Goal: Information Seeking & Learning: Learn about a topic

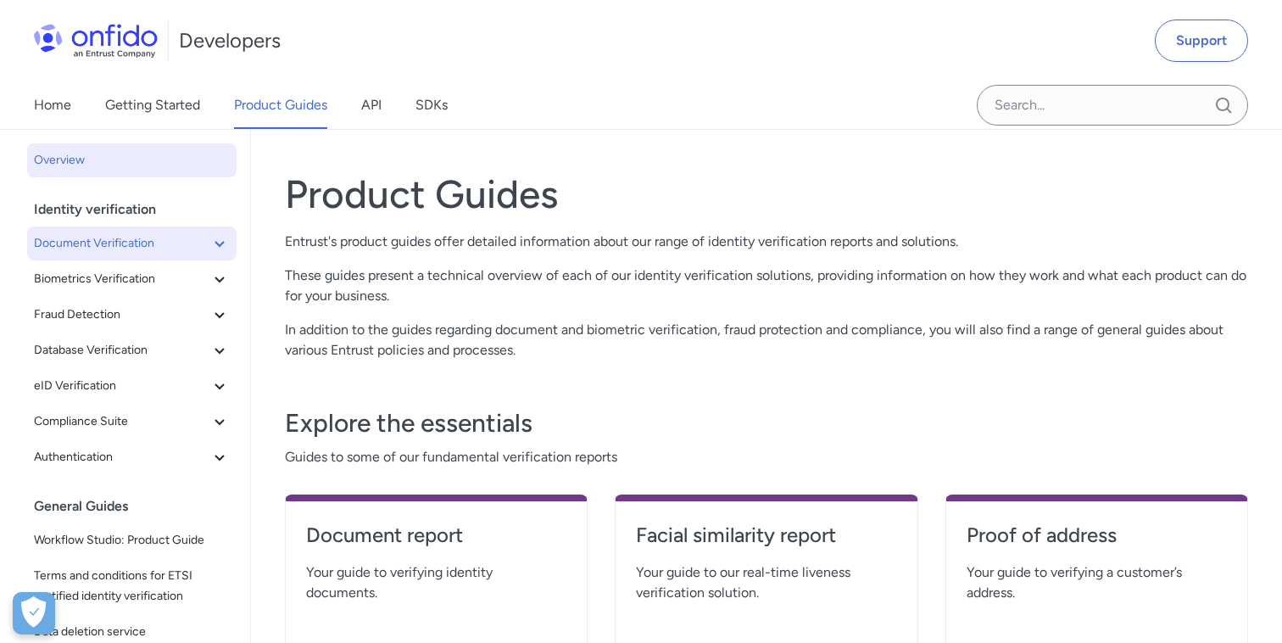
click at [221, 236] on icon at bounding box center [219, 243] width 20 height 20
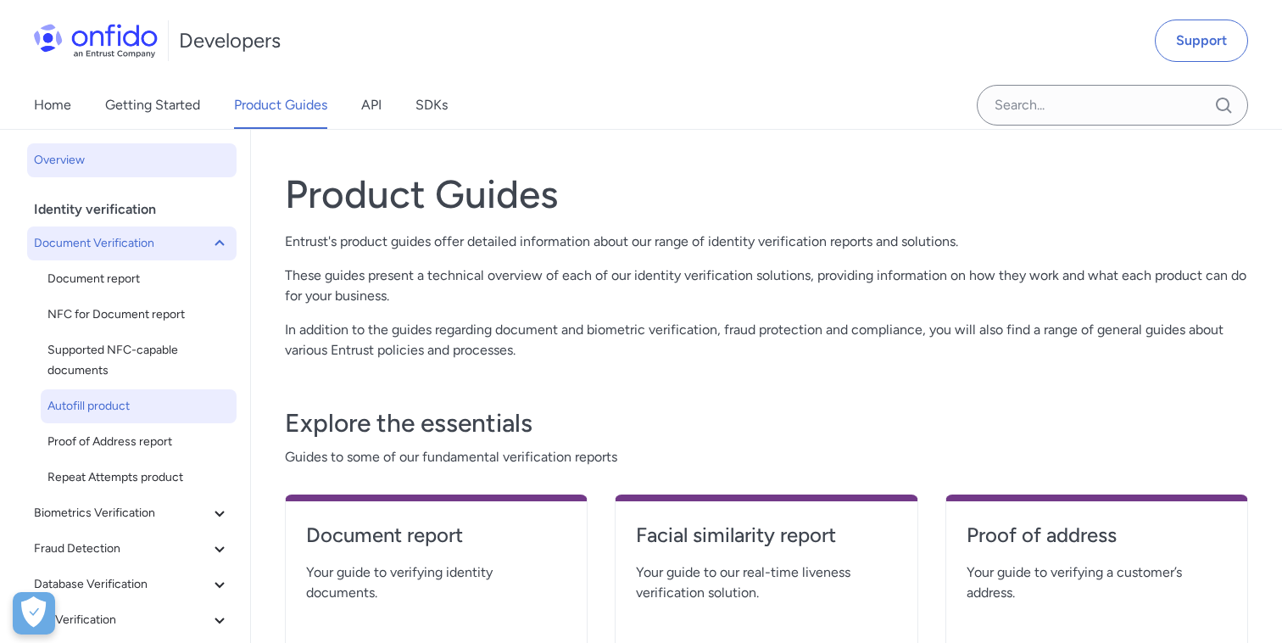
click at [133, 393] on link "Autofill product" at bounding box center [139, 406] width 196 height 34
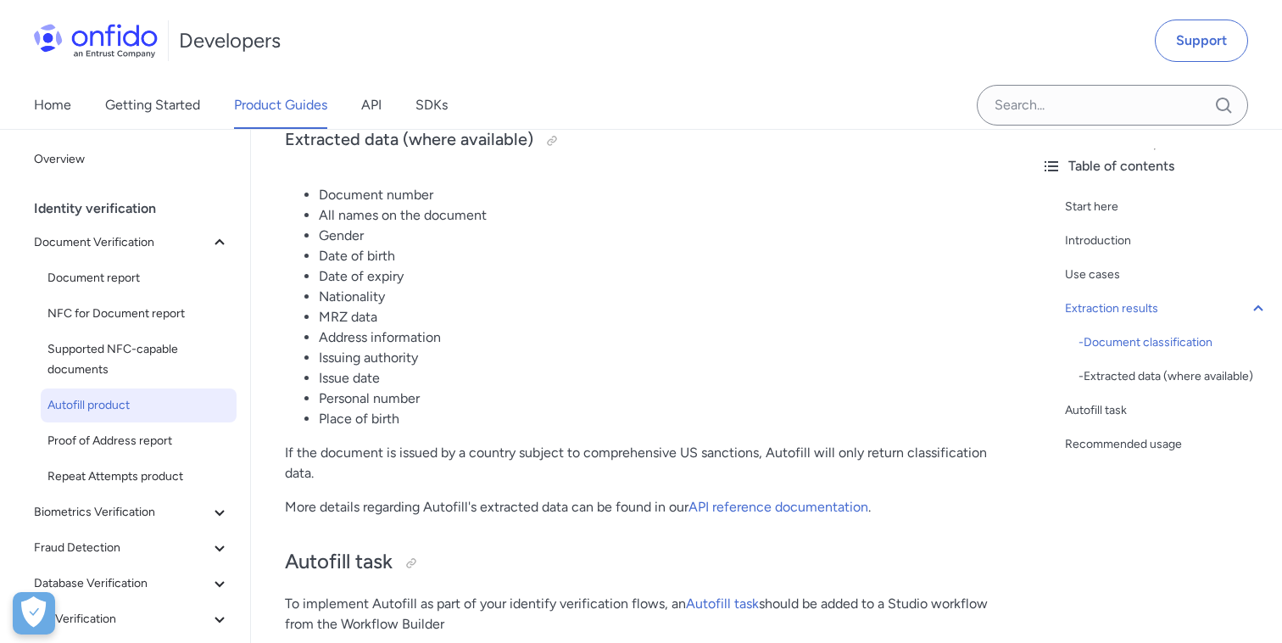
scroll to position [1464, 0]
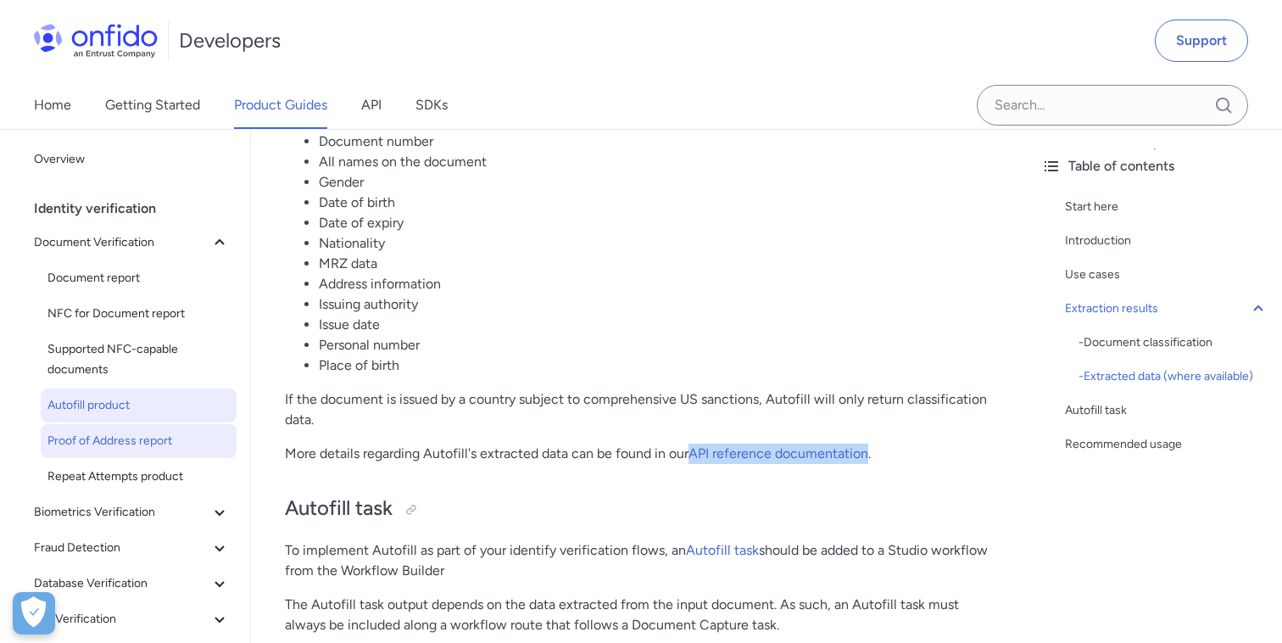
click at [120, 443] on span "Proof of Address report" at bounding box center [138, 441] width 182 height 20
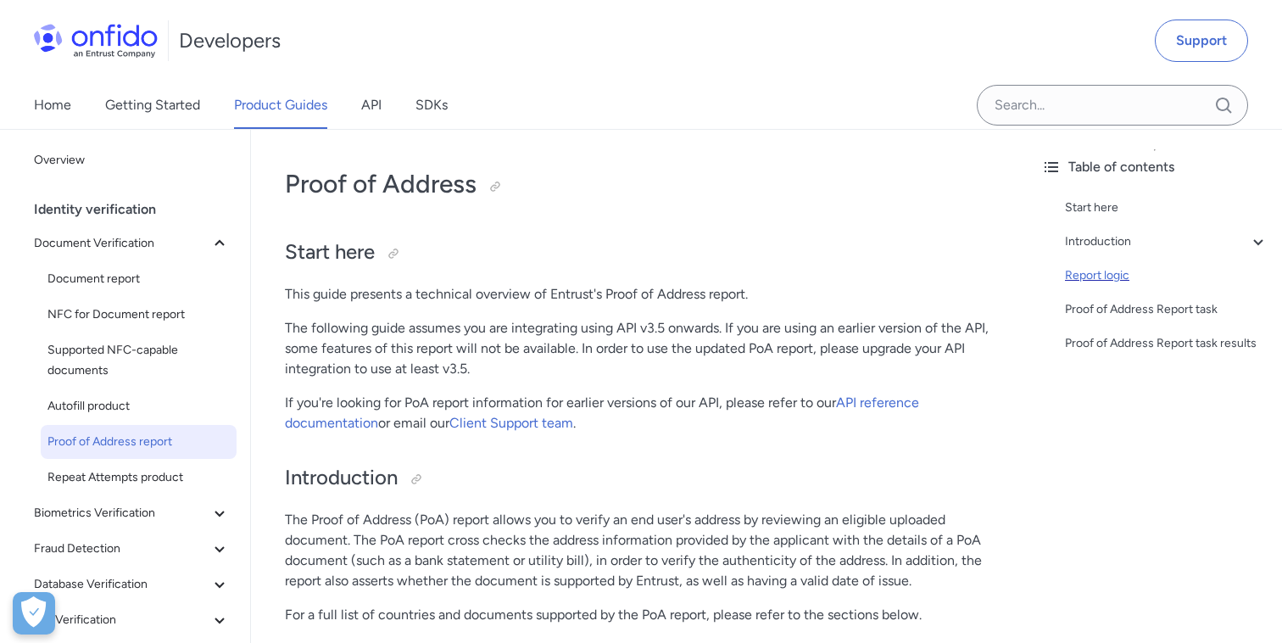
click at [1082, 274] on div "Report logic" at bounding box center [1167, 275] width 204 height 20
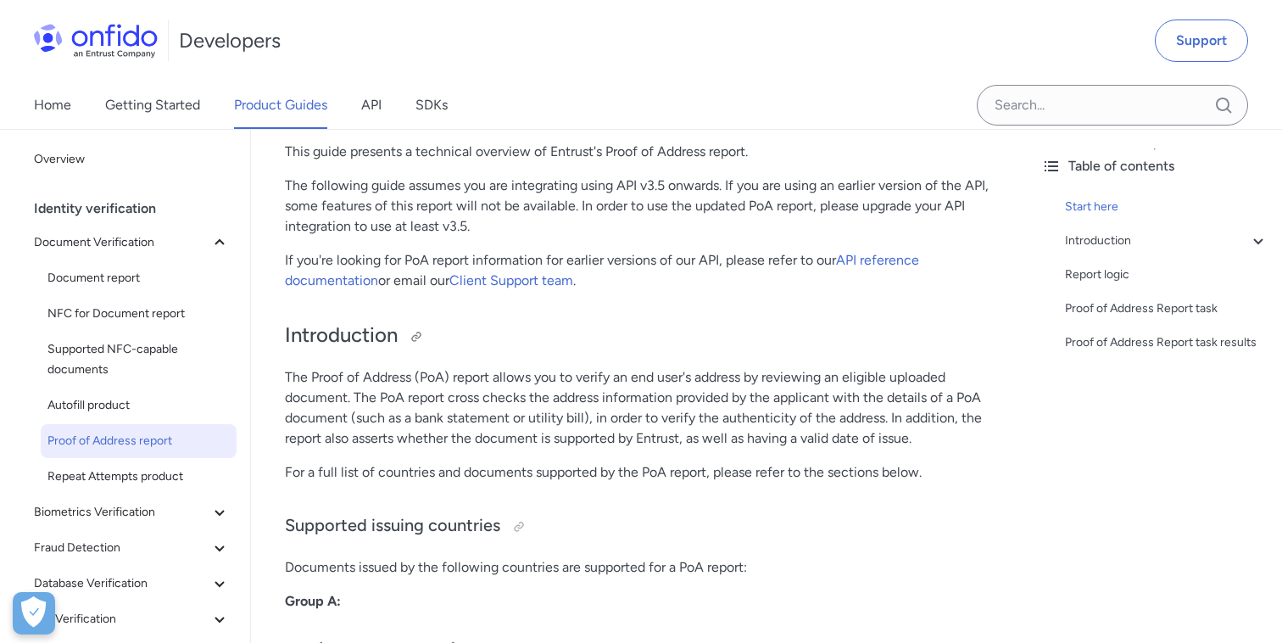
scroll to position [145, 0]
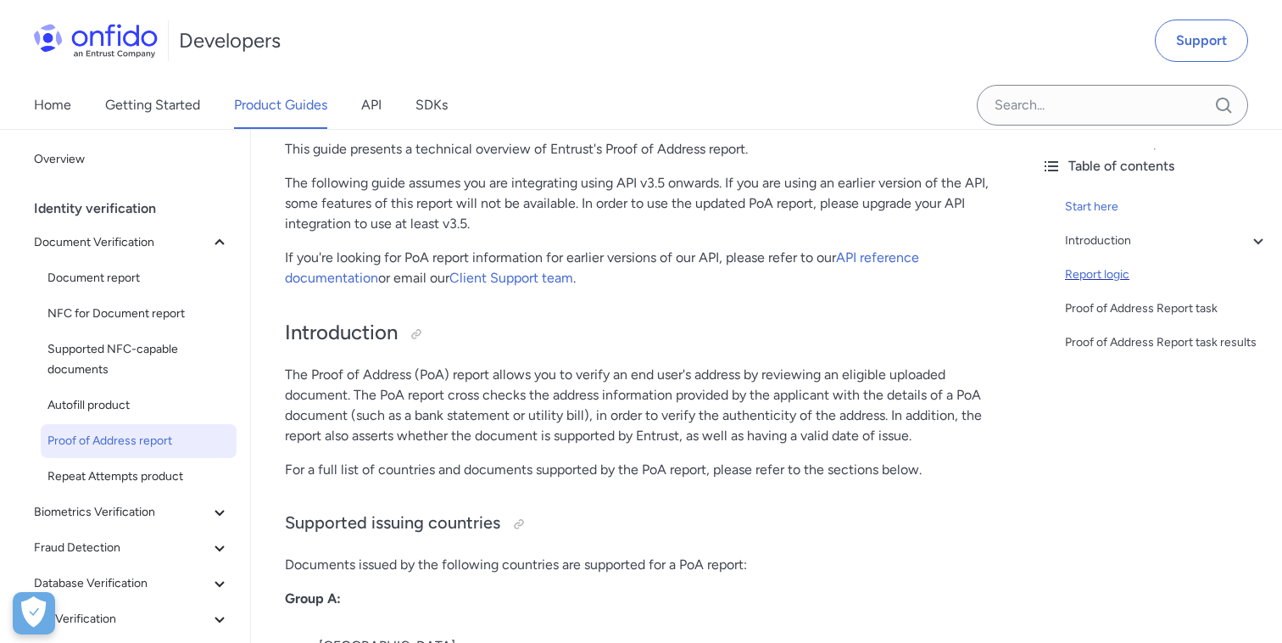
click at [1112, 276] on div "Report logic" at bounding box center [1167, 275] width 204 height 20
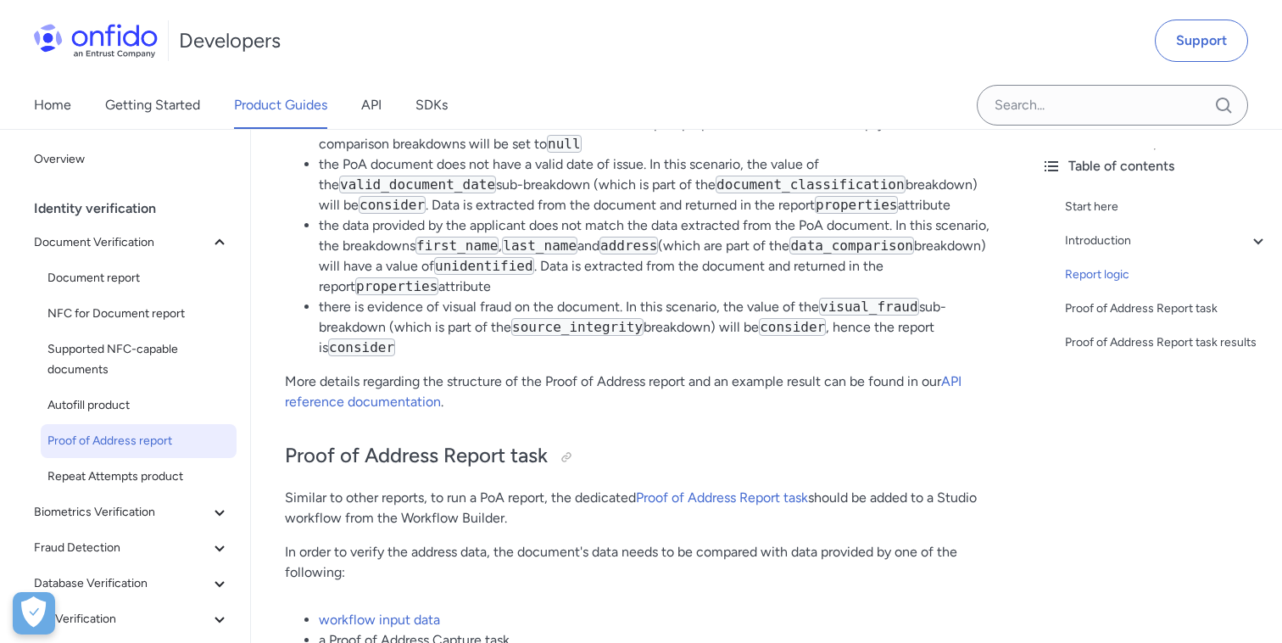
scroll to position [3869, 0]
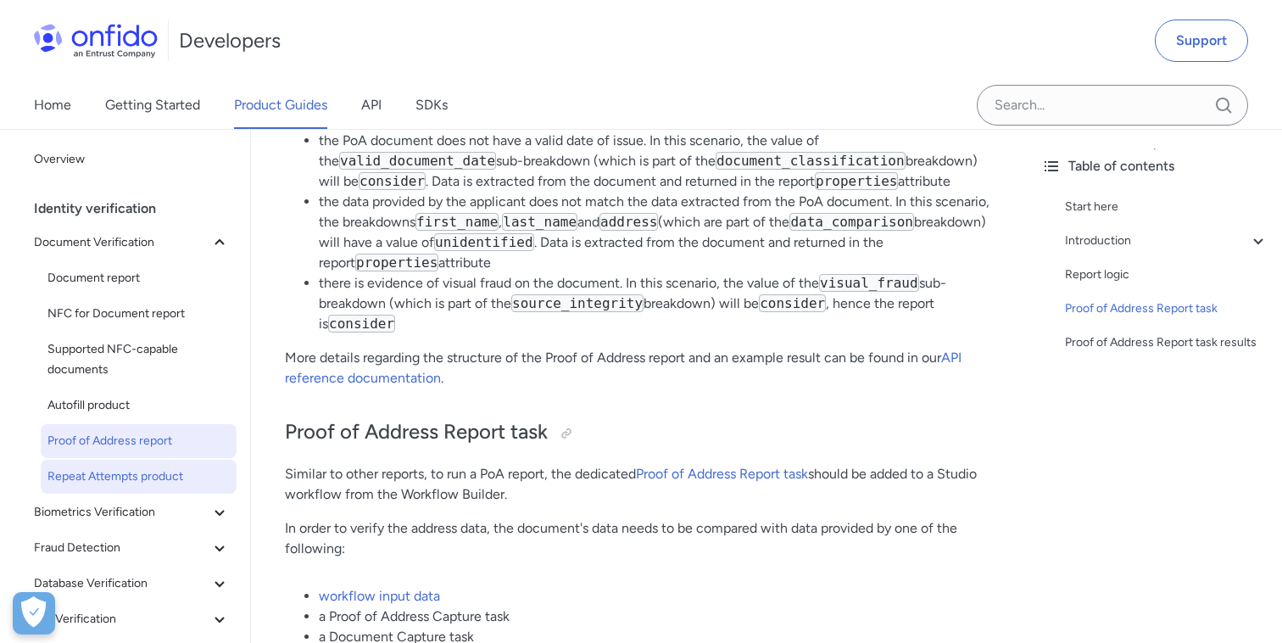
click at [122, 472] on span "Repeat Attempts product" at bounding box center [138, 476] width 182 height 20
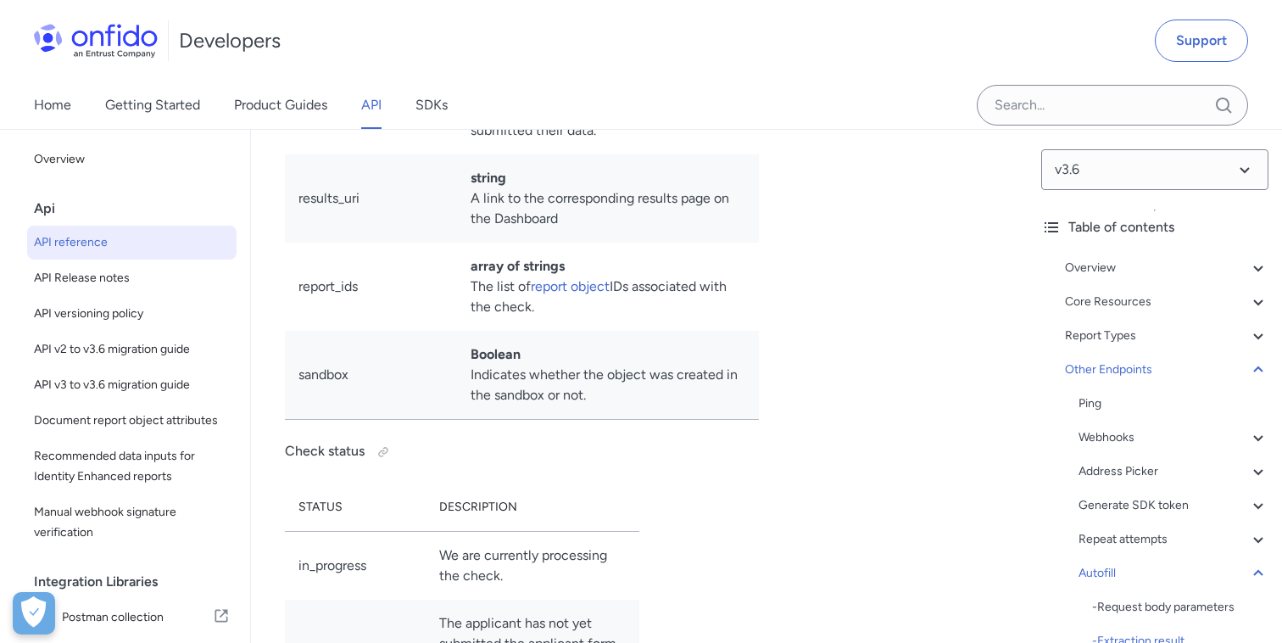
scroll to position [176995, 0]
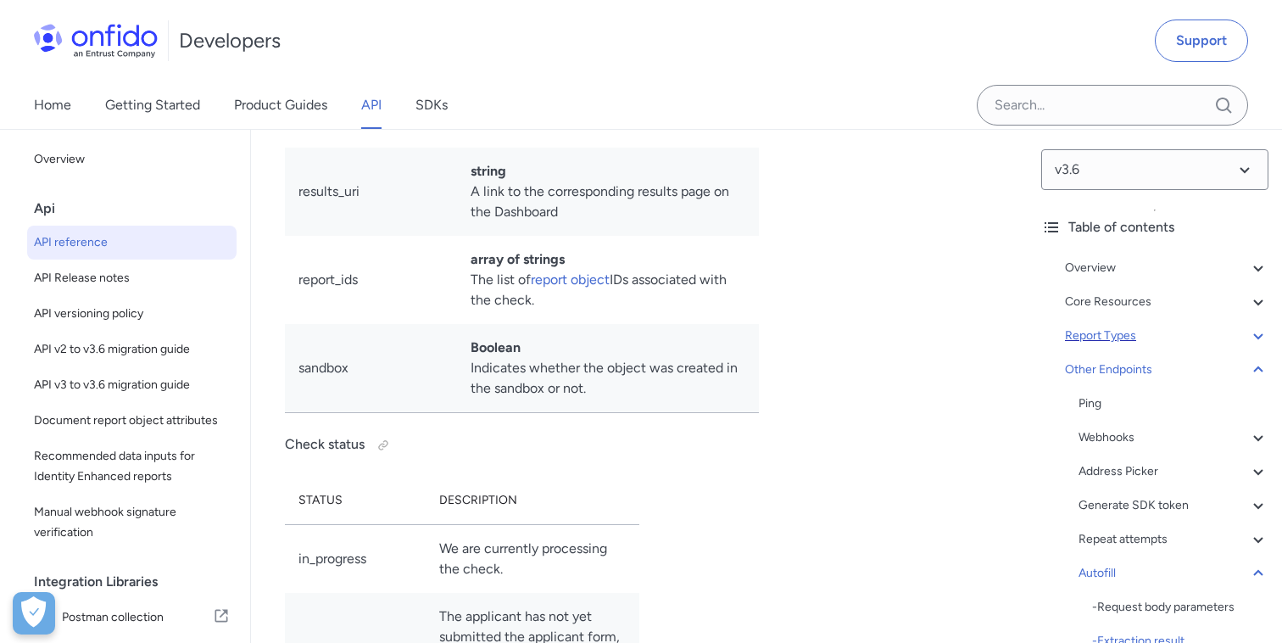
click at [1258, 340] on icon at bounding box center [1258, 336] width 20 height 20
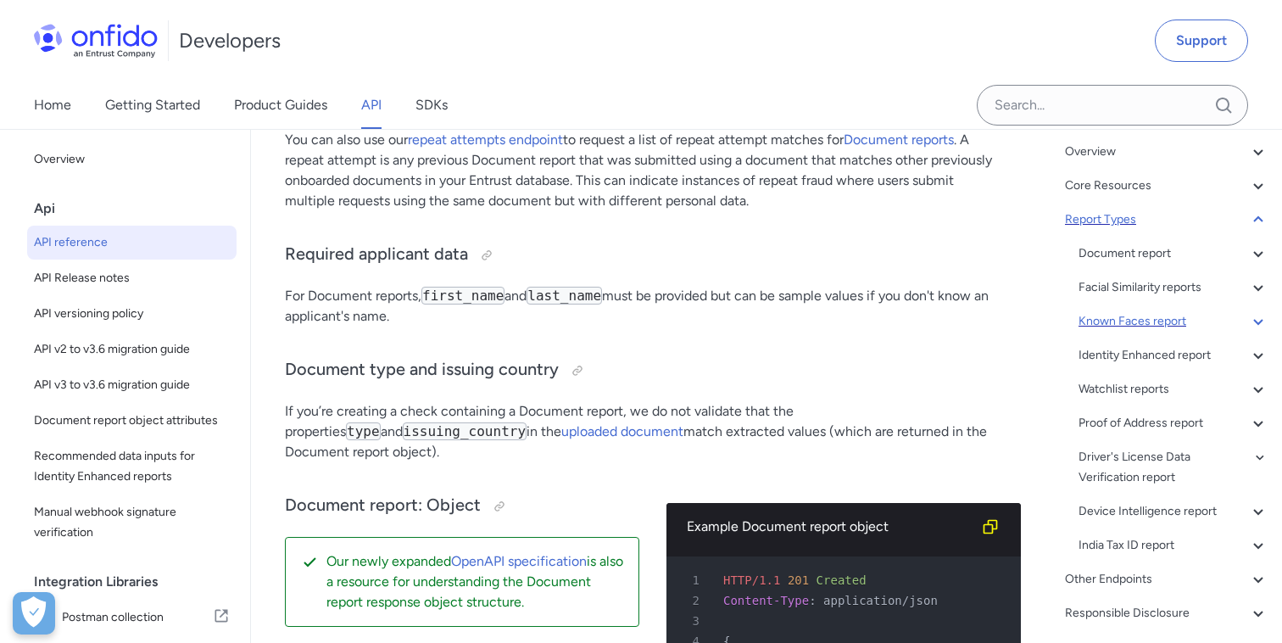
scroll to position [126, 0]
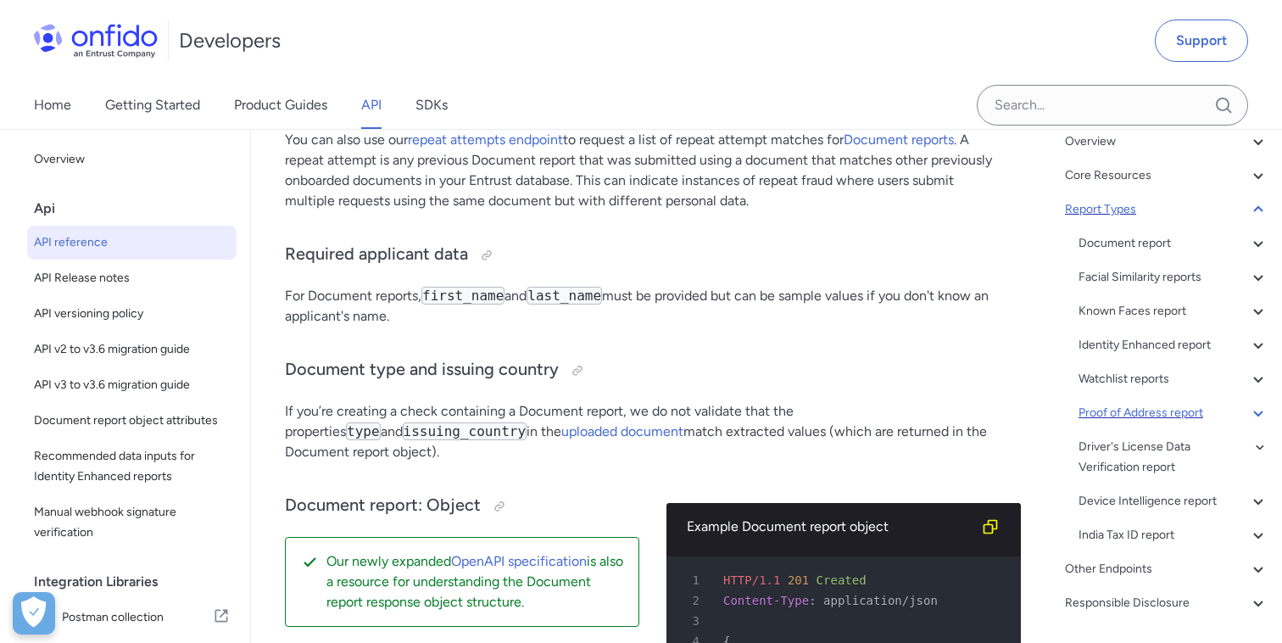
click at [1154, 417] on div "Proof of Address report" at bounding box center [1174, 413] width 190 height 20
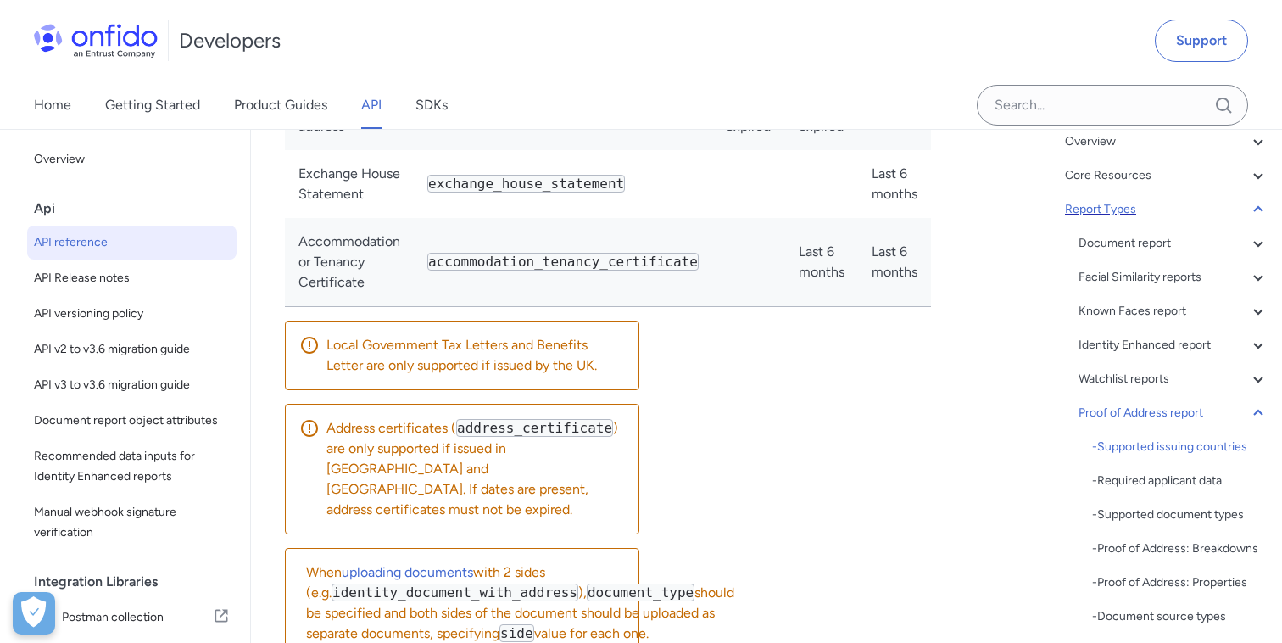
scroll to position [125768, 0]
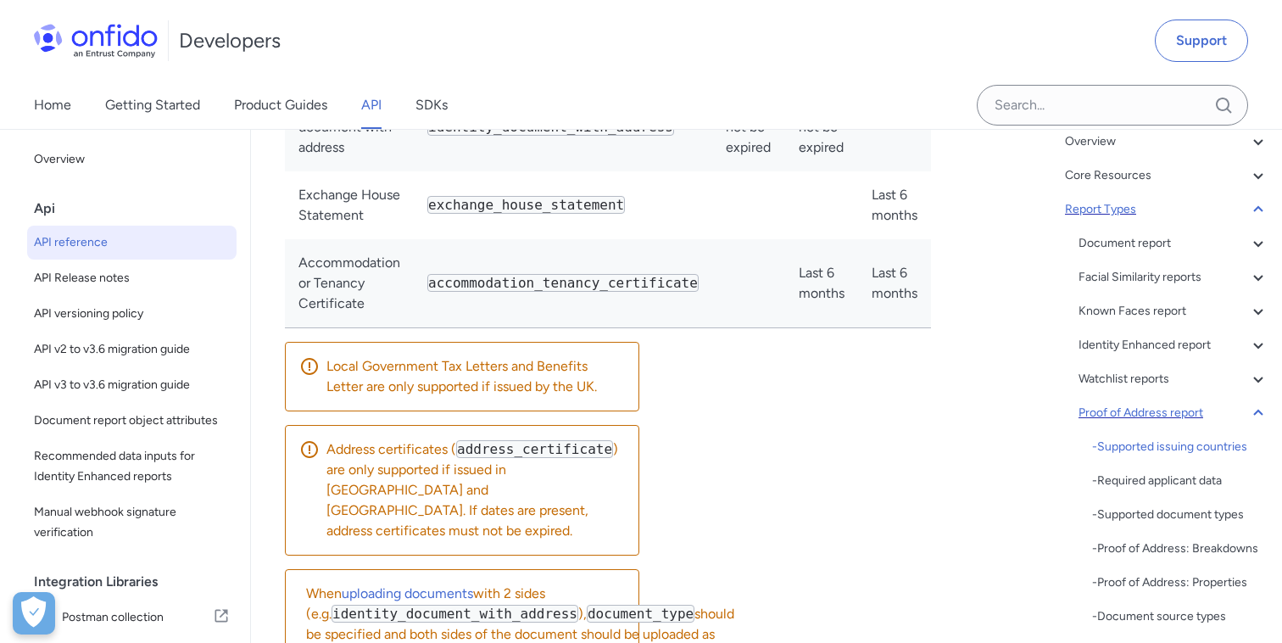
click at [1256, 411] on icon at bounding box center [1258, 413] width 20 height 20
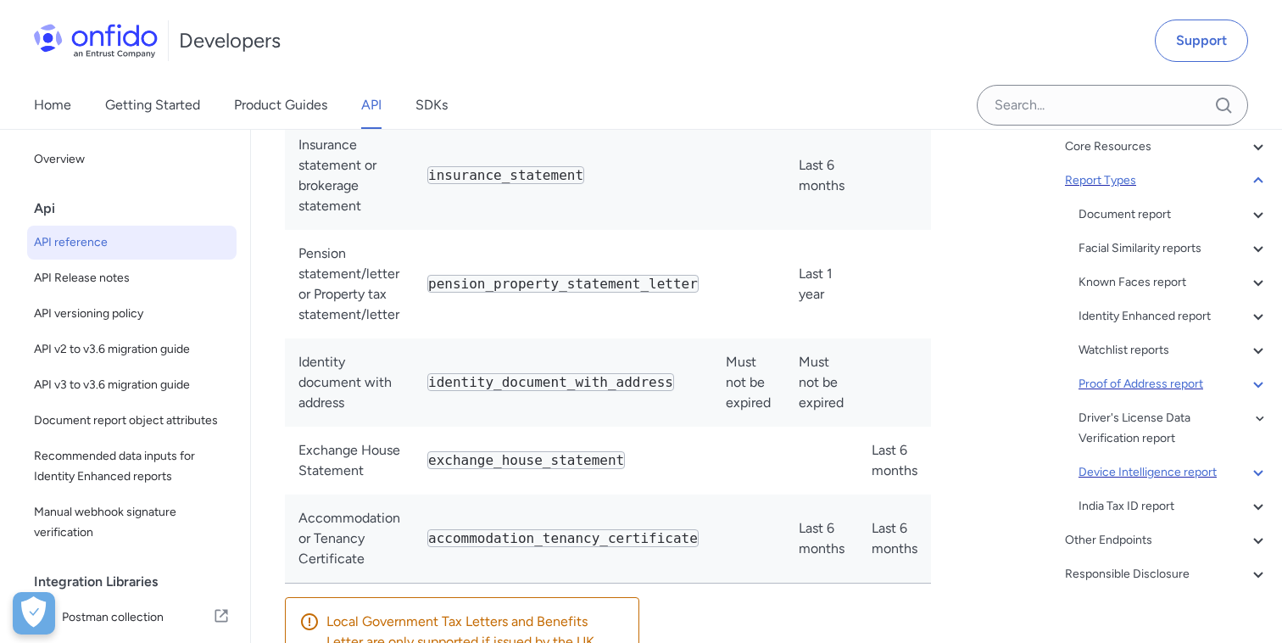
scroll to position [156, 0]
click at [1260, 535] on icon at bounding box center [1258, 539] width 20 height 20
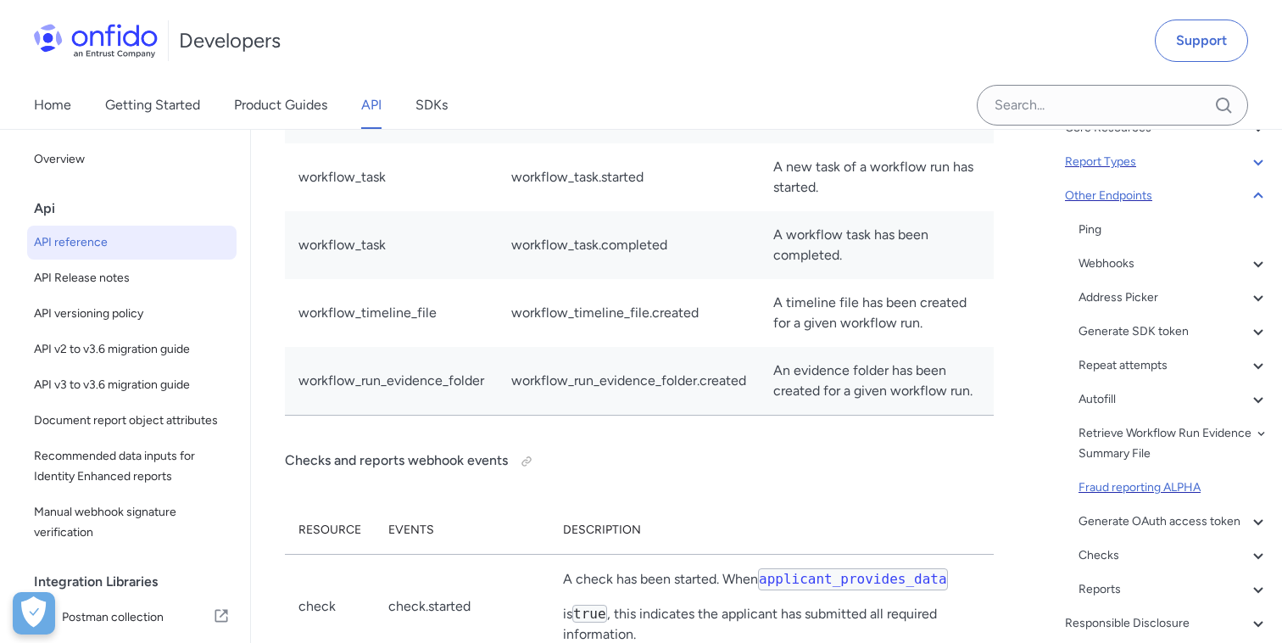
scroll to position [173, 0]
click at [1161, 360] on div "Repeat attempts" at bounding box center [1174, 366] width 190 height 20
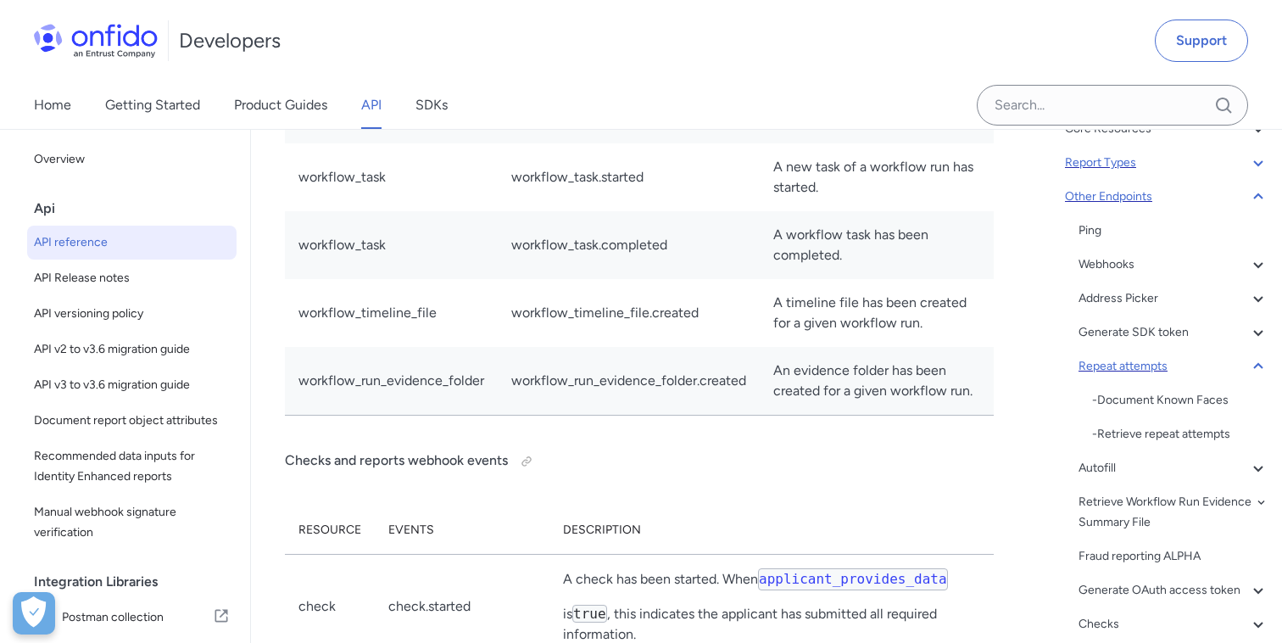
scroll to position [170239, 0]
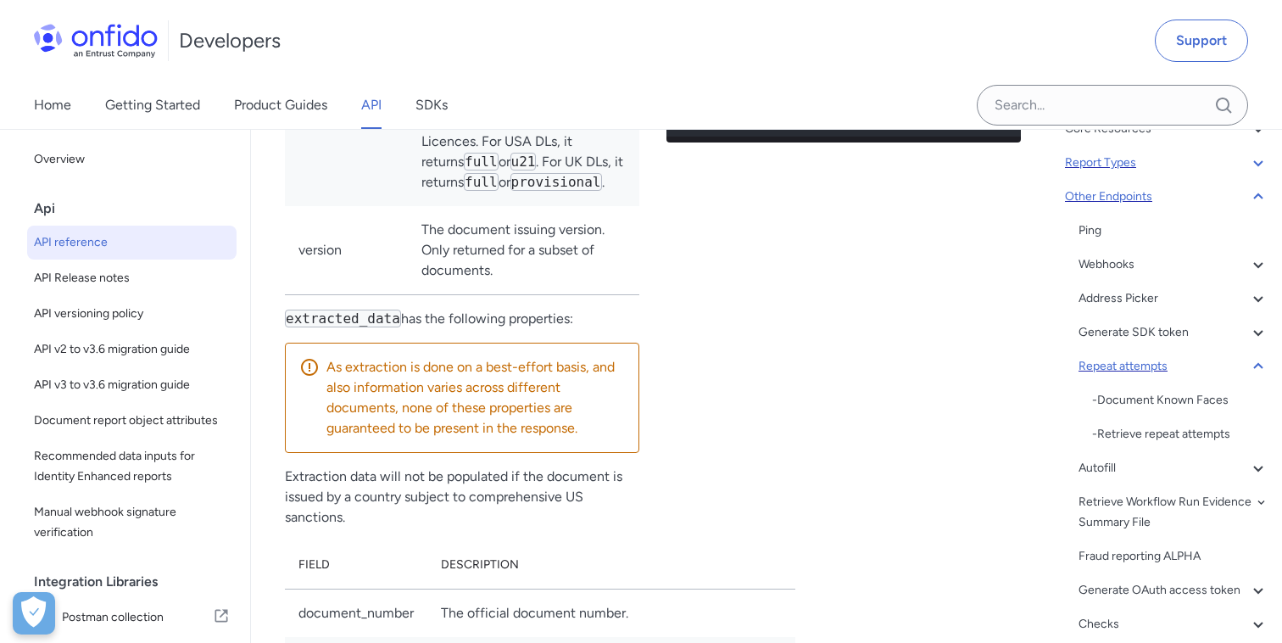
click at [1138, 372] on div "Repeat attempts" at bounding box center [1174, 366] width 190 height 20
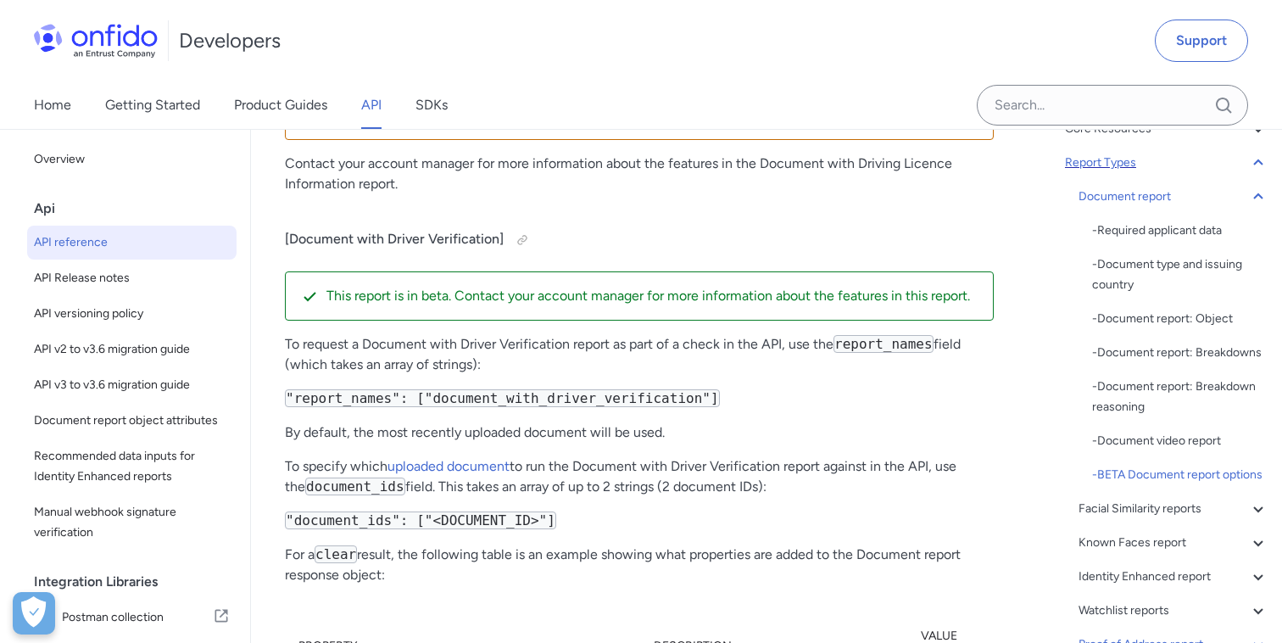
scroll to position [84352, 0]
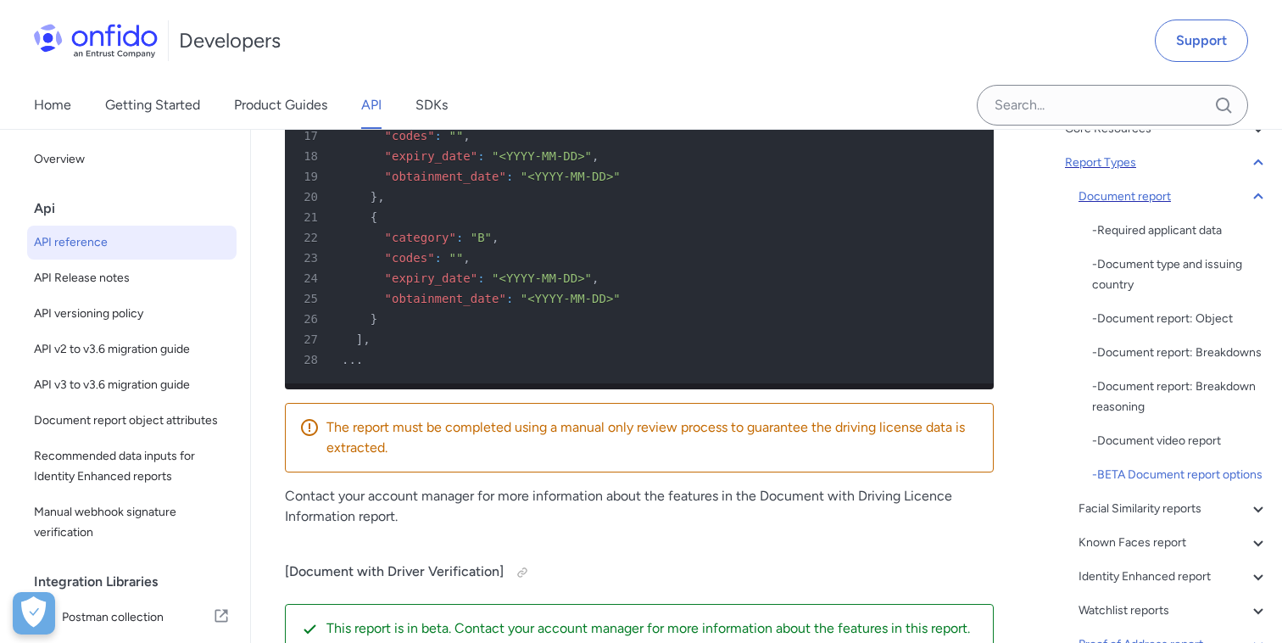
click at [1124, 201] on div "Document report" at bounding box center [1174, 197] width 190 height 20
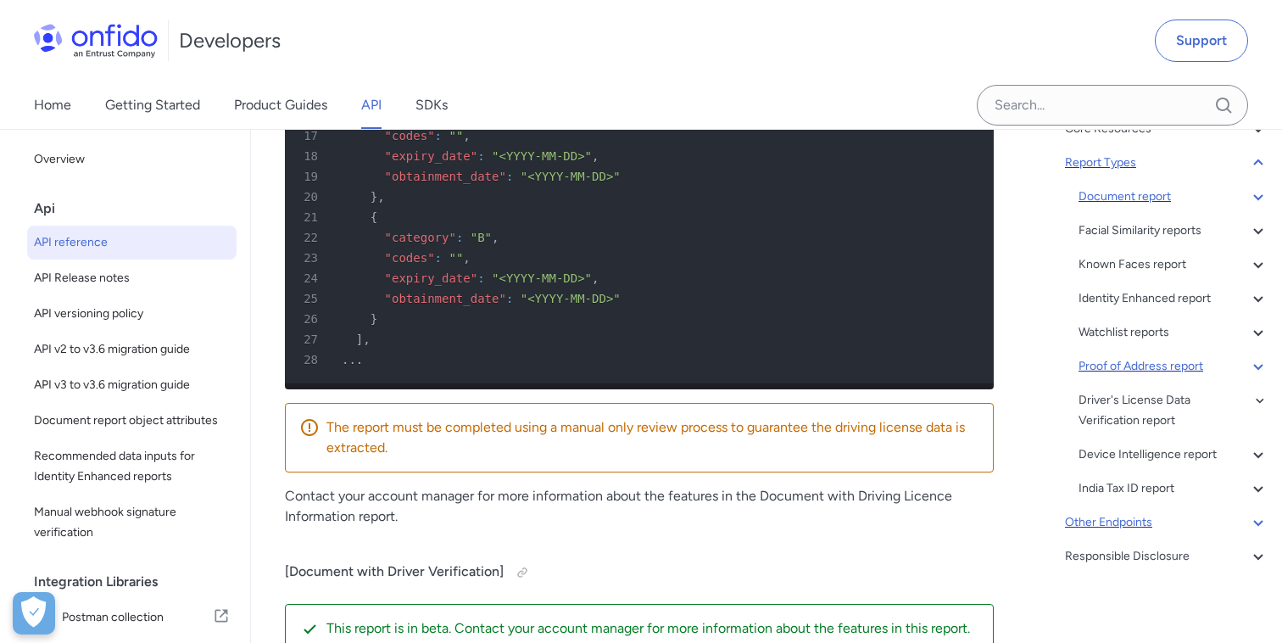
scroll to position [69646, 0]
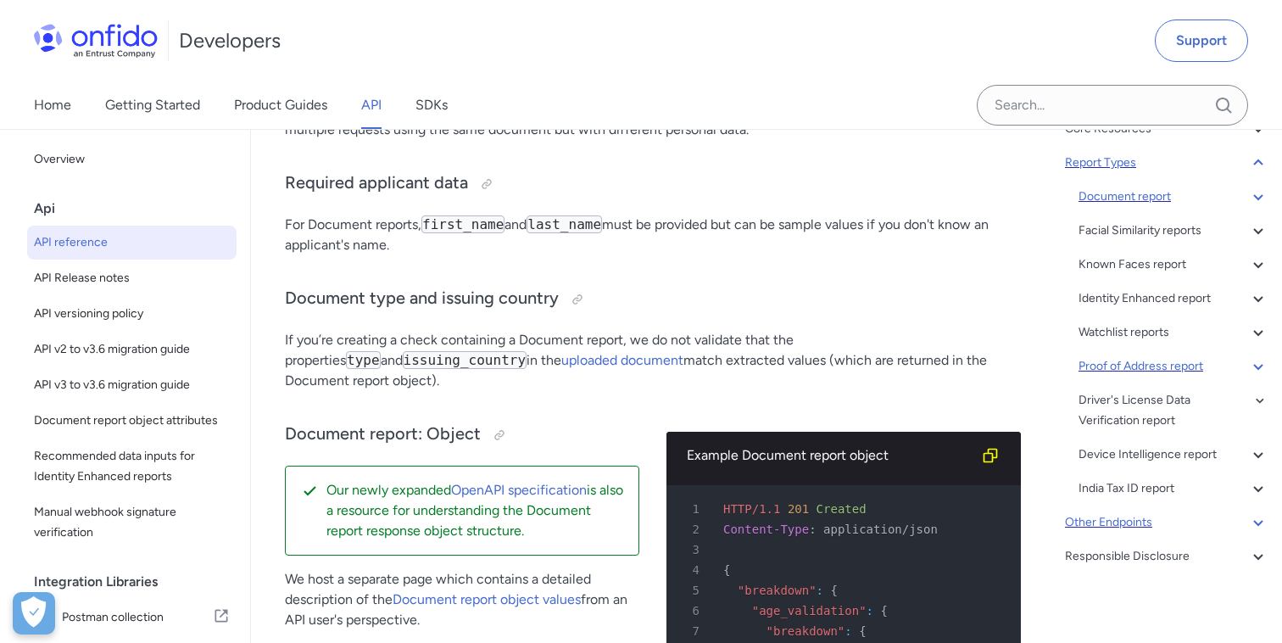
click at [1261, 202] on icon at bounding box center [1258, 197] width 20 height 20
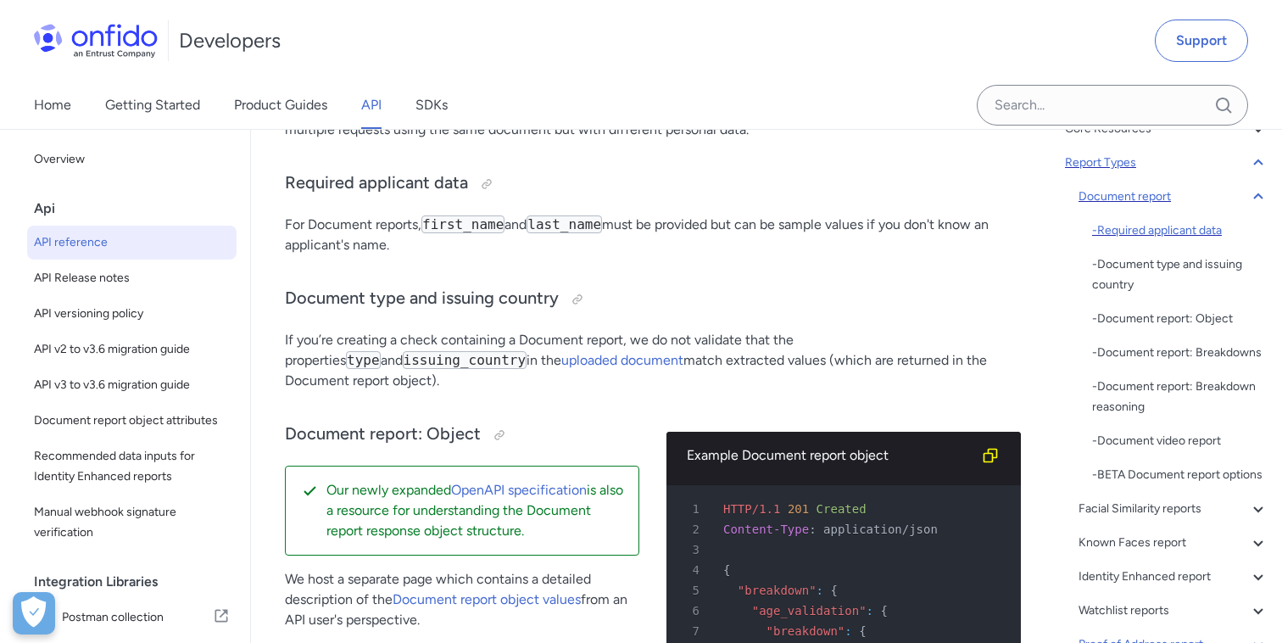
click at [1164, 234] on div "- Required applicant data" at bounding box center [1180, 230] width 176 height 20
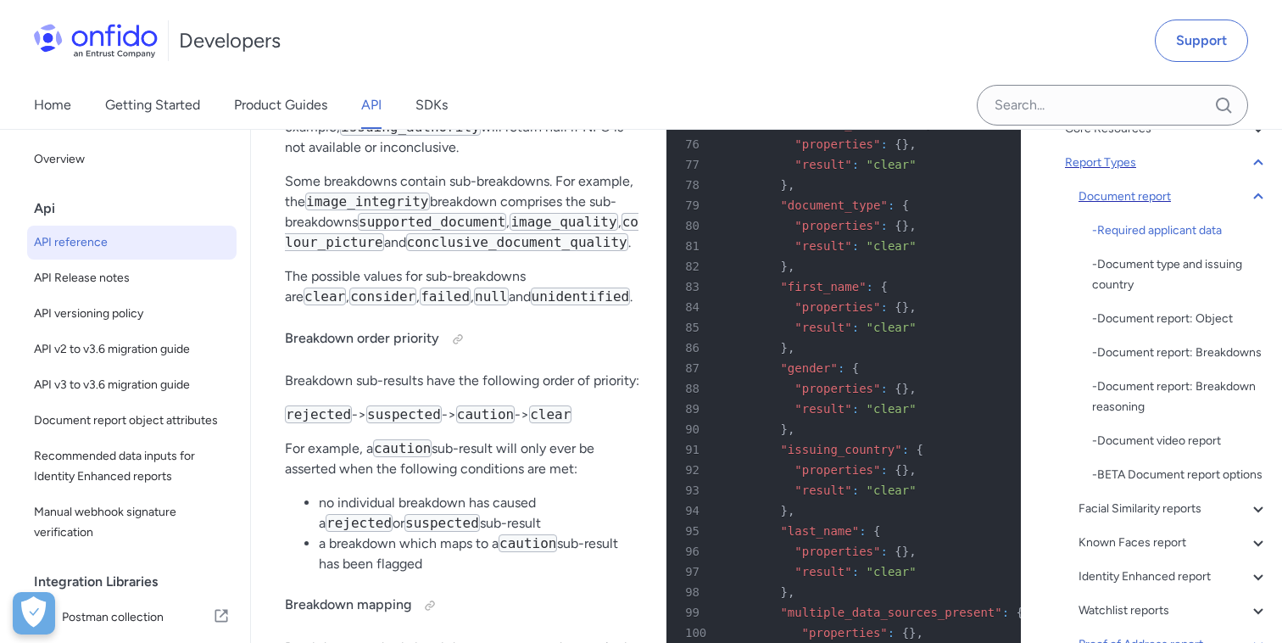
click at [1138, 192] on div "Document report" at bounding box center [1174, 197] width 190 height 20
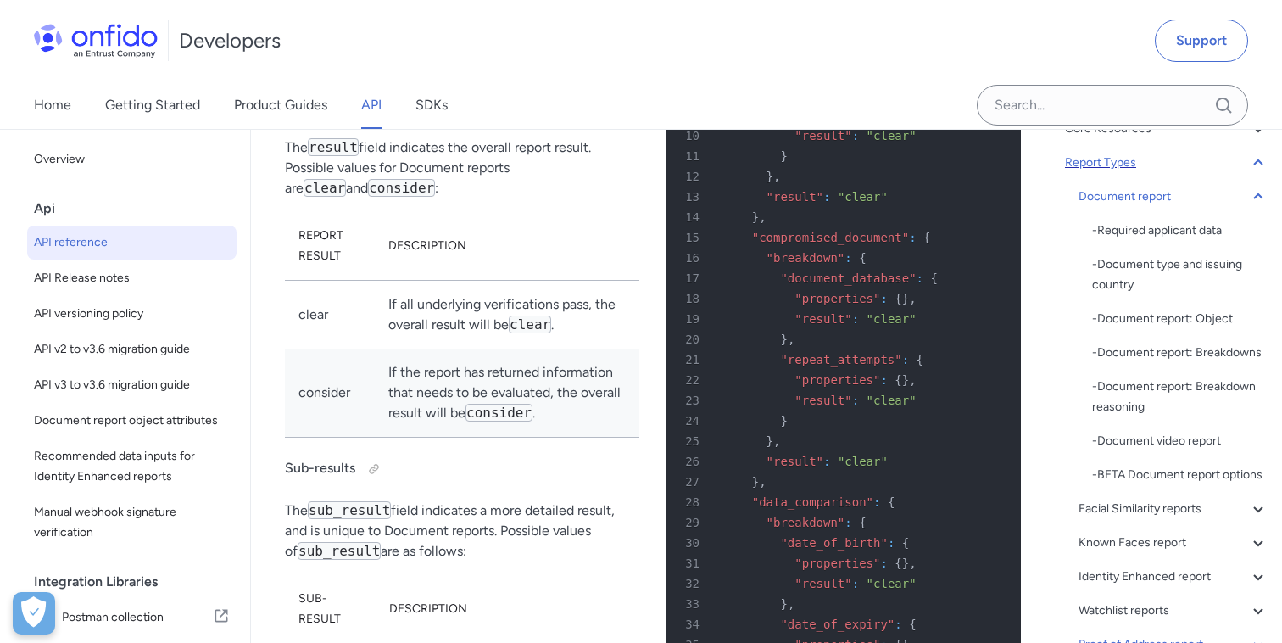
scroll to position [70218, 0]
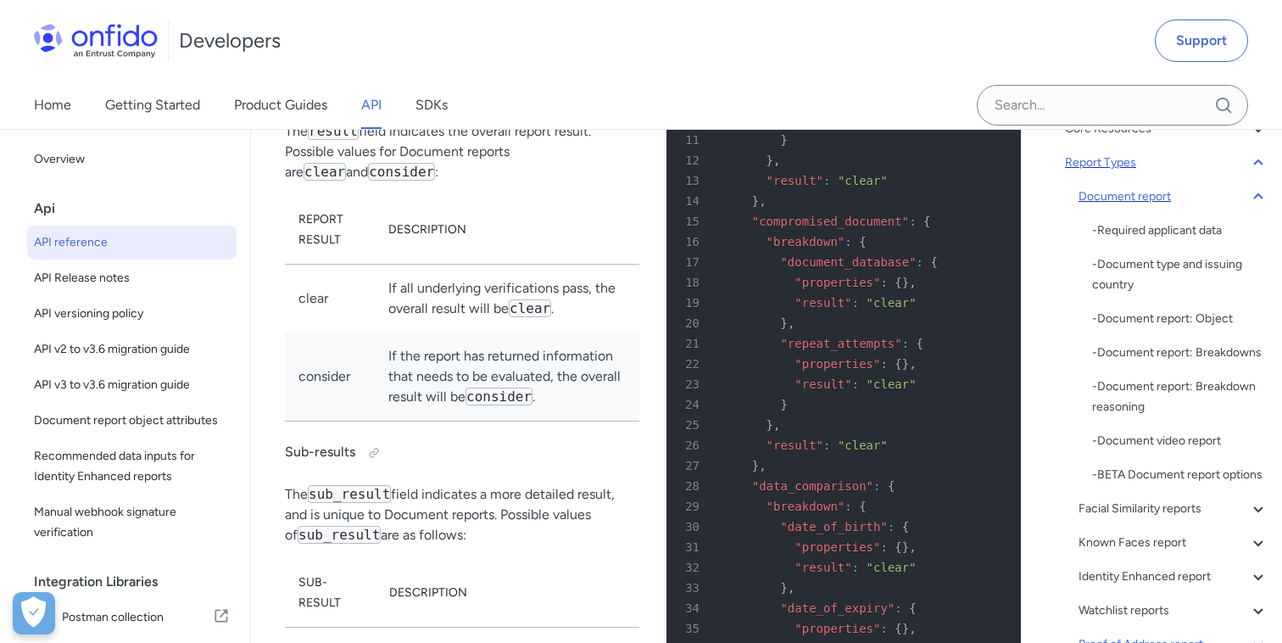
click at [1259, 192] on icon at bounding box center [1258, 197] width 20 height 20
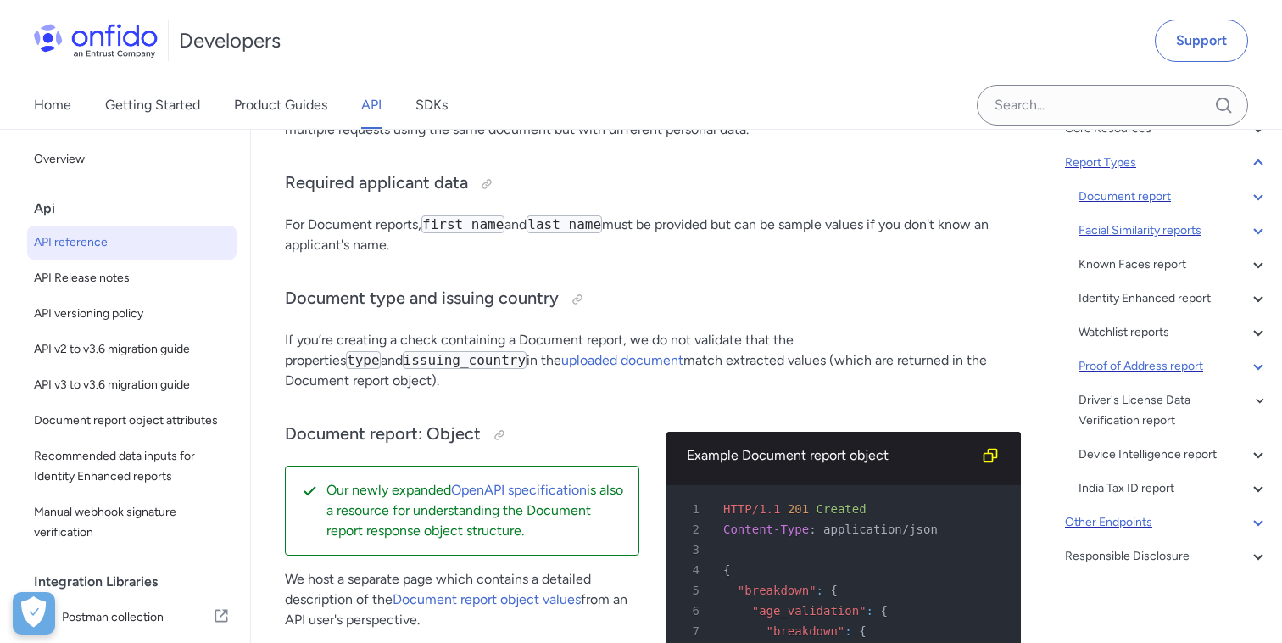
click at [1166, 227] on div "Facial Similarity reports" at bounding box center [1174, 230] width 190 height 20
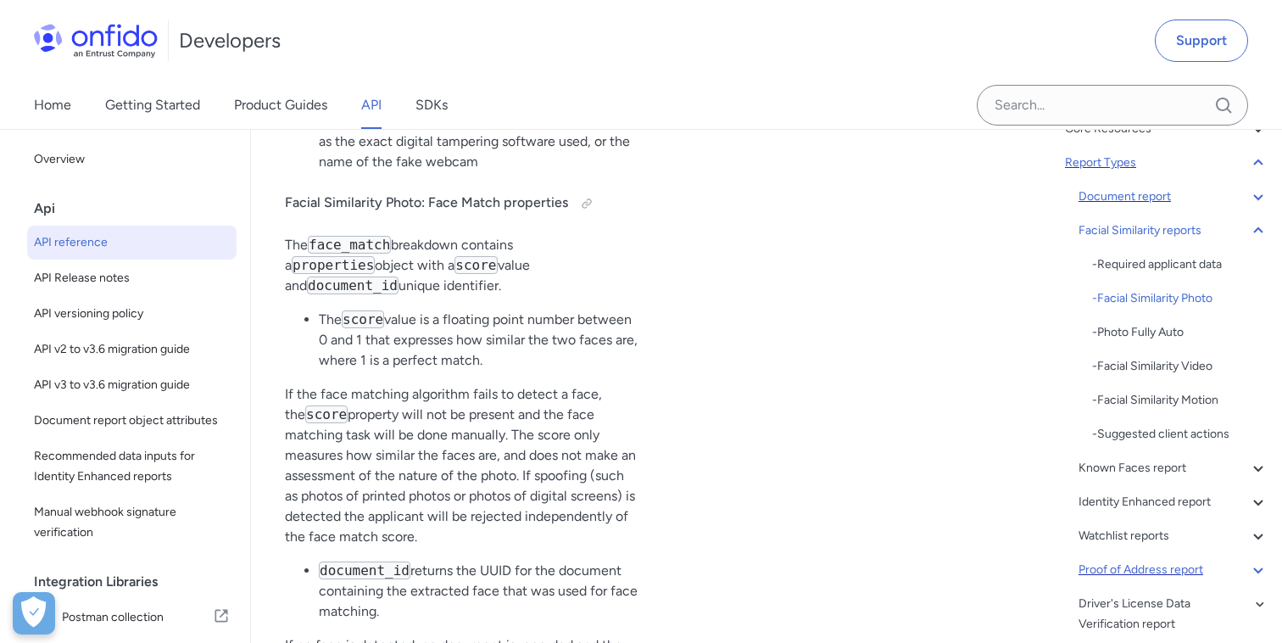
scroll to position [91023, 0]
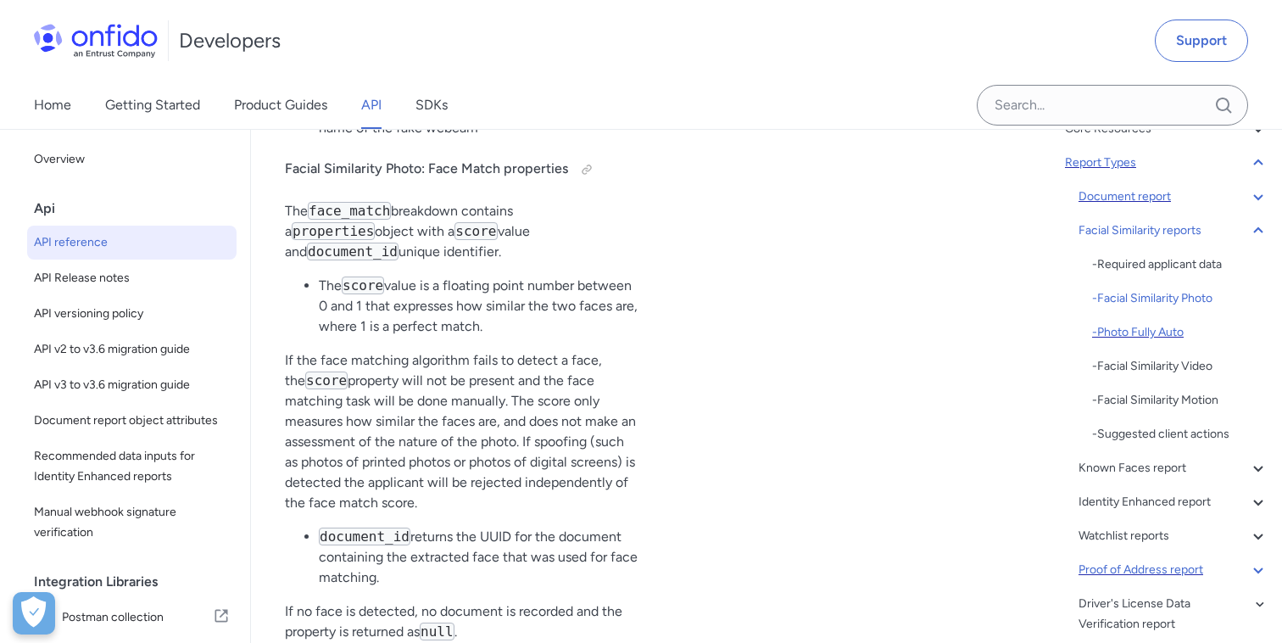
click at [1139, 335] on div "- Photo Fully Auto" at bounding box center [1180, 332] width 176 height 20
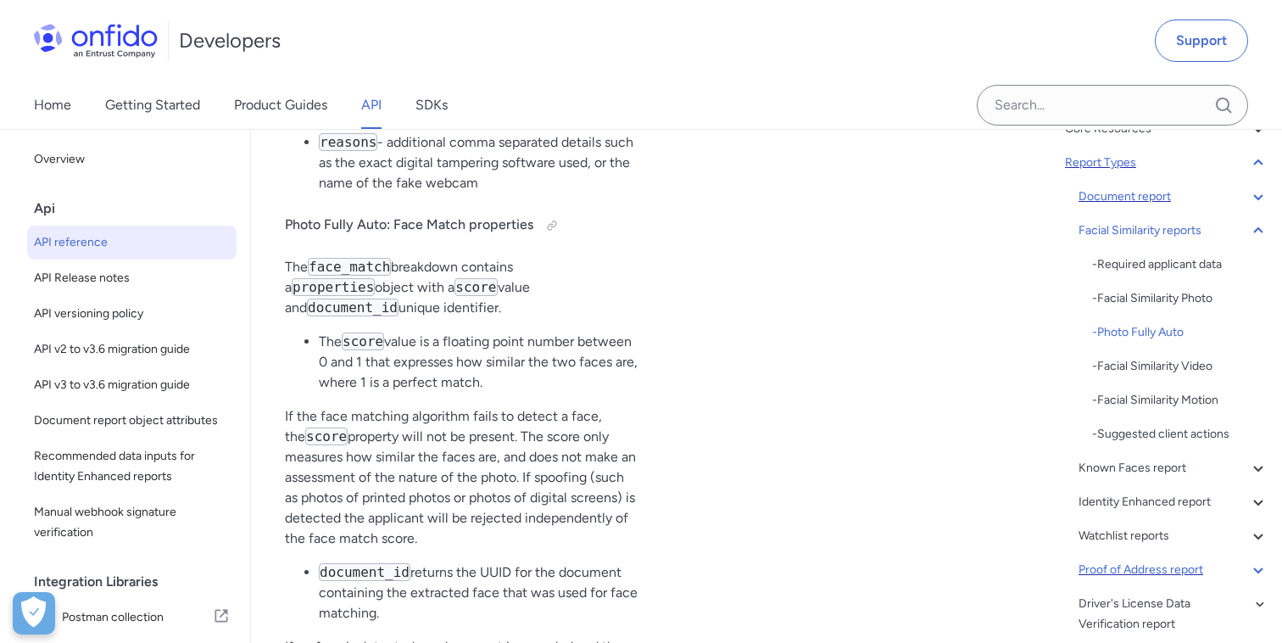
scroll to position [94548, 0]
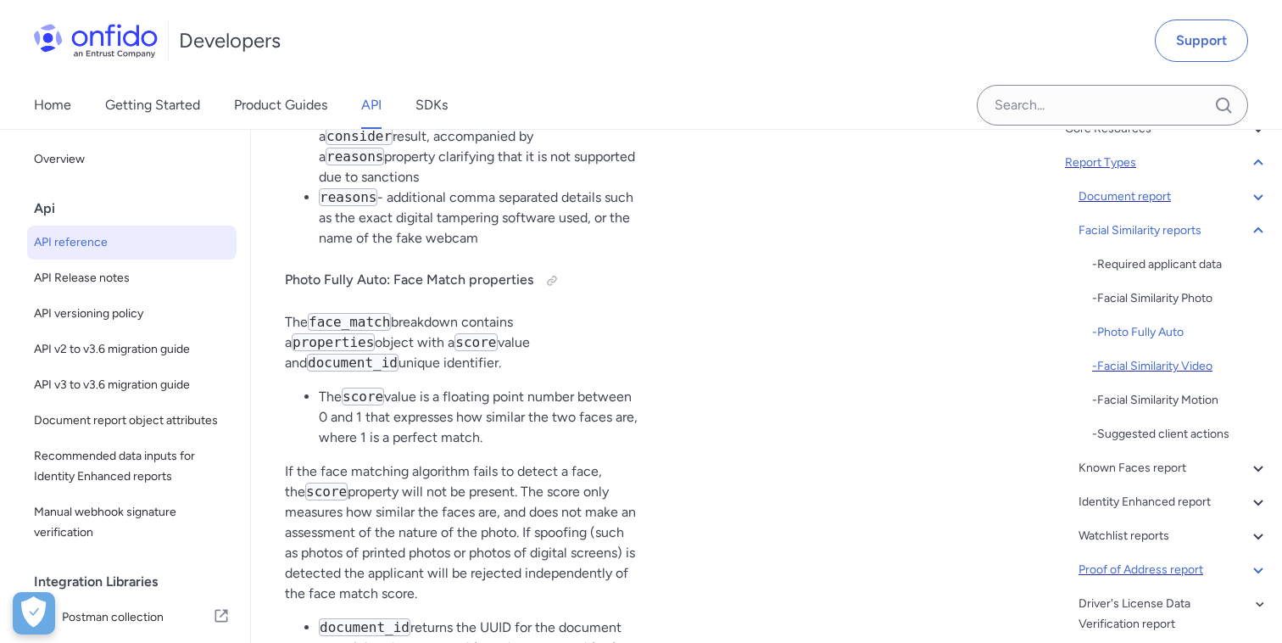
click at [1152, 367] on div "- Facial Similarity Video" at bounding box center [1180, 366] width 176 height 20
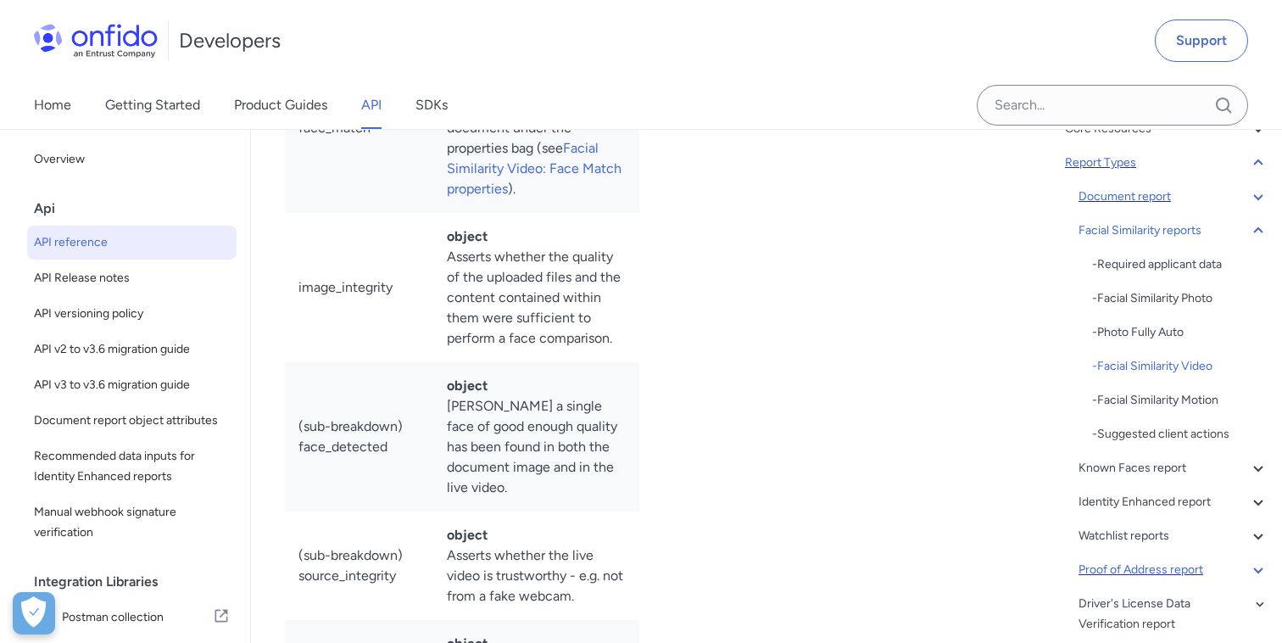
scroll to position [98803, 0]
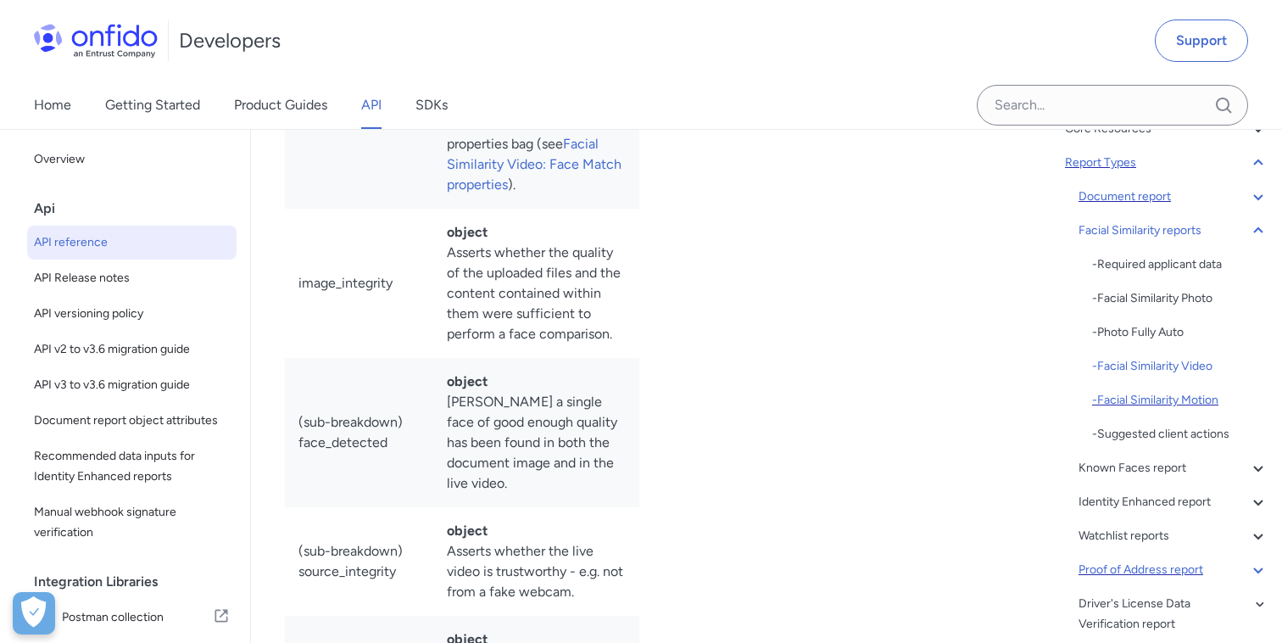
click at [1157, 403] on div "- Facial Similarity Motion" at bounding box center [1180, 400] width 176 height 20
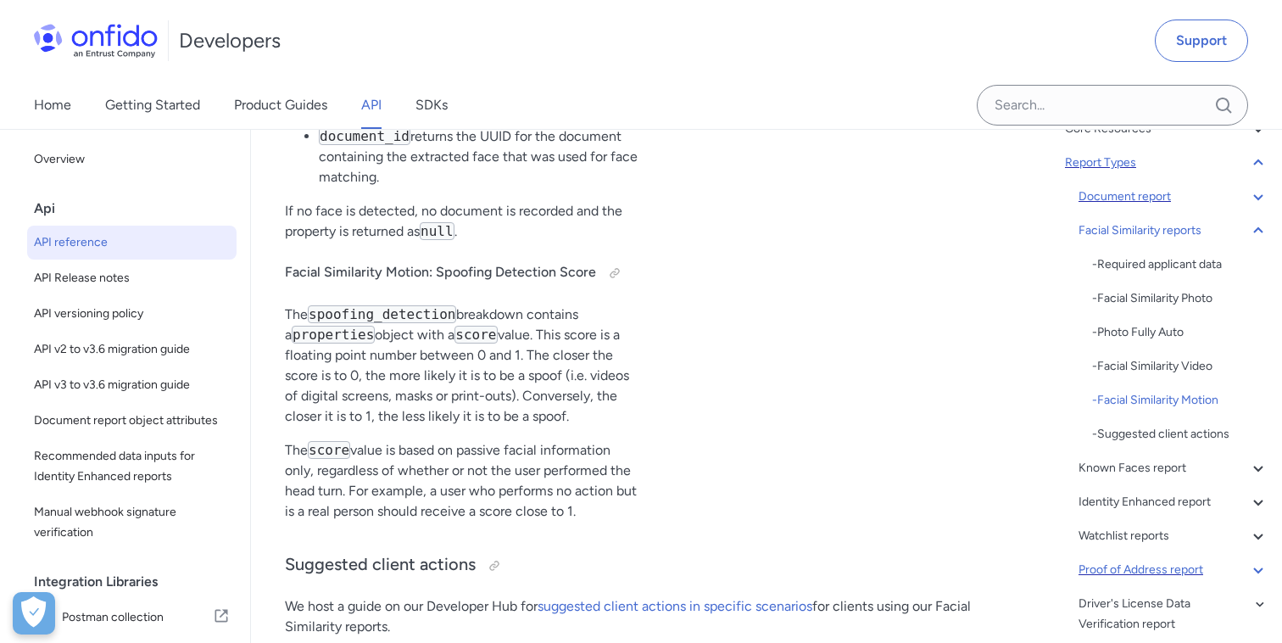
scroll to position [104735, 0]
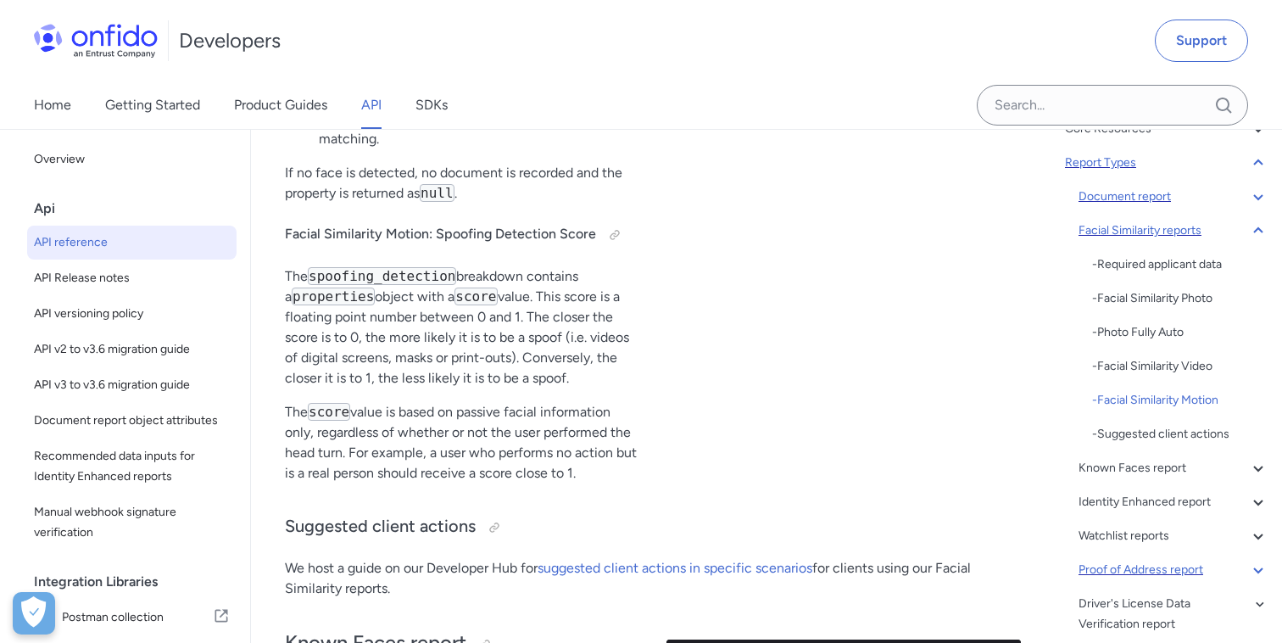
click at [1258, 230] on icon at bounding box center [1258, 230] width 20 height 20
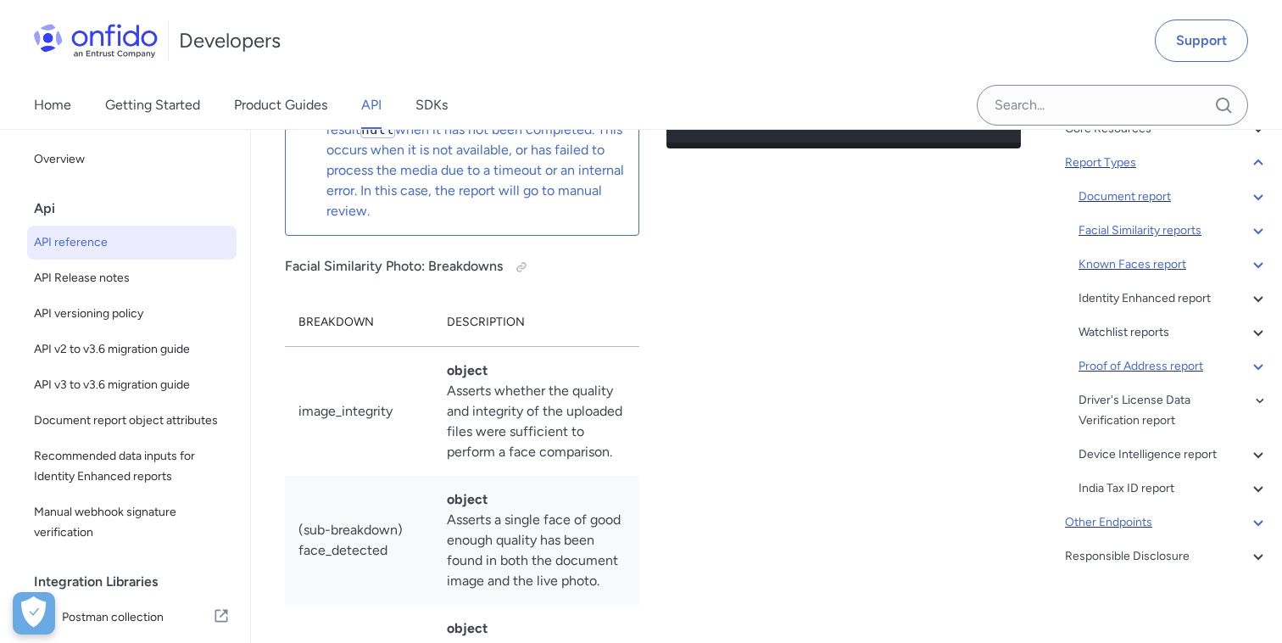
click at [1146, 267] on div "Known Faces report" at bounding box center [1174, 264] width 190 height 20
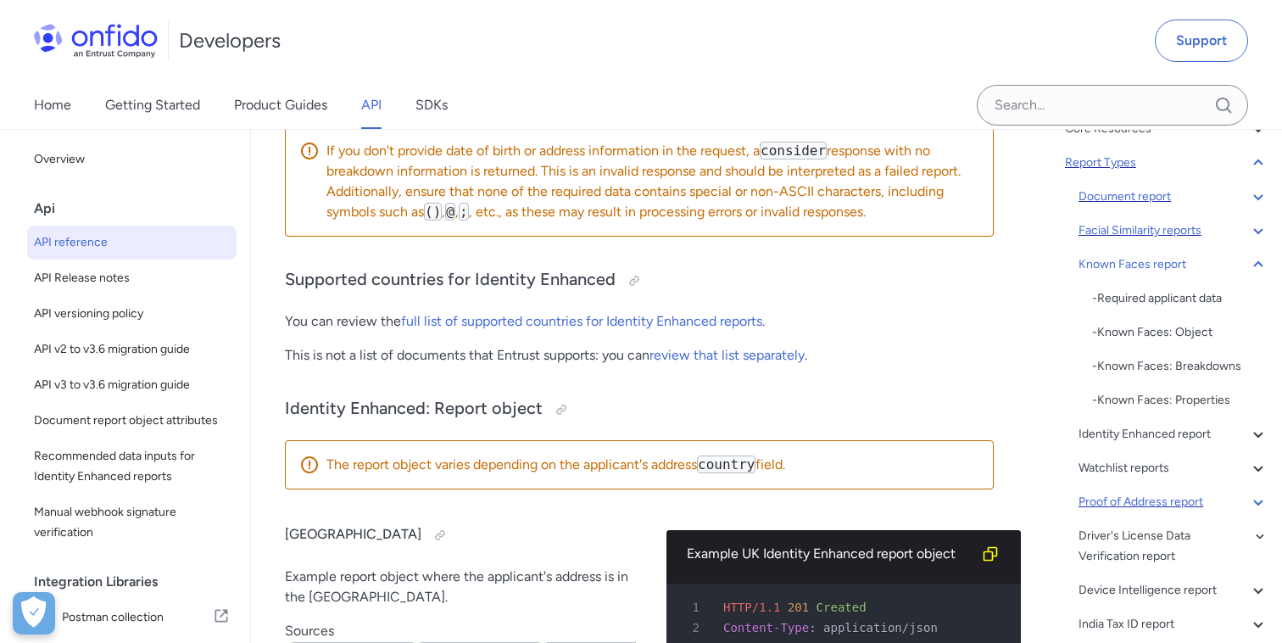
scroll to position [109154, 0]
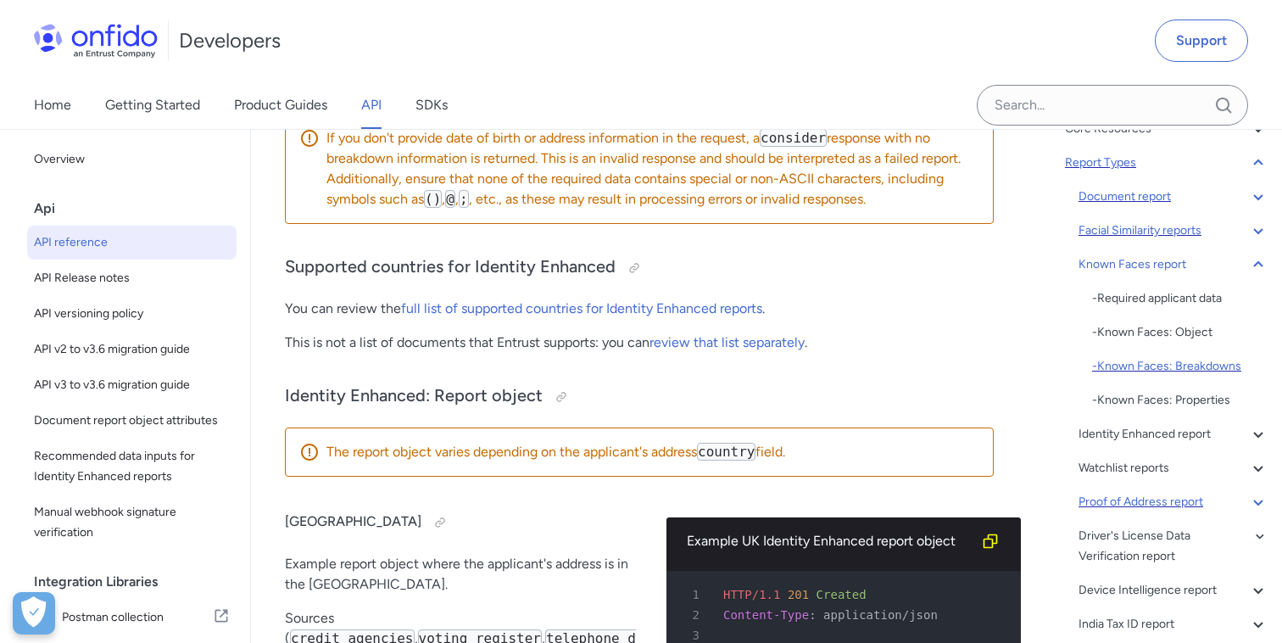
click at [1174, 365] on div "- Known Faces: Breakdowns" at bounding box center [1180, 366] width 176 height 20
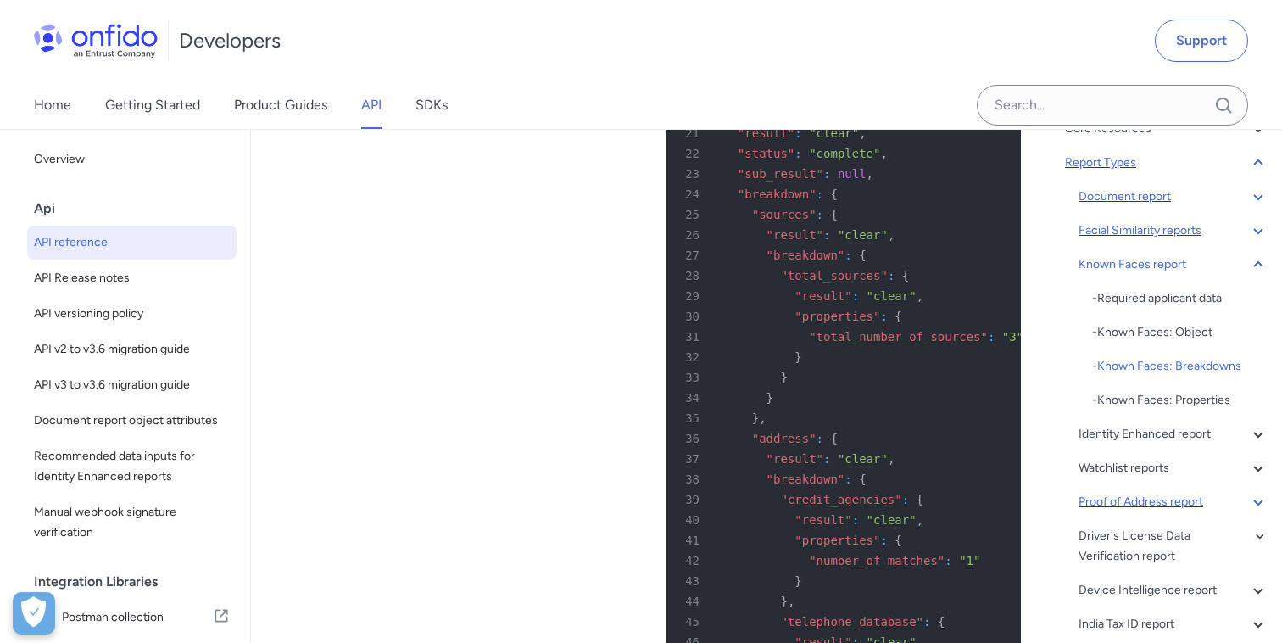
scroll to position [110021, 0]
click at [1155, 592] on div "Device Intelligence report" at bounding box center [1174, 590] width 190 height 20
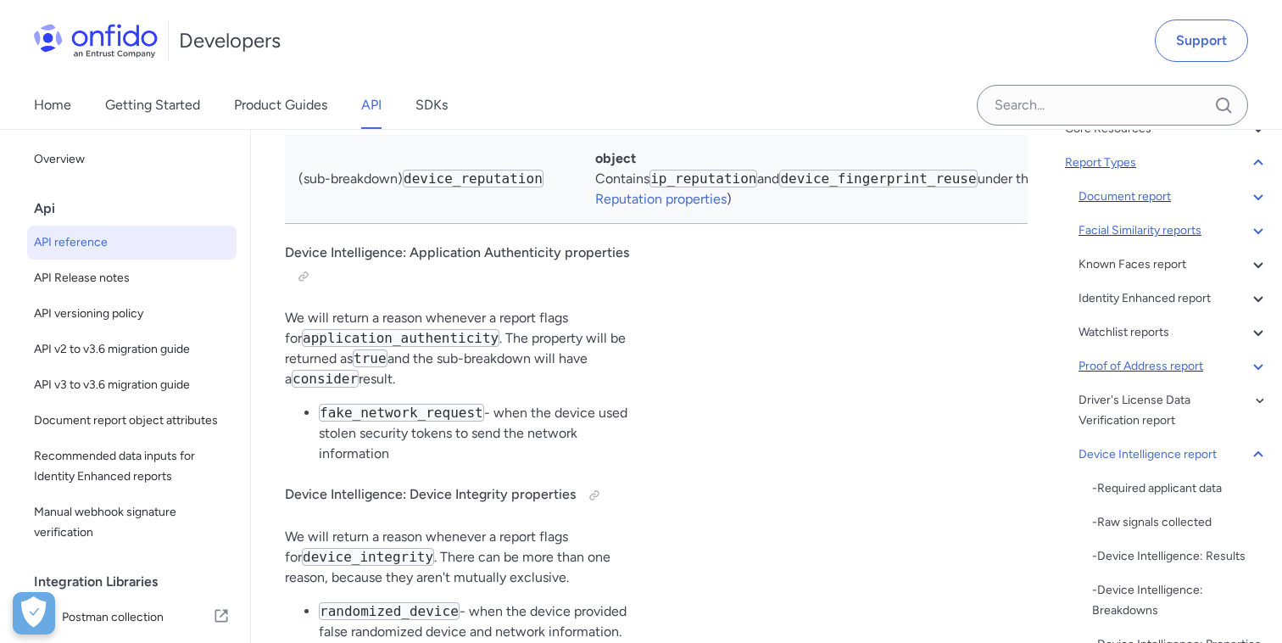
scroll to position [138299, 0]
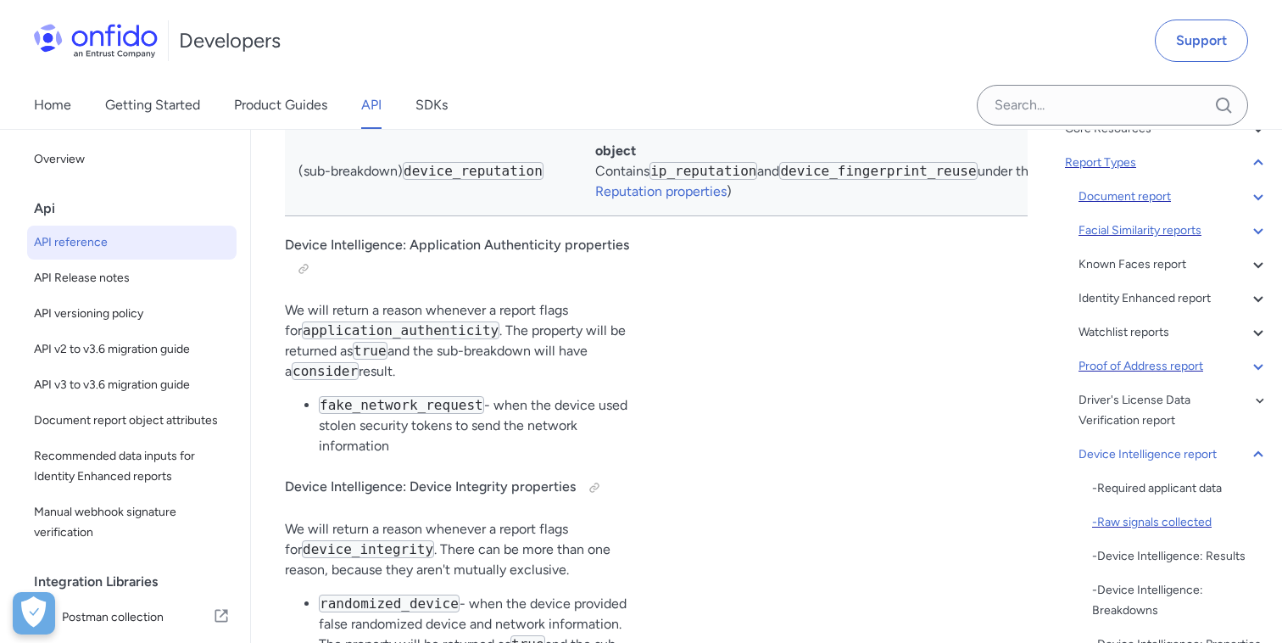
click at [1147, 515] on div "- Raw signals collected" at bounding box center [1180, 522] width 176 height 20
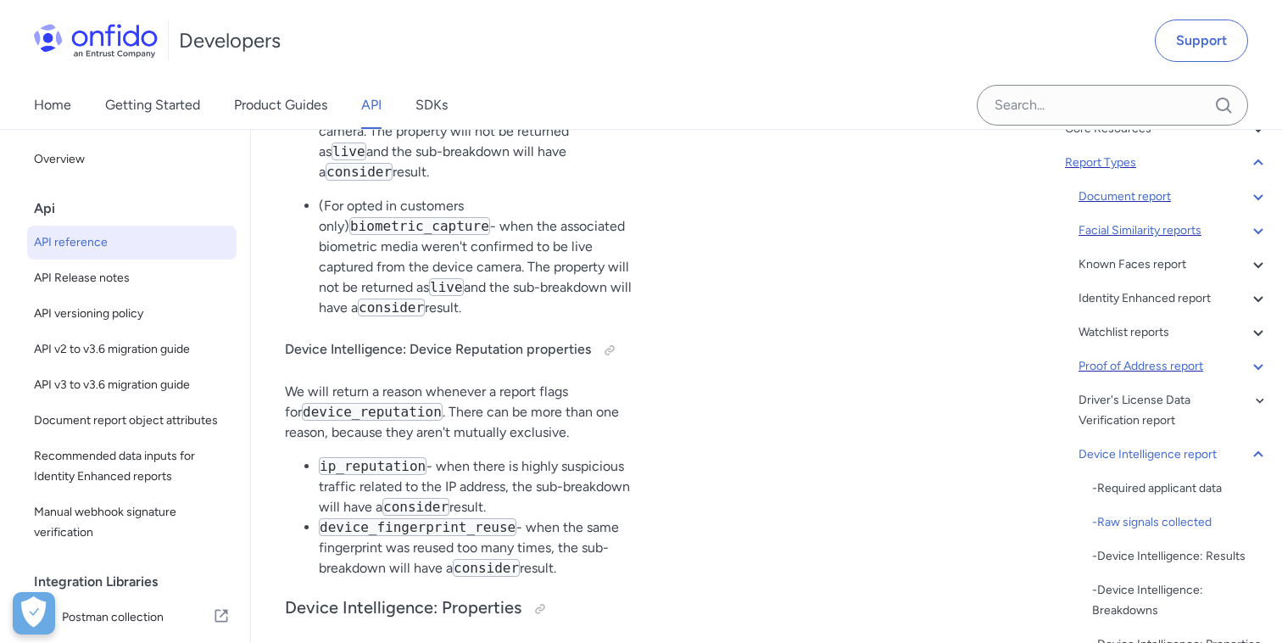
scroll to position [139009, 0]
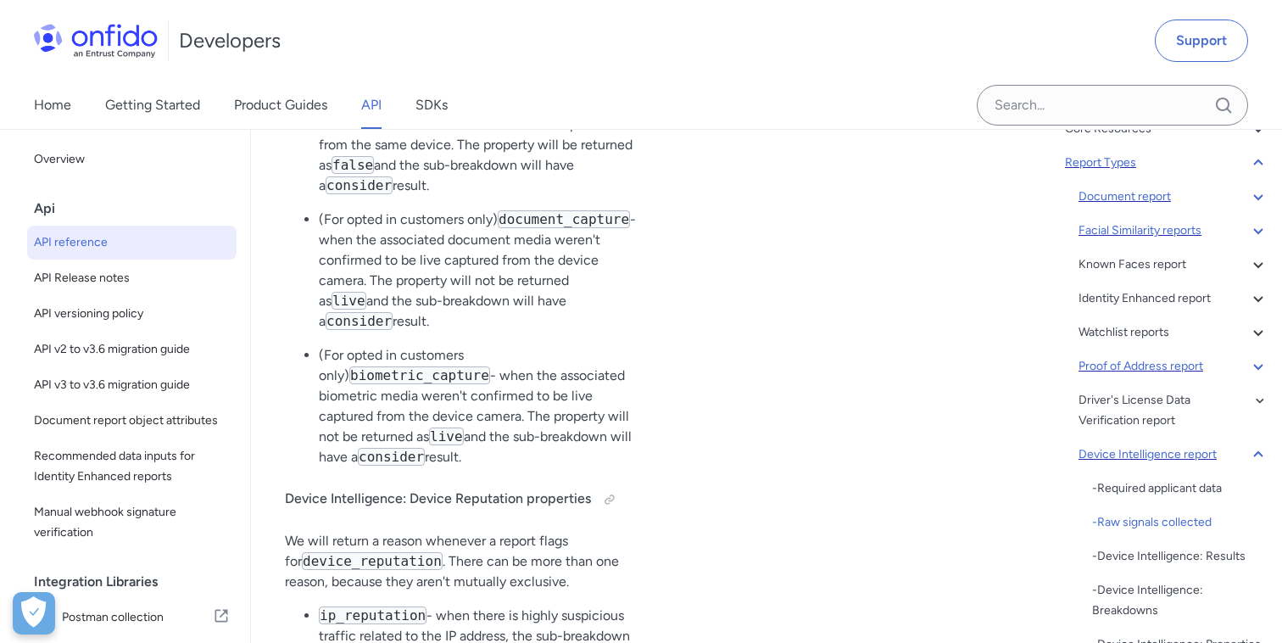
click at [1147, 453] on div "Device Intelligence report" at bounding box center [1174, 454] width 190 height 20
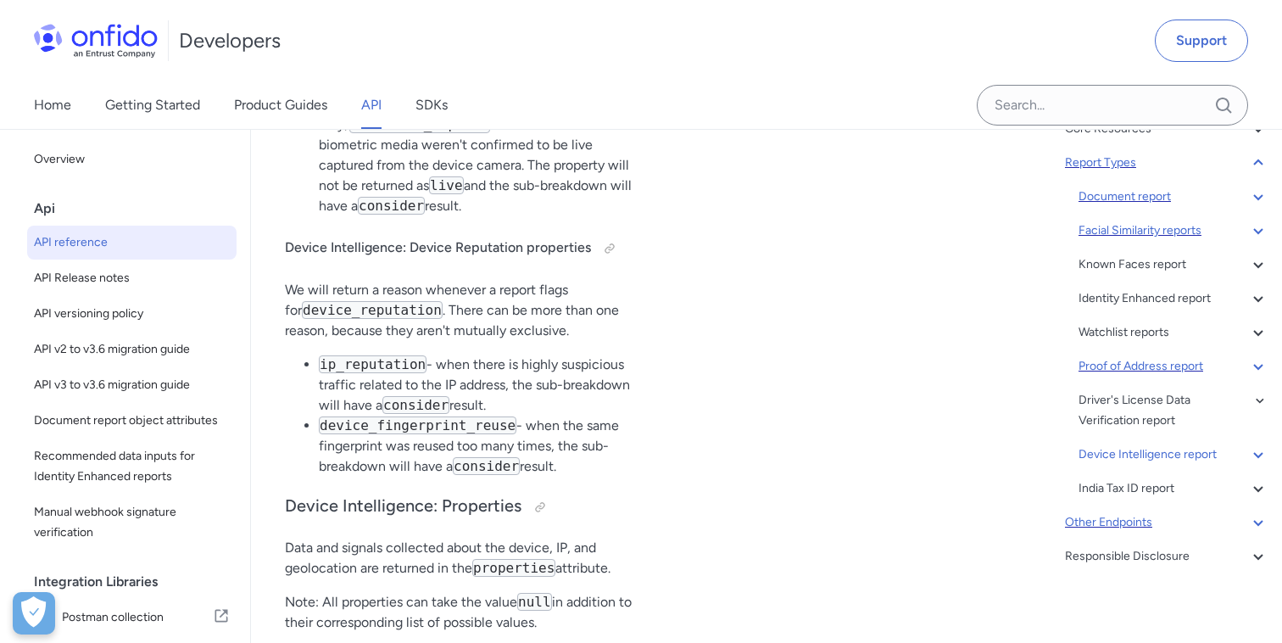
scroll to position [139236, 0]
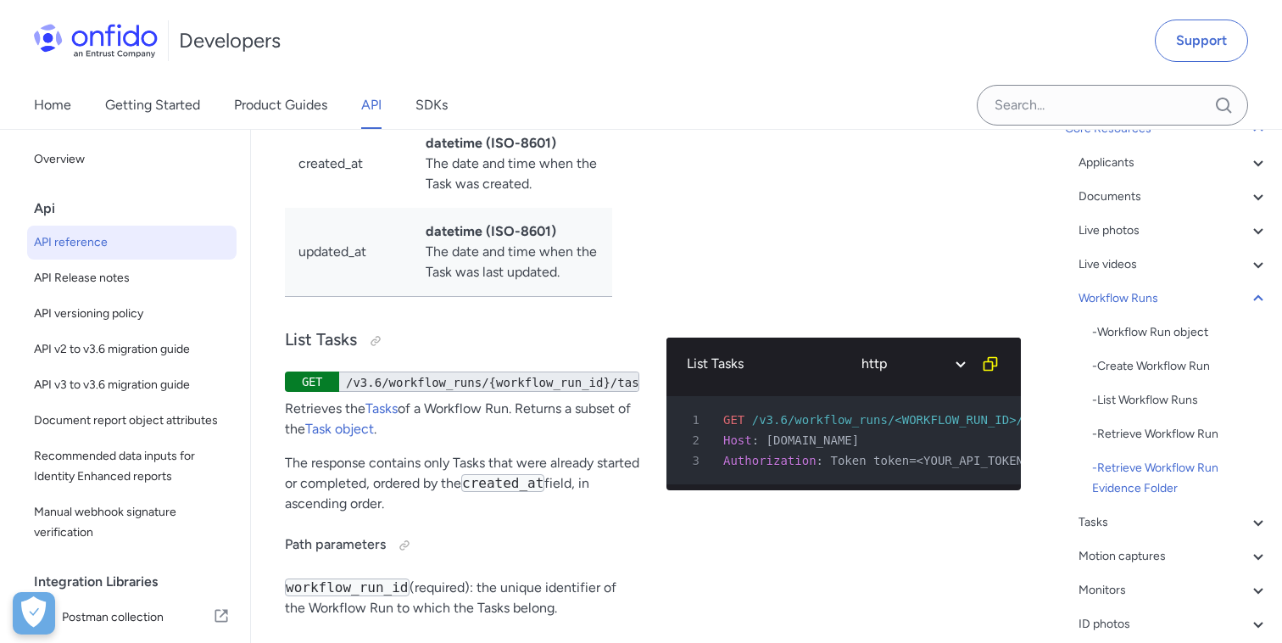
scroll to position [66030, 0]
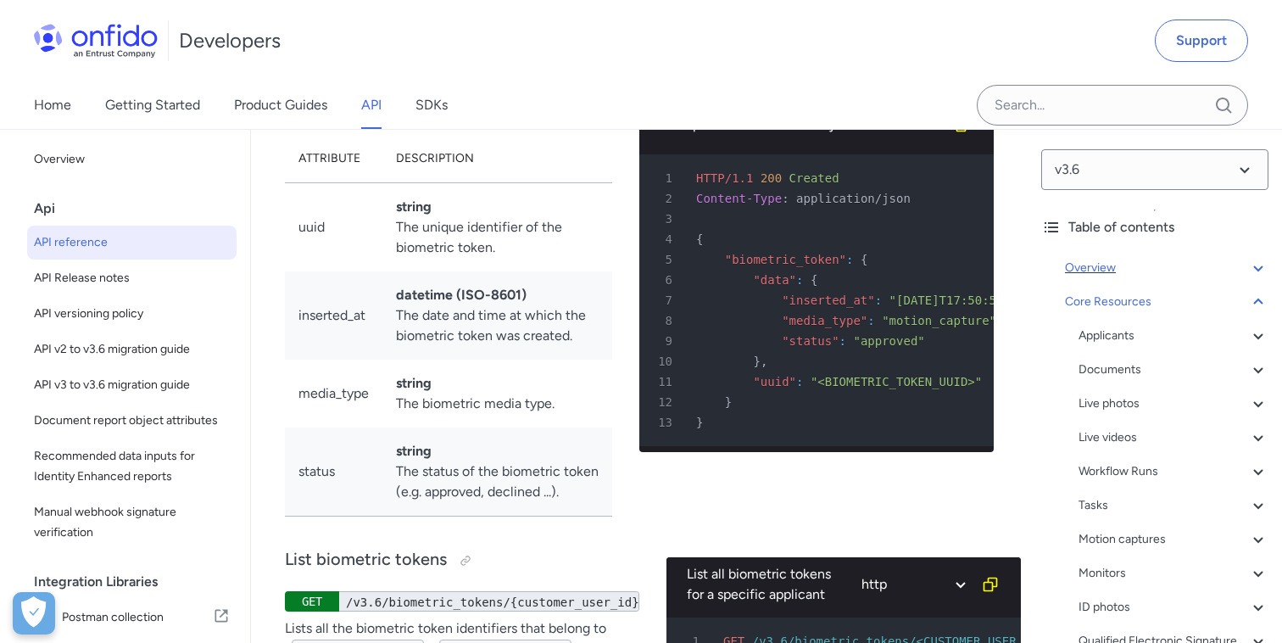
click at [1259, 274] on icon at bounding box center [1258, 268] width 20 height 20
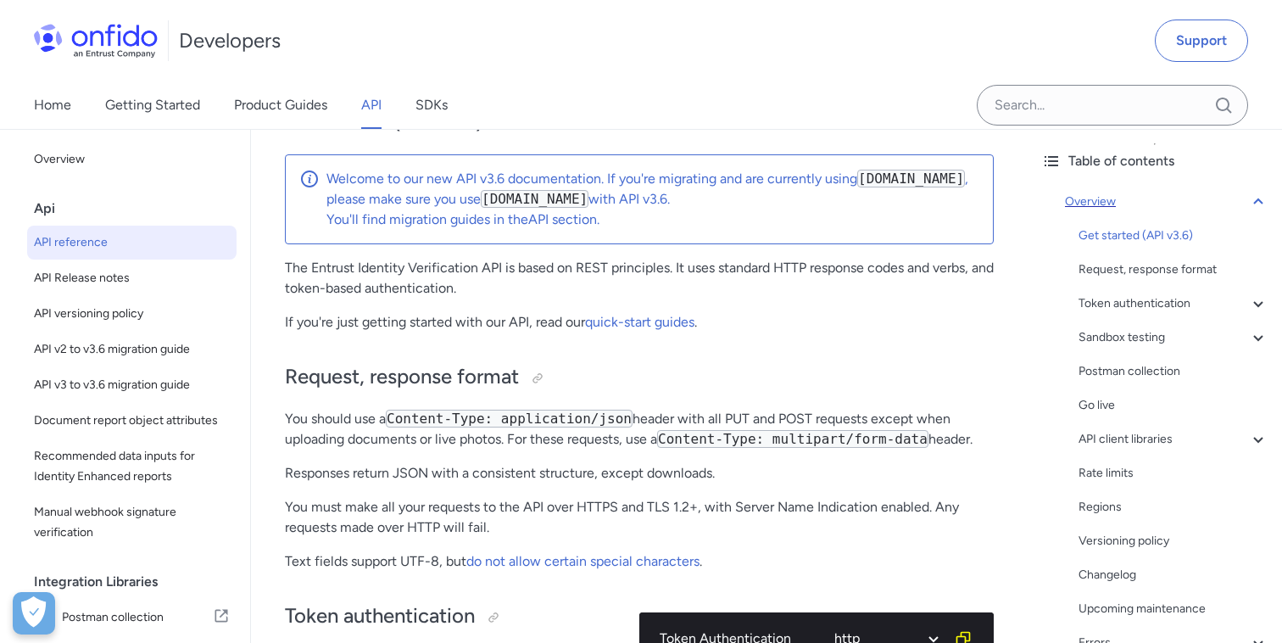
scroll to position [70, 0]
click at [1102, 498] on div "Regions" at bounding box center [1174, 504] width 190 height 20
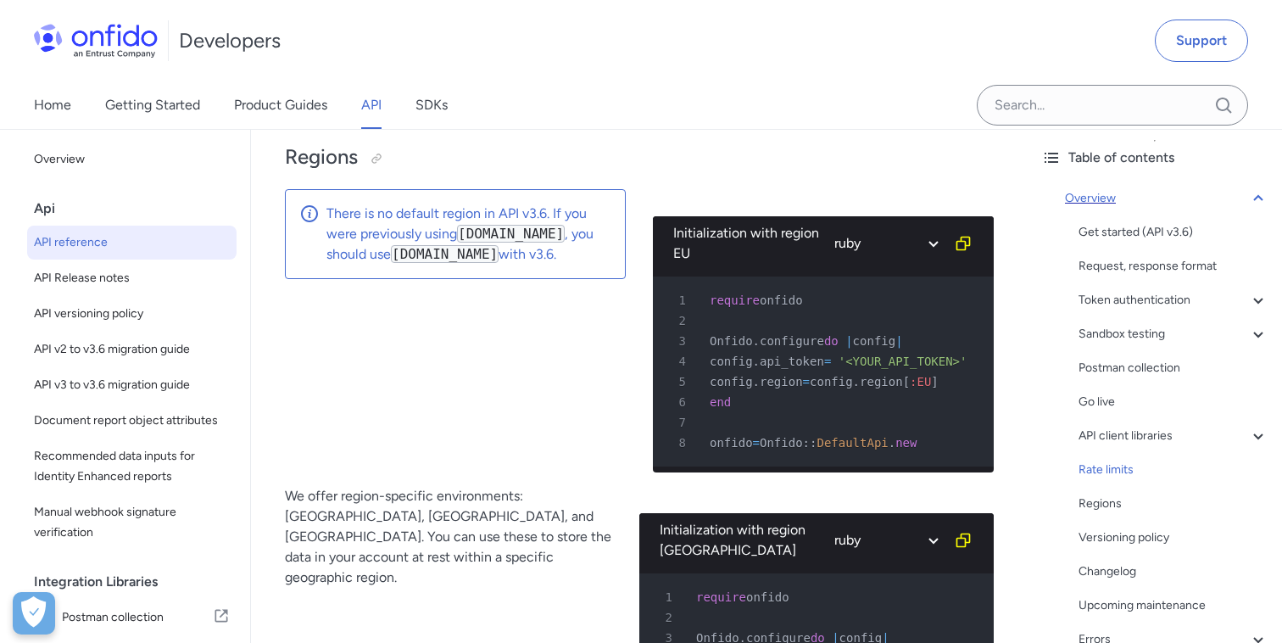
scroll to position [13618, 0]
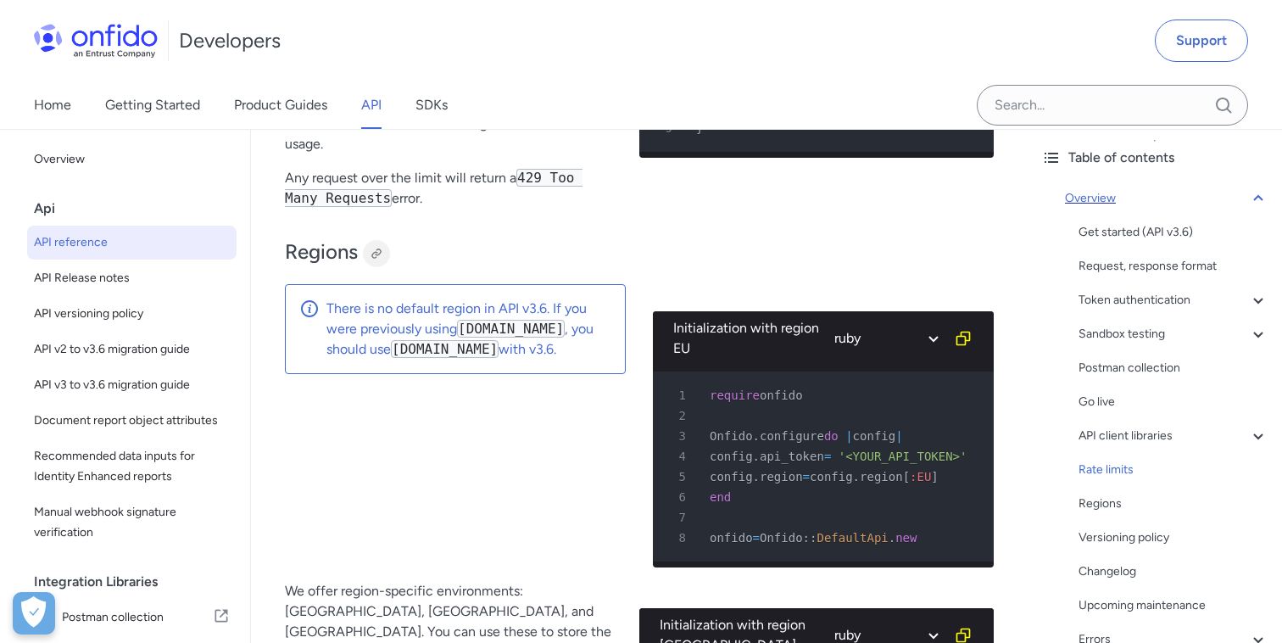
click at [379, 260] on div at bounding box center [377, 254] width 14 height 14
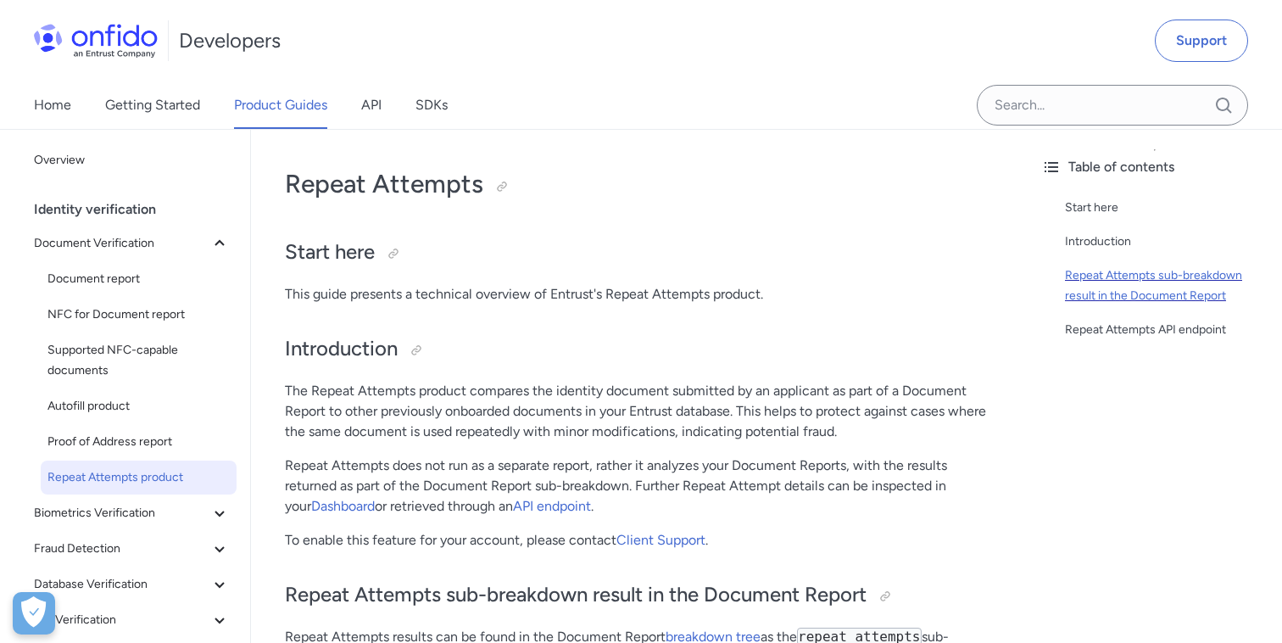
click at [1140, 268] on div "Repeat Attempts sub-breakdown result in the Document Report" at bounding box center [1167, 285] width 204 height 41
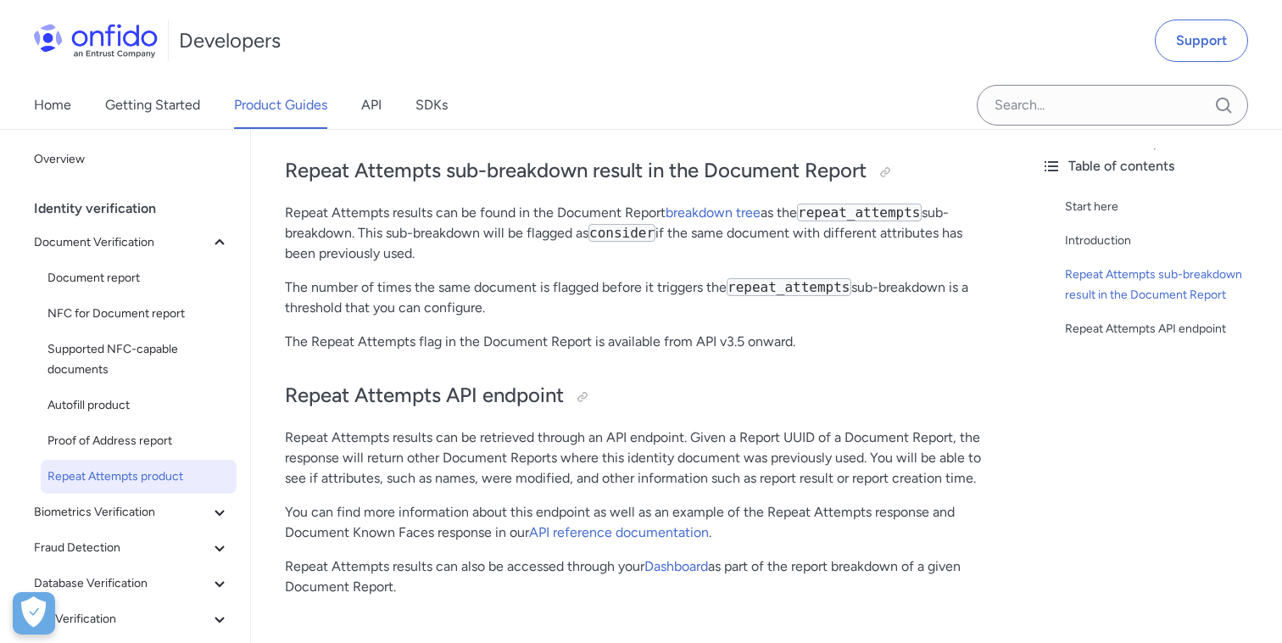
scroll to position [449, 0]
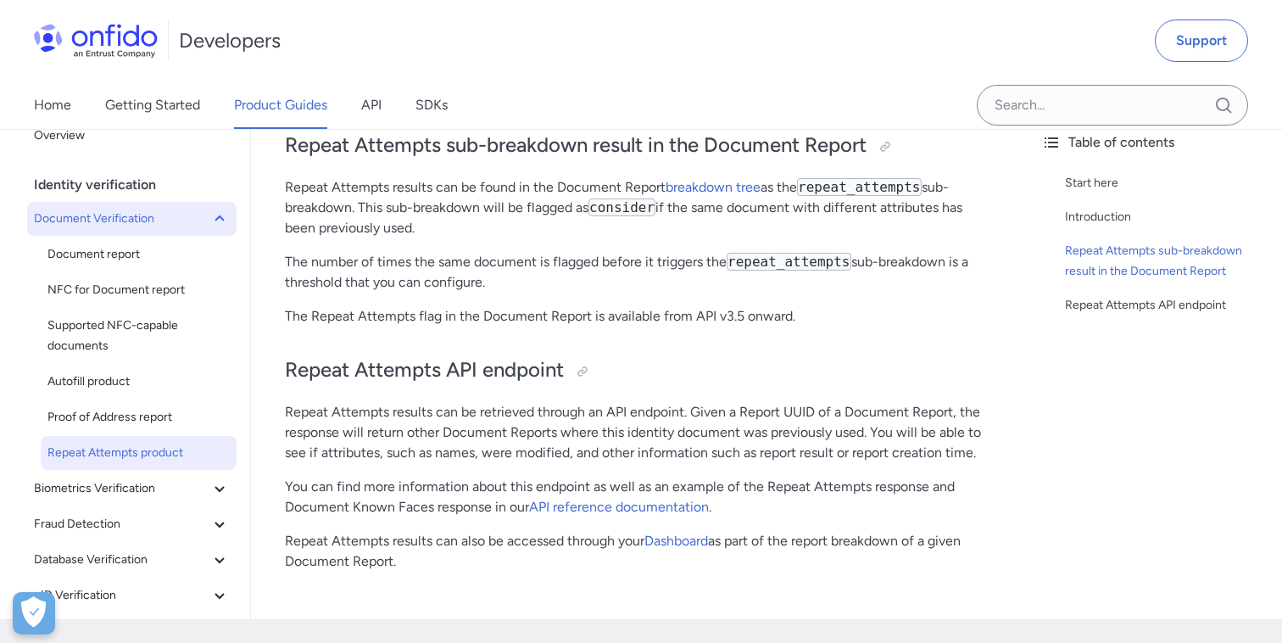
click at [221, 215] on icon at bounding box center [219, 219] width 20 height 20
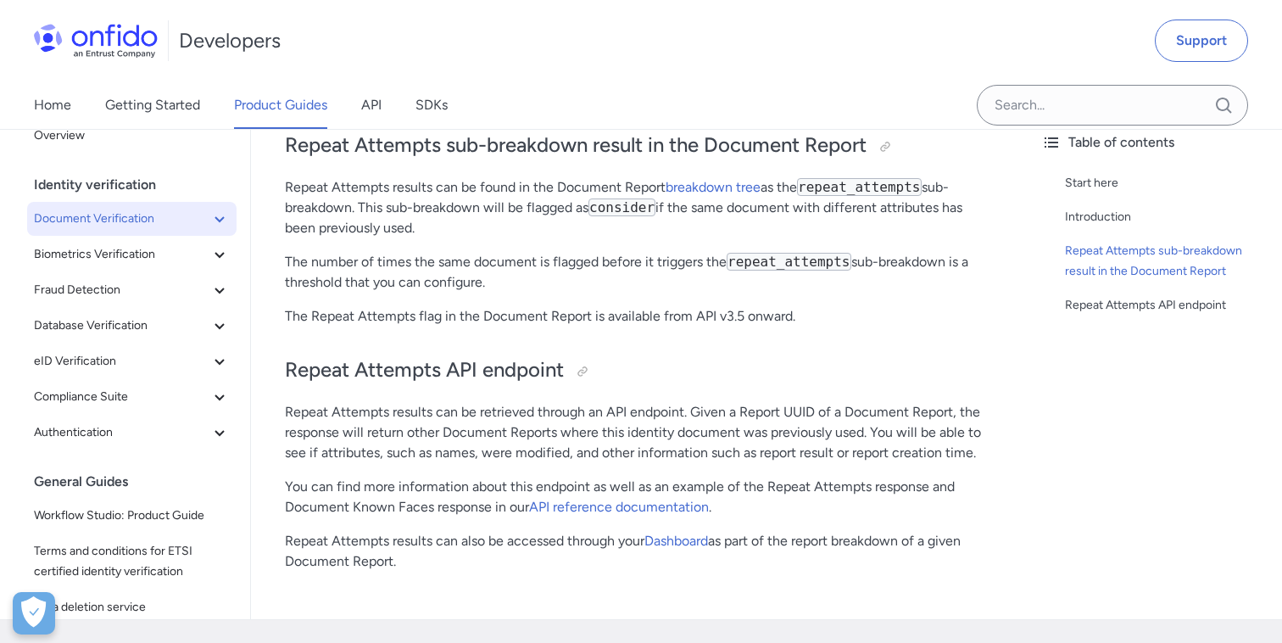
click at [217, 217] on icon at bounding box center [219, 219] width 20 height 20
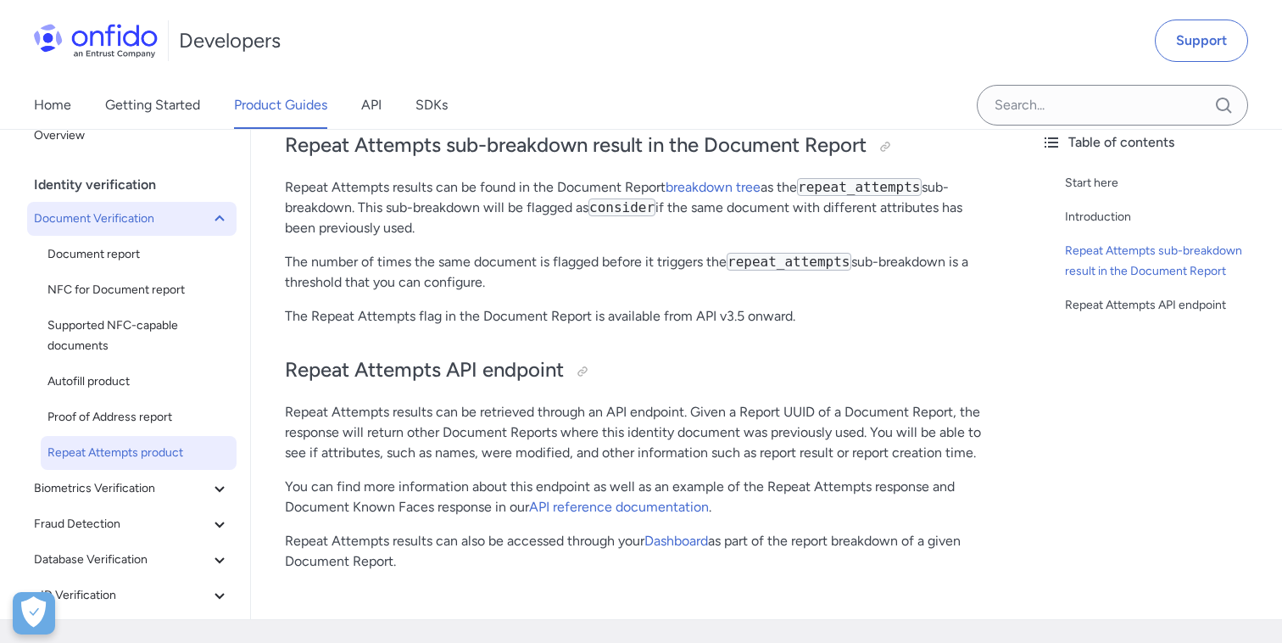
click at [217, 217] on icon at bounding box center [219, 219] width 20 height 20
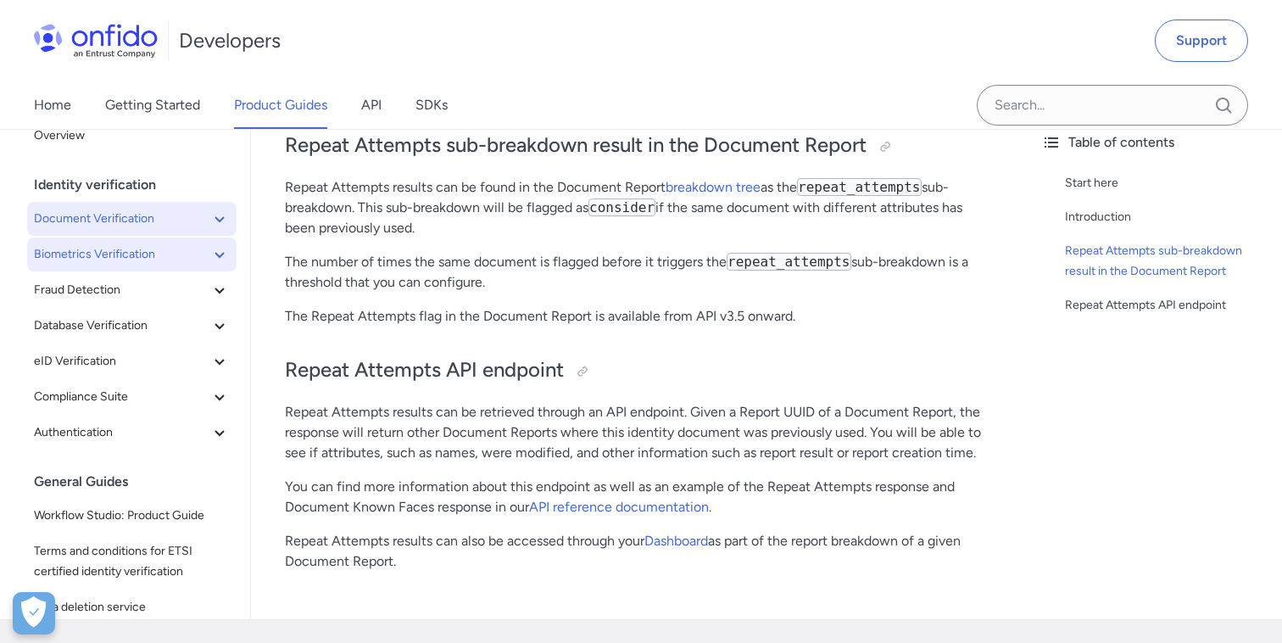
click at [223, 250] on icon at bounding box center [219, 254] width 20 height 20
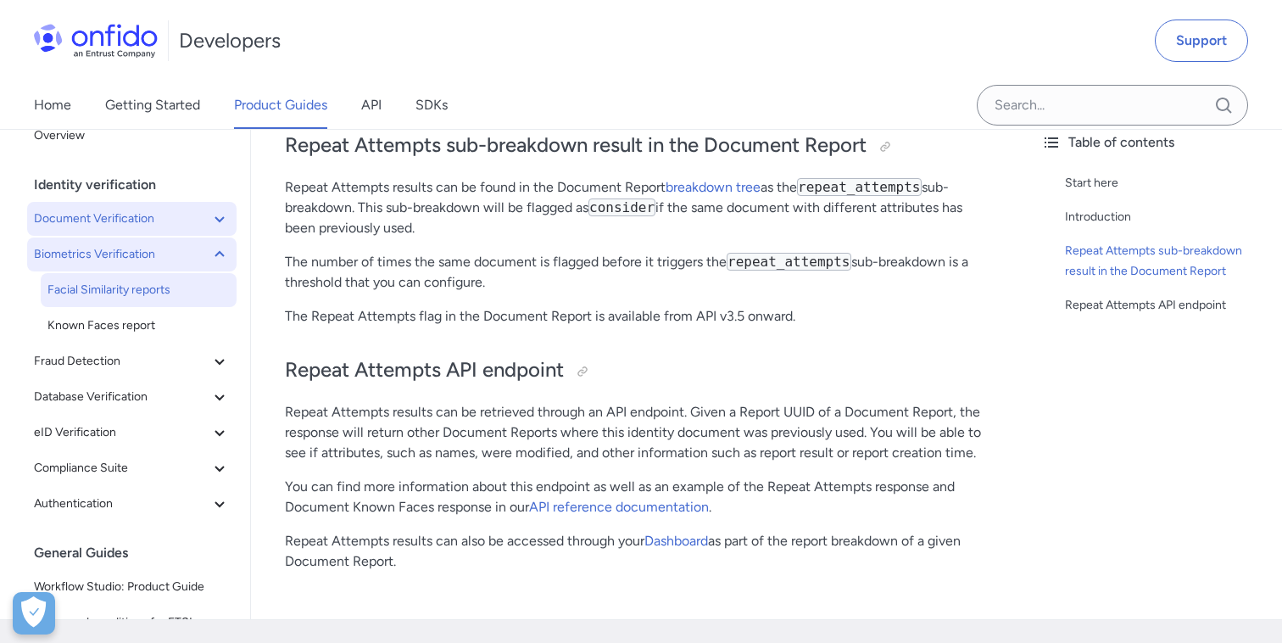
click at [147, 282] on span "Facial Similarity reports" at bounding box center [138, 290] width 182 height 20
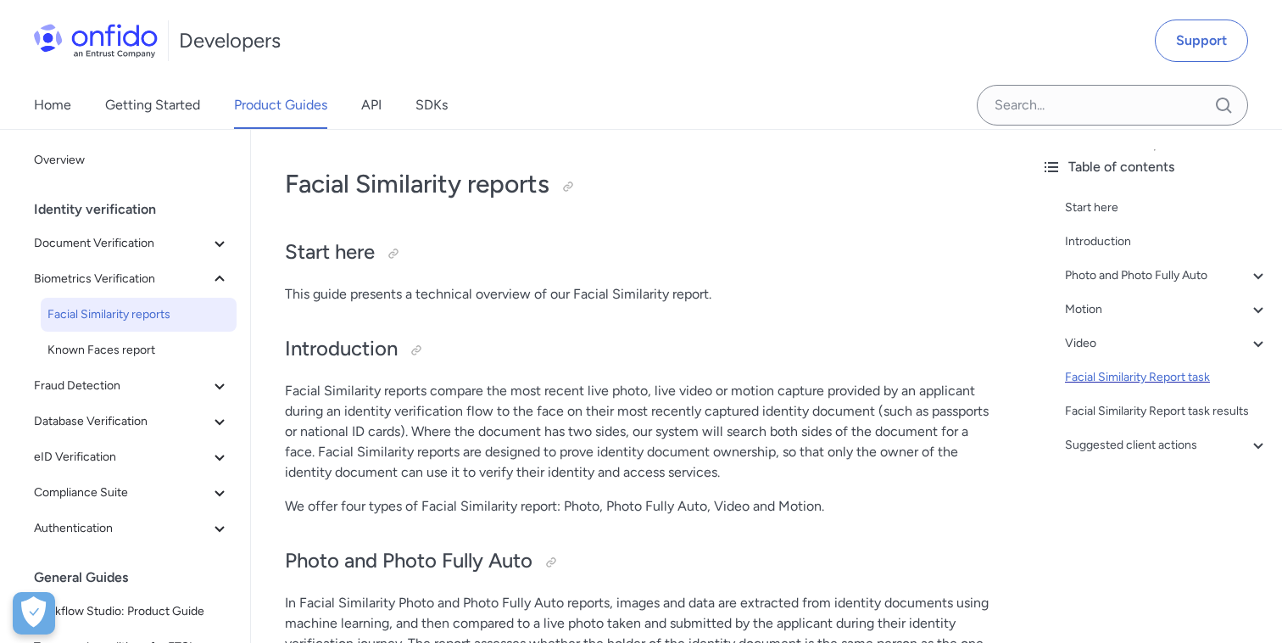
click at [1112, 381] on div "Facial Similarity Report task" at bounding box center [1167, 377] width 204 height 20
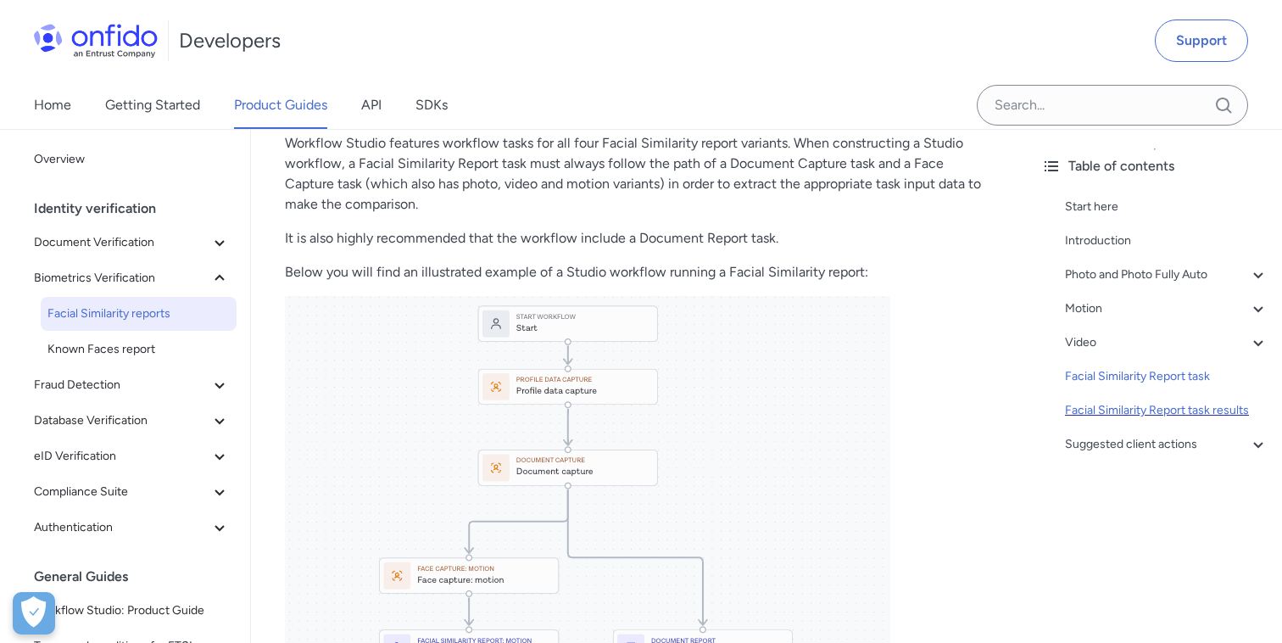
click at [1132, 403] on div "Facial Similarity Report task results" at bounding box center [1167, 410] width 204 height 20
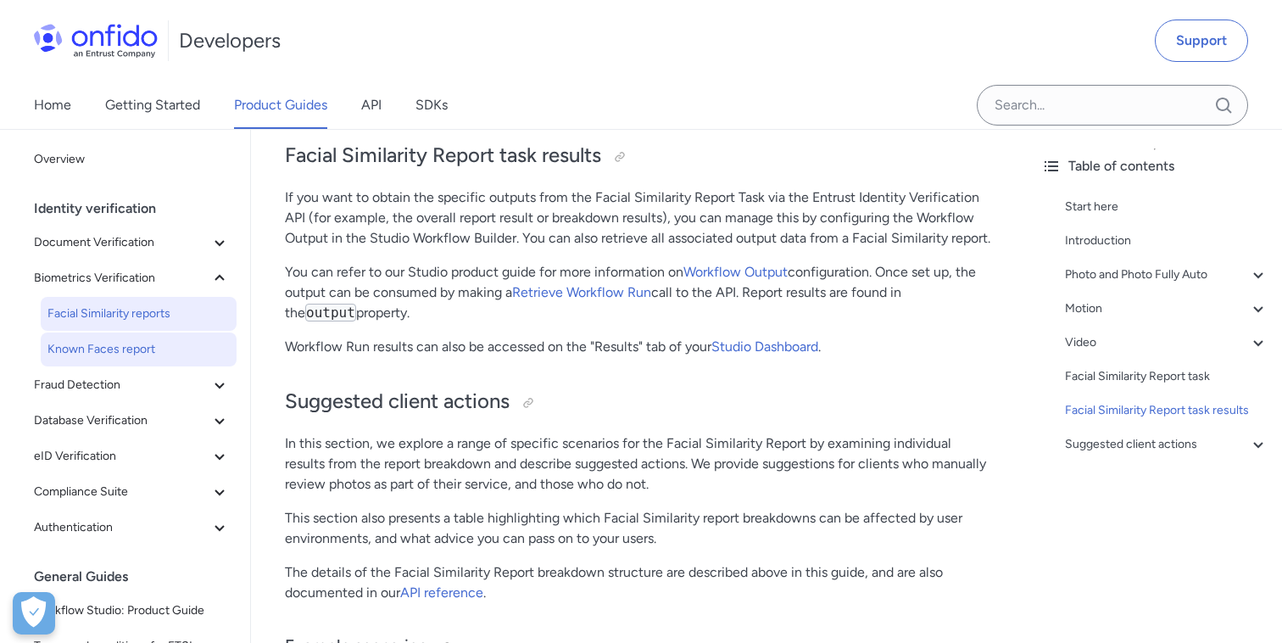
click at [160, 355] on span "Known Faces report" at bounding box center [138, 349] width 182 height 20
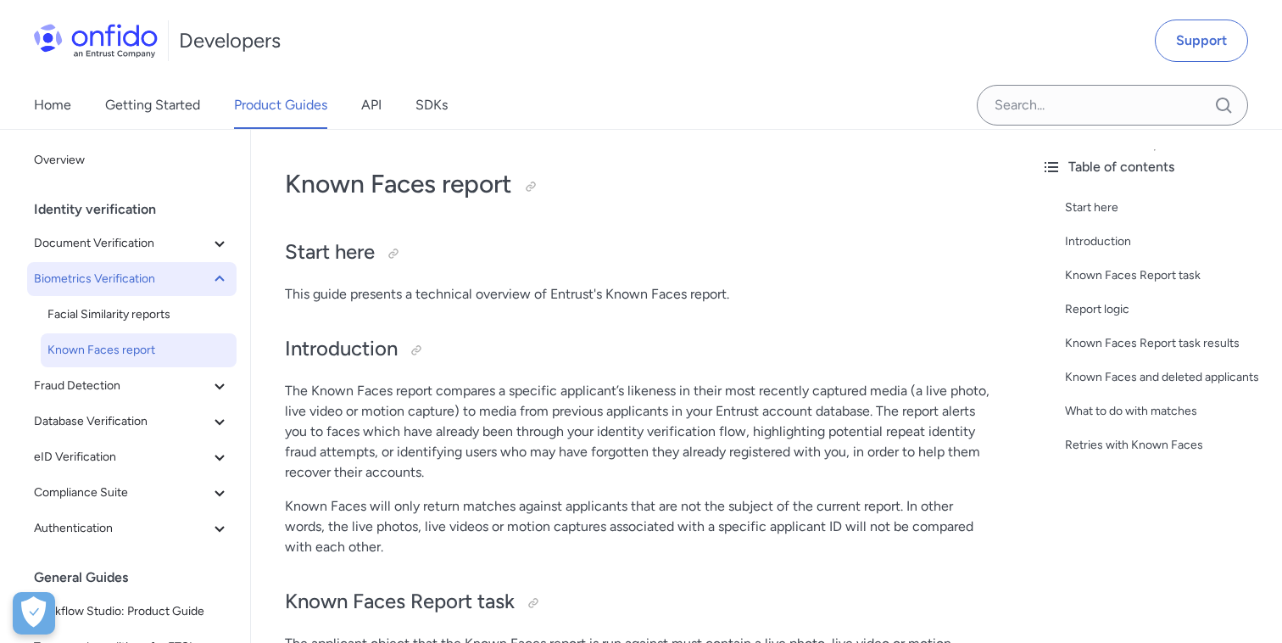
click at [216, 282] on icon at bounding box center [219, 279] width 20 height 20
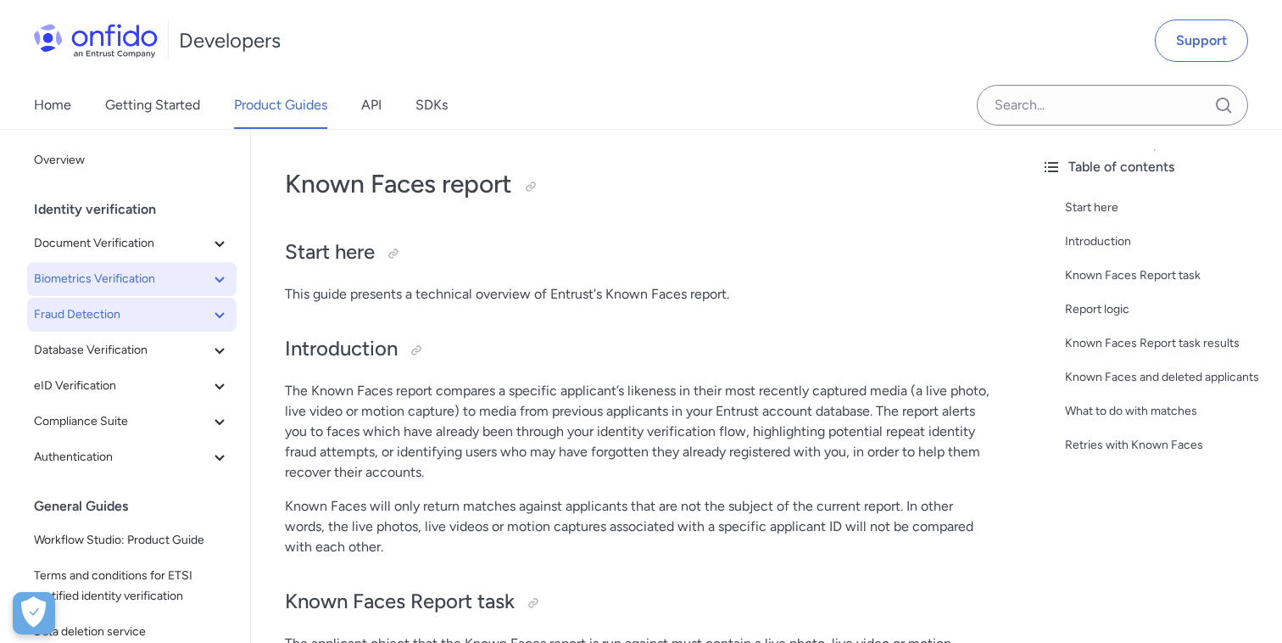
click at [220, 305] on icon at bounding box center [219, 314] width 20 height 20
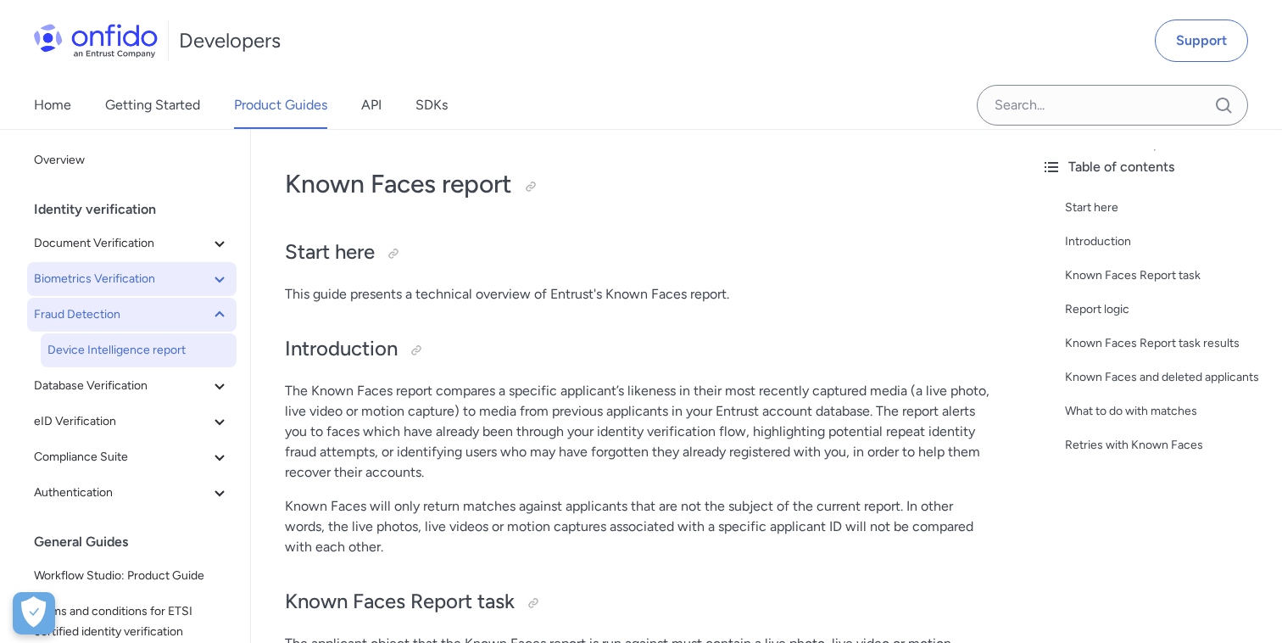
click at [170, 358] on span "Device Intelligence report" at bounding box center [138, 350] width 182 height 20
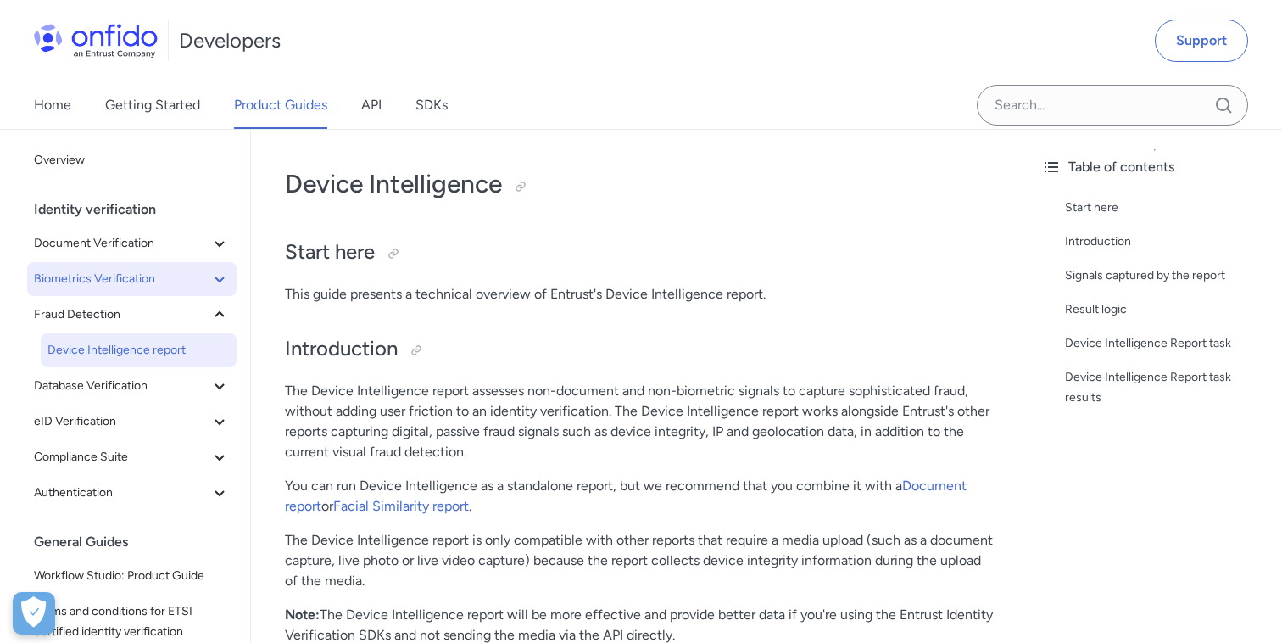
click at [222, 282] on icon at bounding box center [219, 279] width 20 height 20
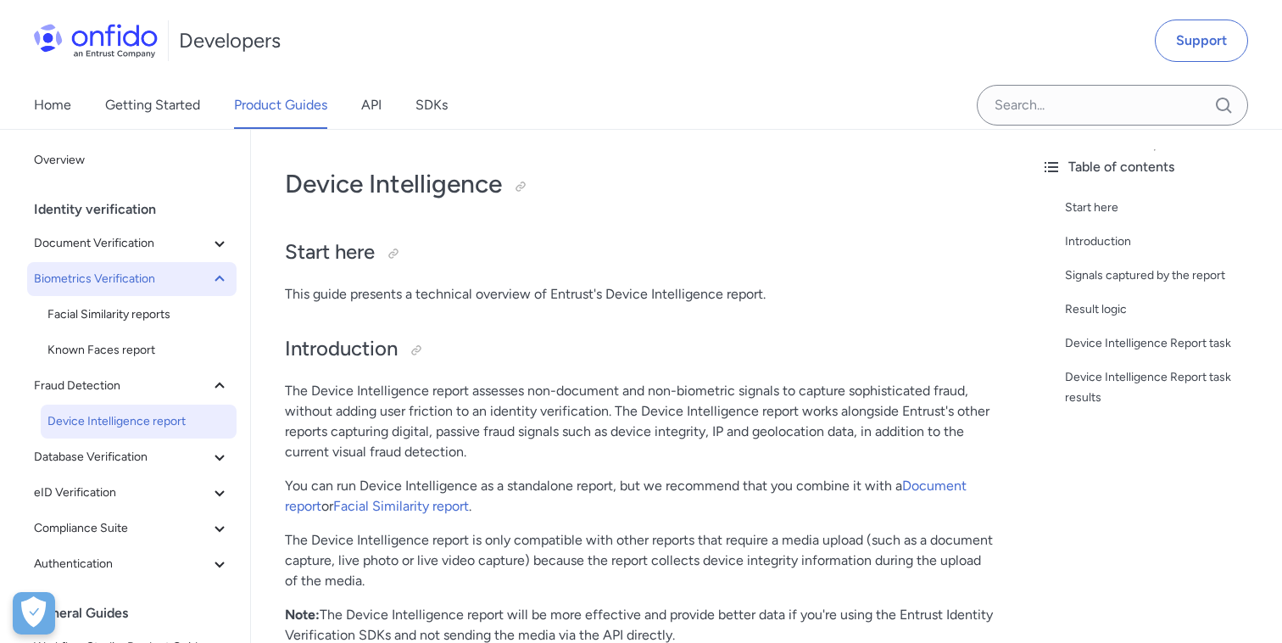
click at [222, 282] on icon at bounding box center [219, 279] width 20 height 20
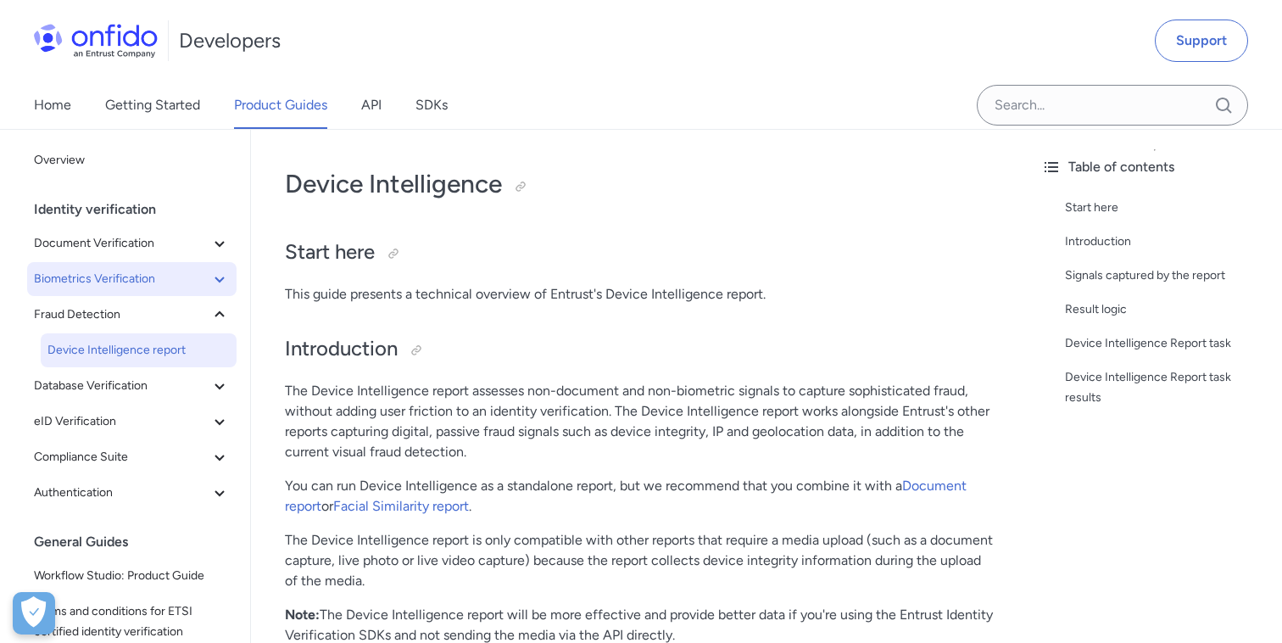
click at [222, 282] on icon at bounding box center [219, 279] width 20 height 20
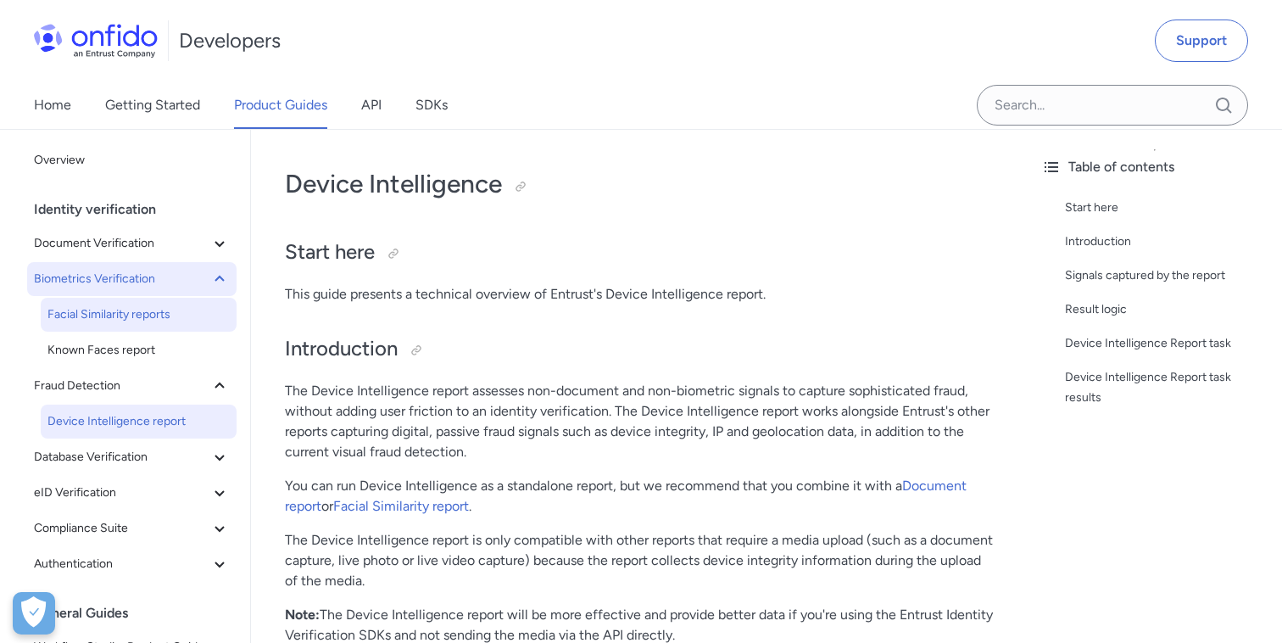
click at [184, 301] on link "Facial Similarity reports" at bounding box center [139, 315] width 196 height 34
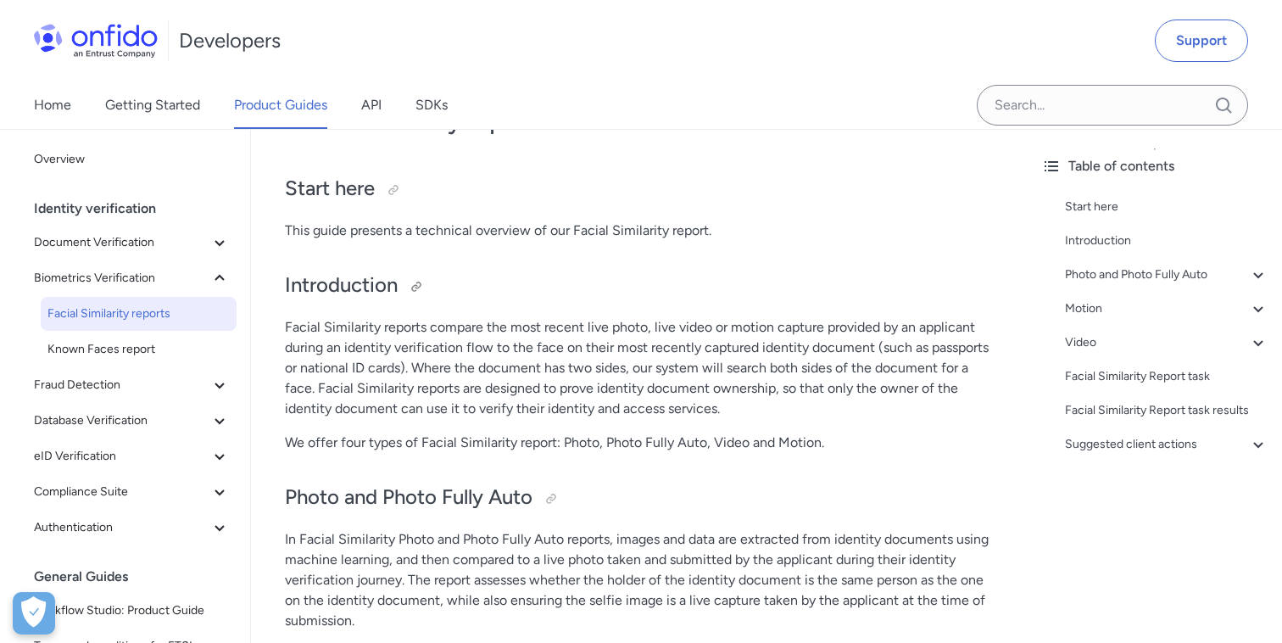
scroll to position [65, 0]
click at [1116, 372] on div "Facial Similarity Report task" at bounding box center [1167, 376] width 204 height 20
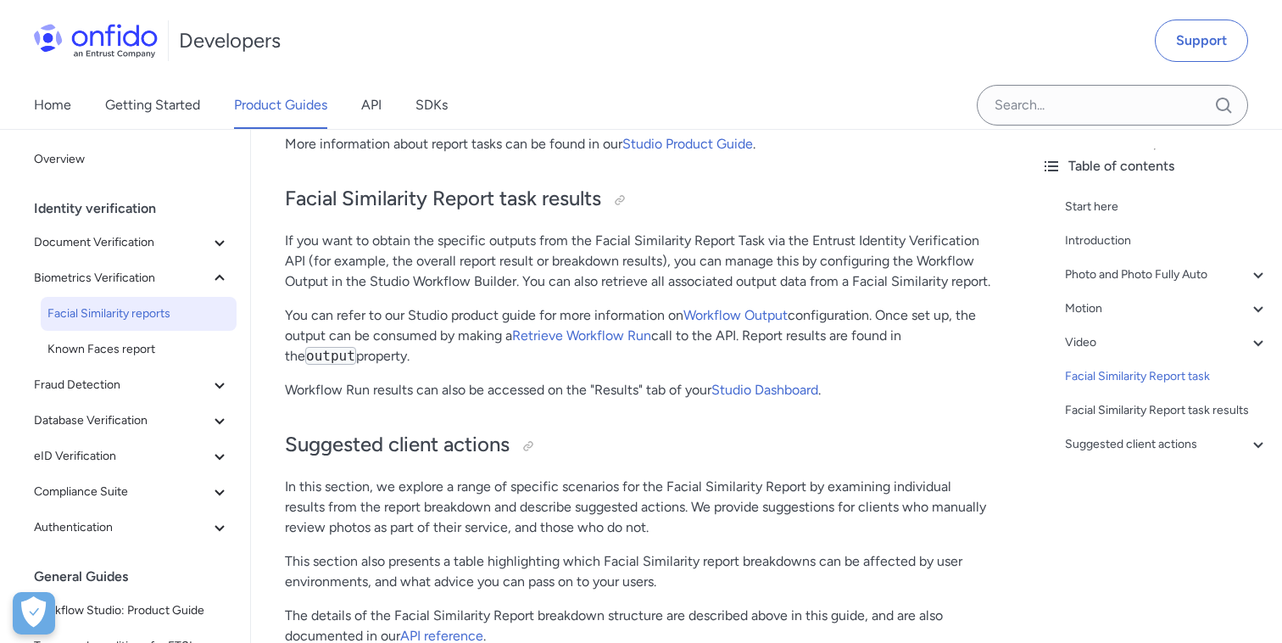
scroll to position [7642, 0]
click at [111, 346] on span "Known Faces report" at bounding box center [138, 349] width 182 height 20
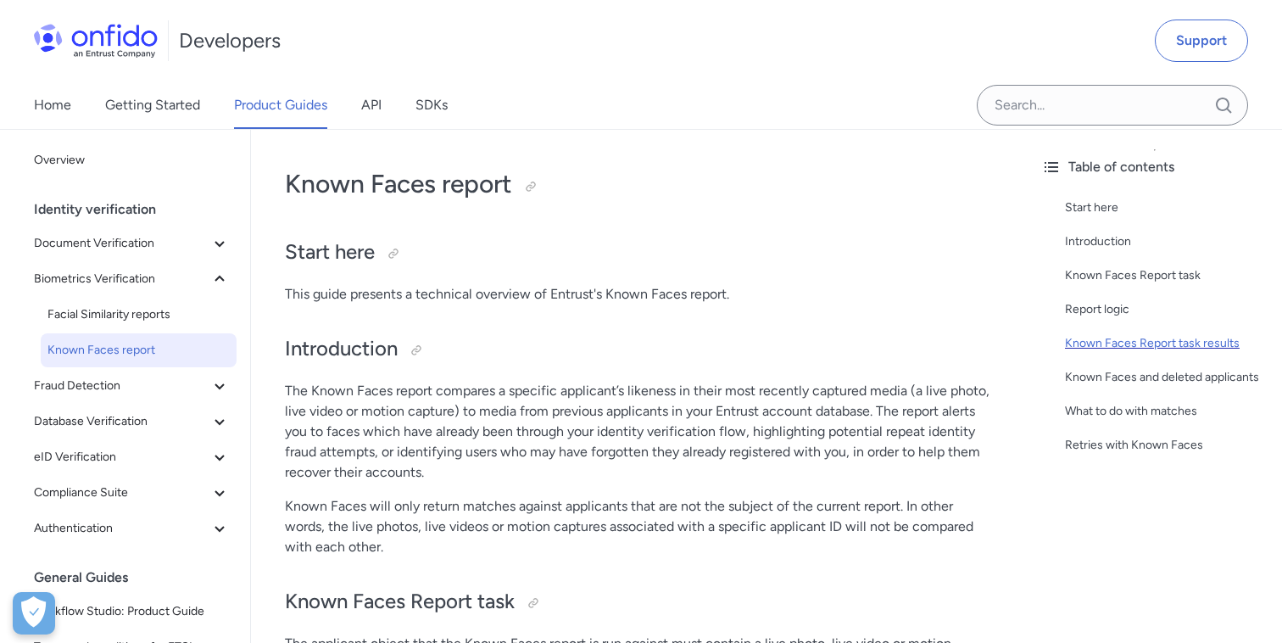
click at [1107, 350] on div "Known Faces Report task results" at bounding box center [1167, 343] width 204 height 20
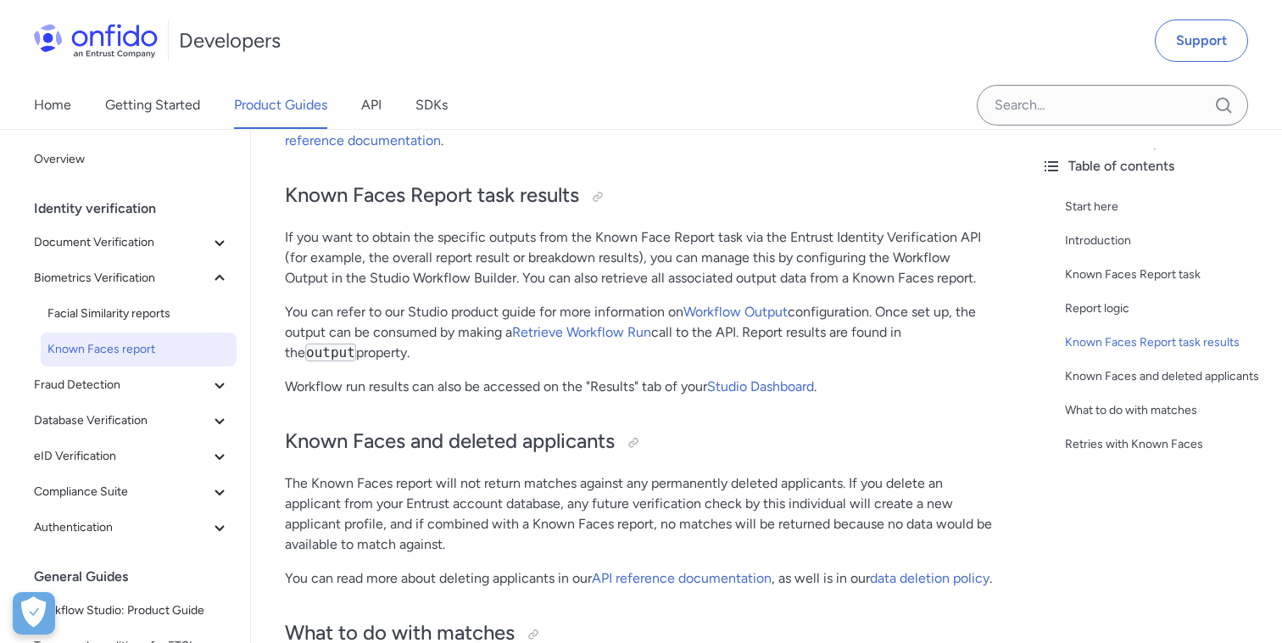
scroll to position [2312, 0]
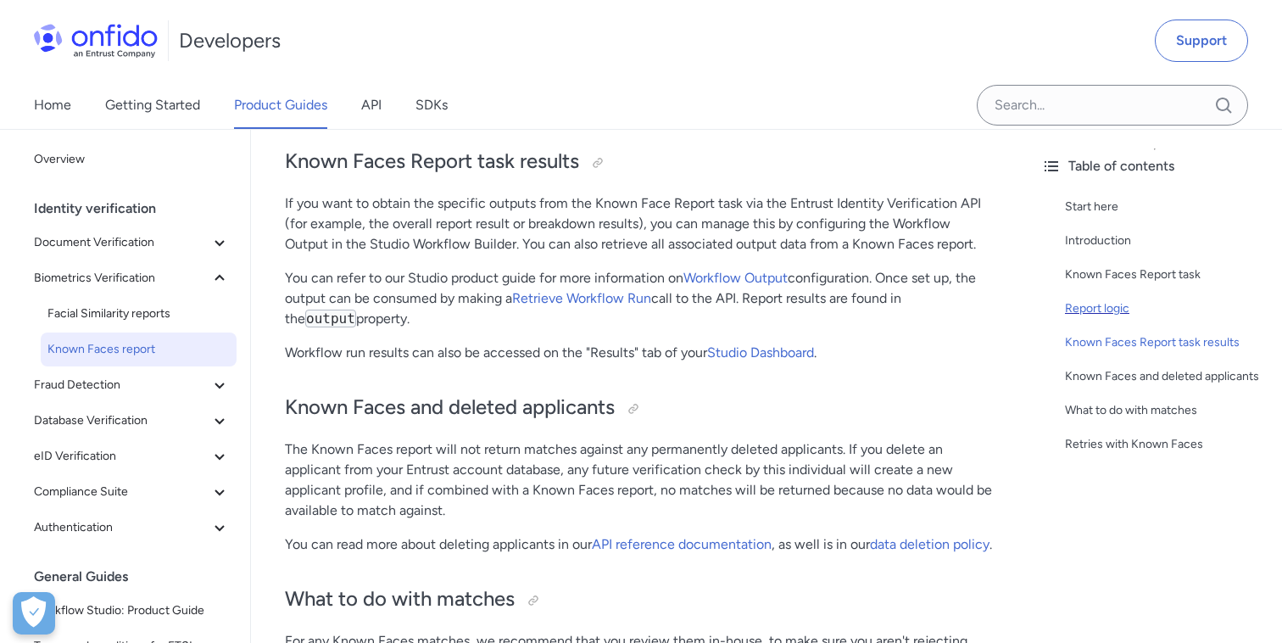
click at [1110, 309] on div "Report logic" at bounding box center [1167, 308] width 204 height 20
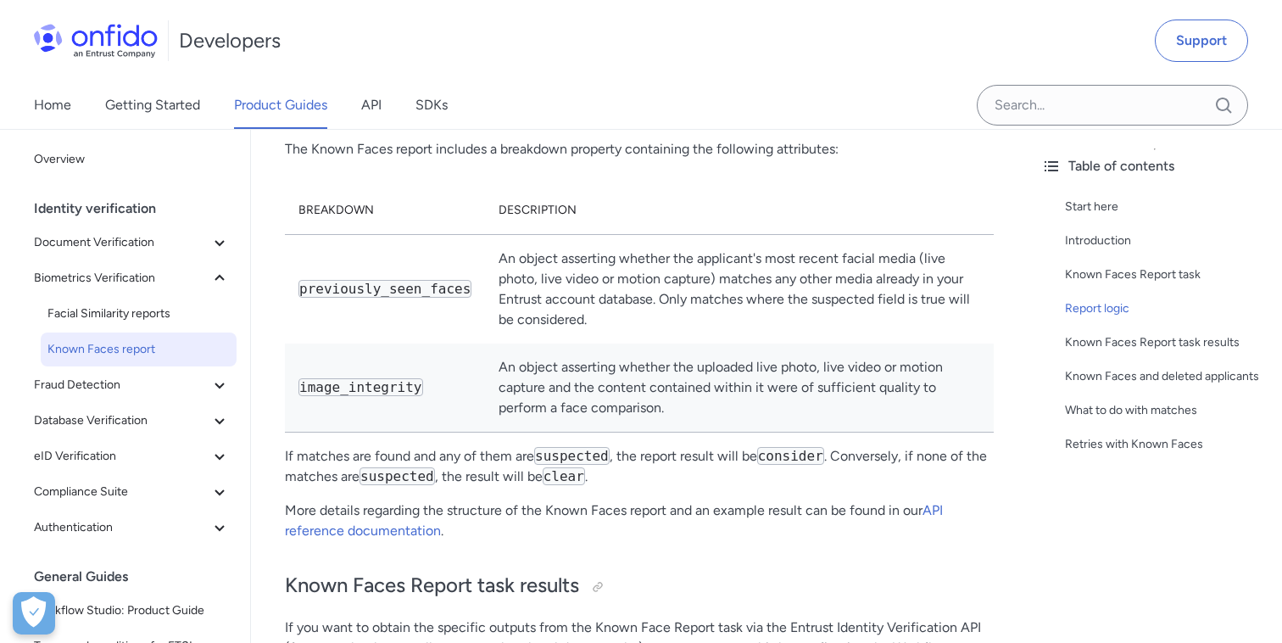
scroll to position [1906, 0]
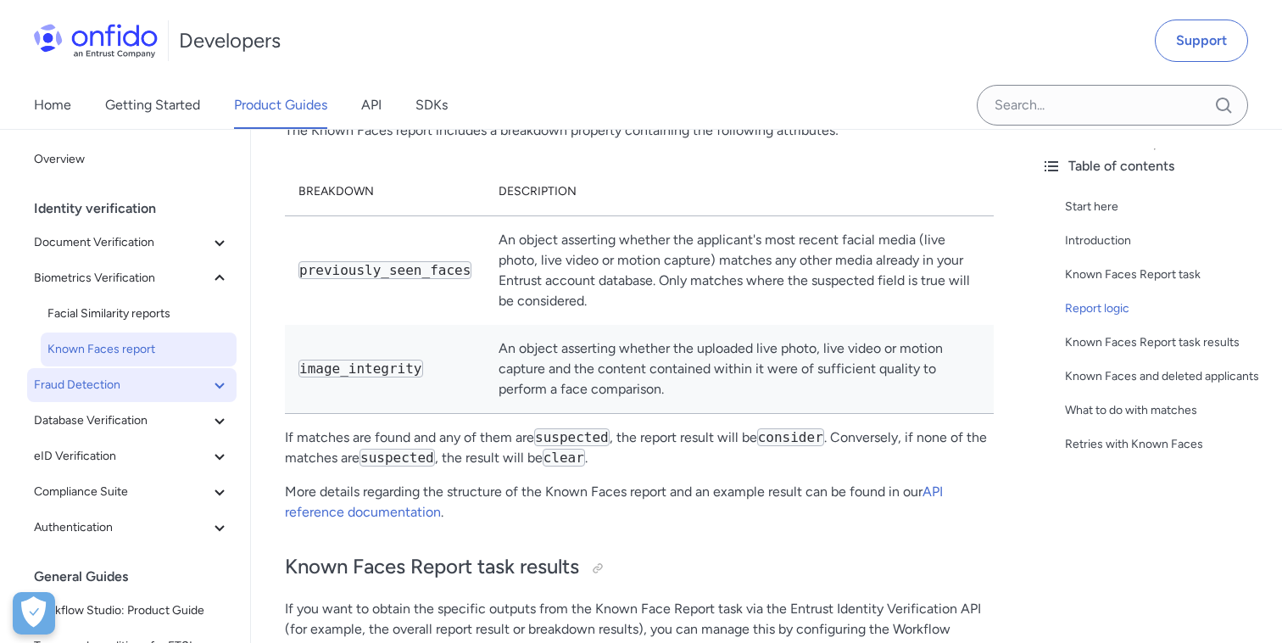
click at [220, 375] on icon at bounding box center [219, 385] width 20 height 20
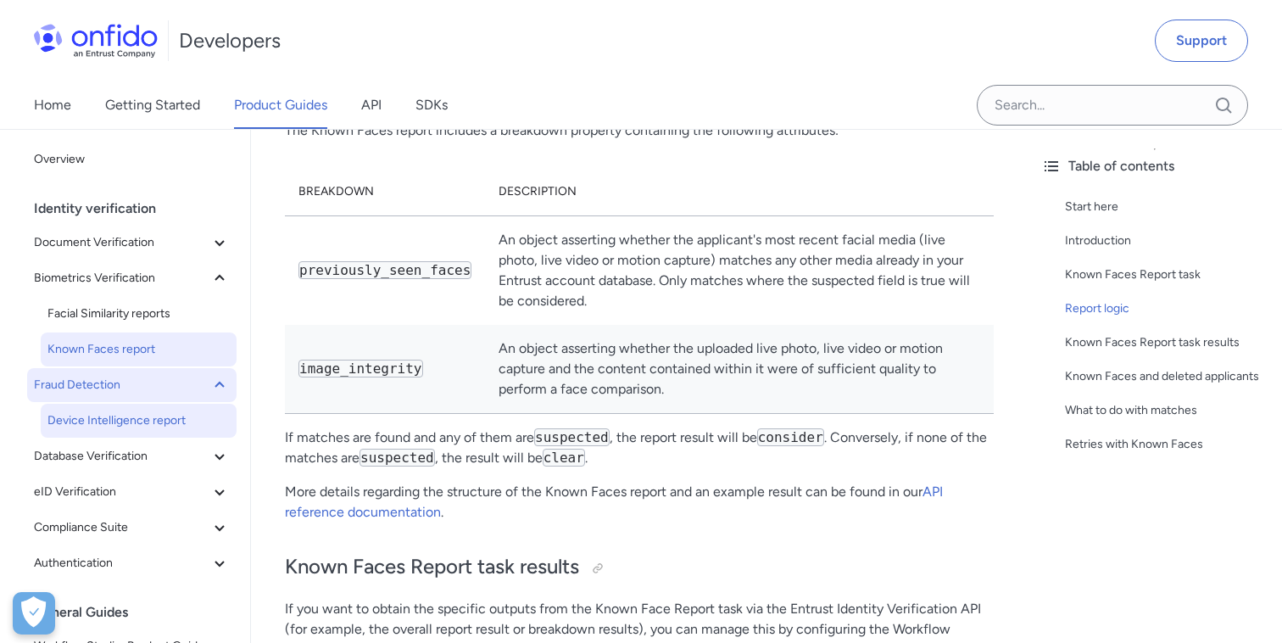
click at [152, 426] on span "Device Intelligence report" at bounding box center [138, 420] width 182 height 20
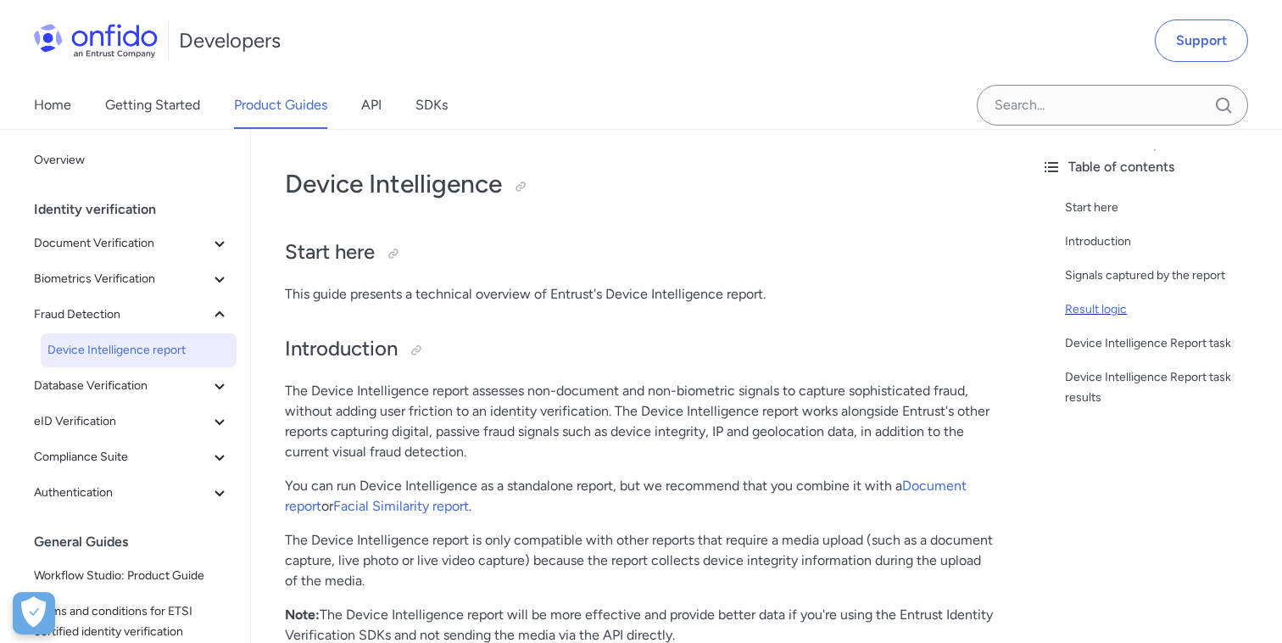
click at [1096, 309] on div "Result logic" at bounding box center [1167, 309] width 204 height 20
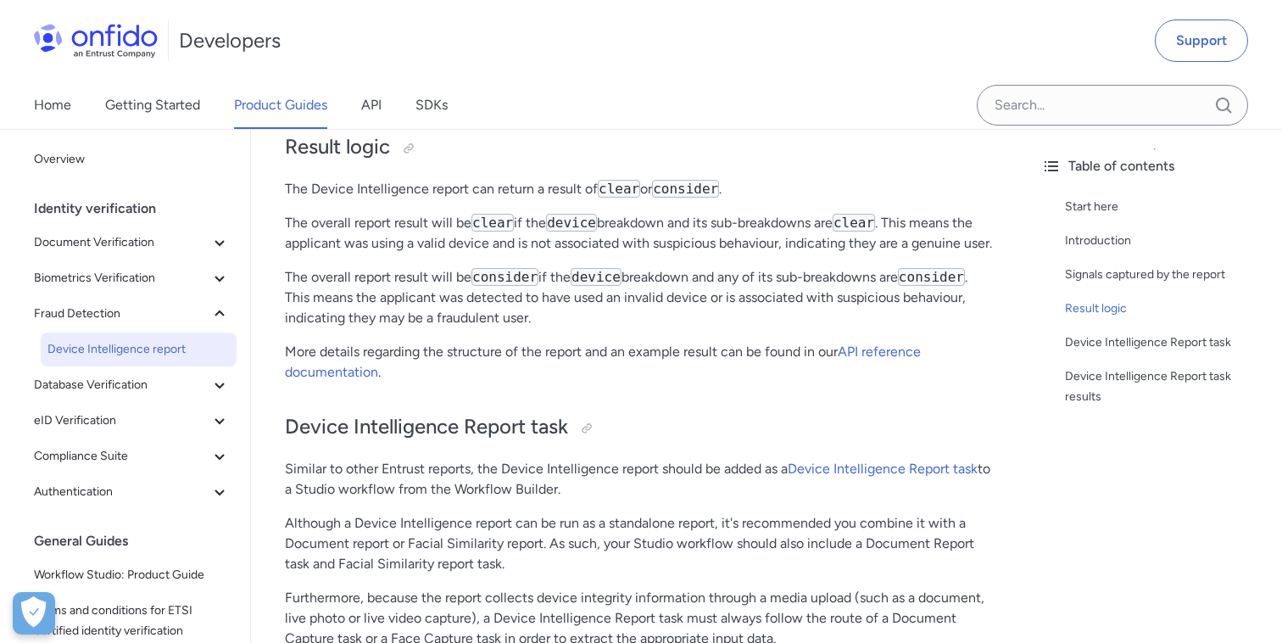
scroll to position [706, 0]
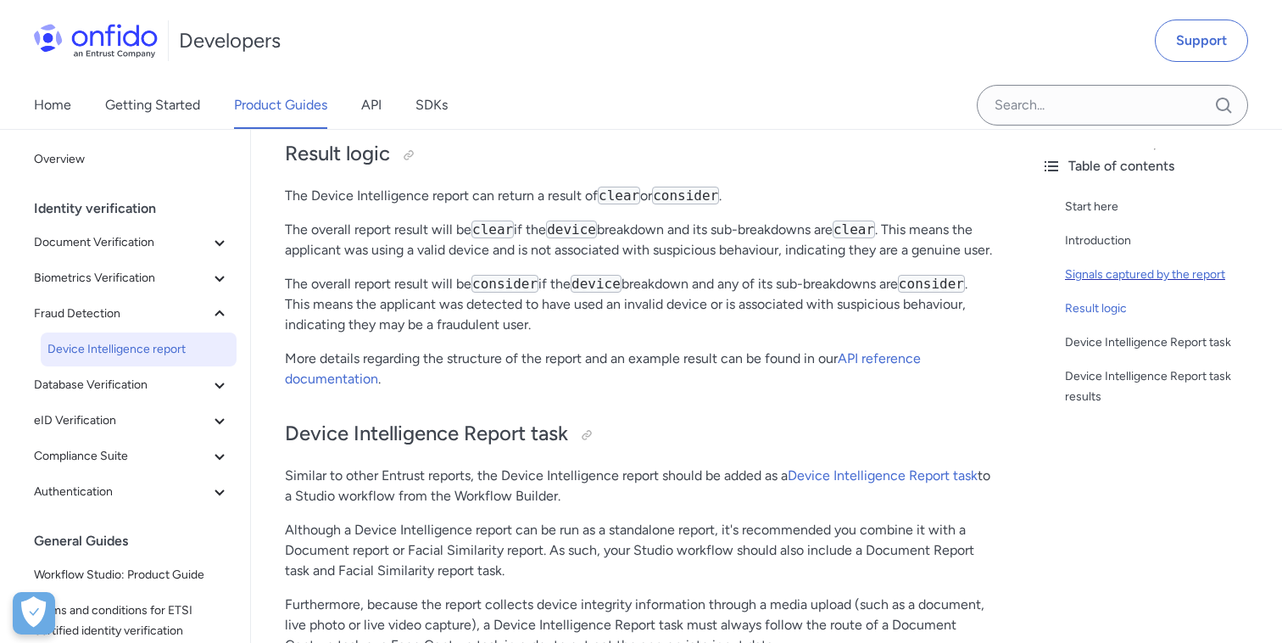
click at [1127, 279] on div "Signals captured by the report" at bounding box center [1167, 275] width 204 height 20
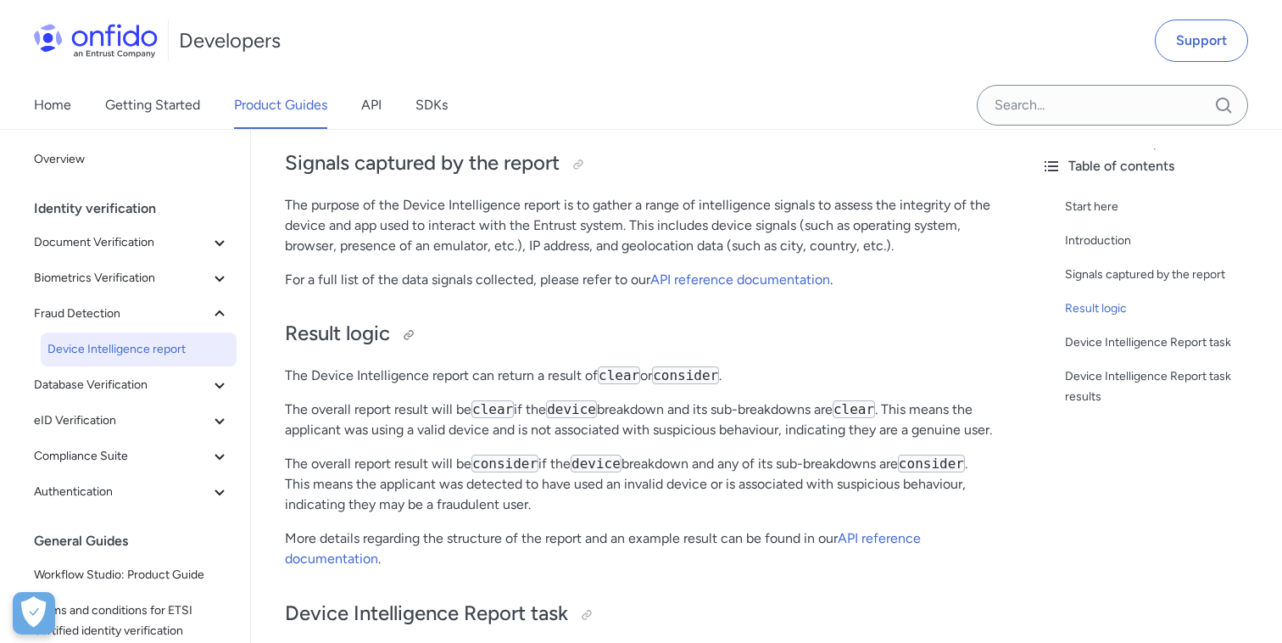
scroll to position [522, 0]
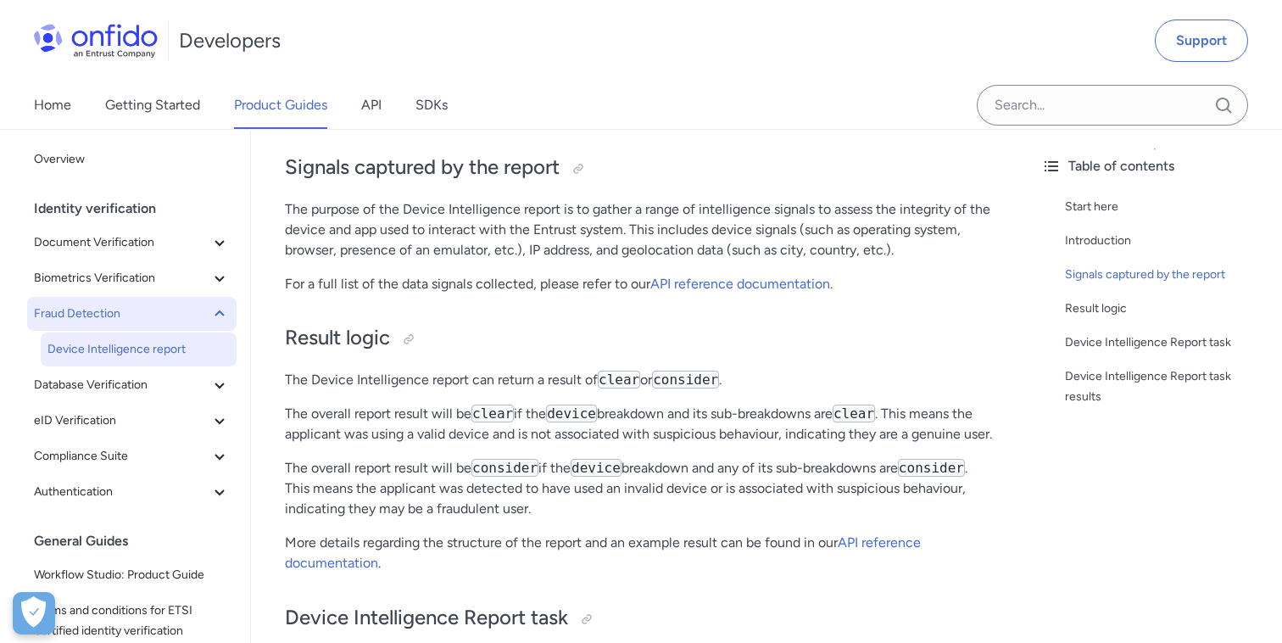
click at [214, 318] on icon at bounding box center [219, 314] width 20 height 20
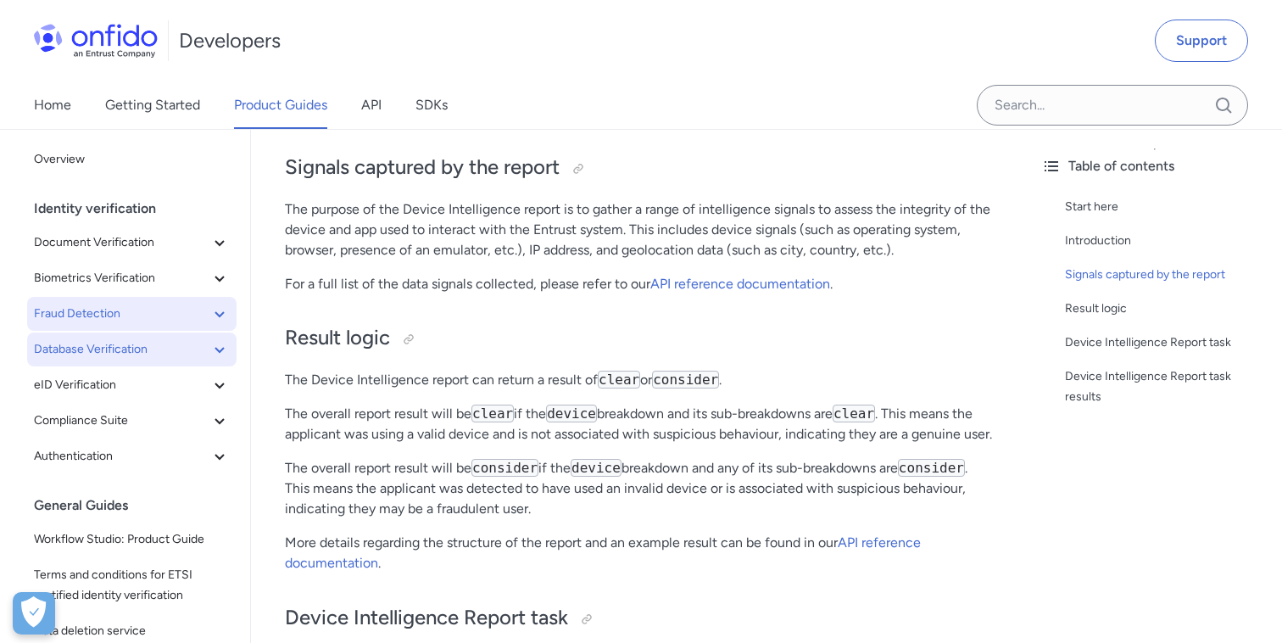
click at [219, 349] on icon at bounding box center [219, 349] width 20 height 20
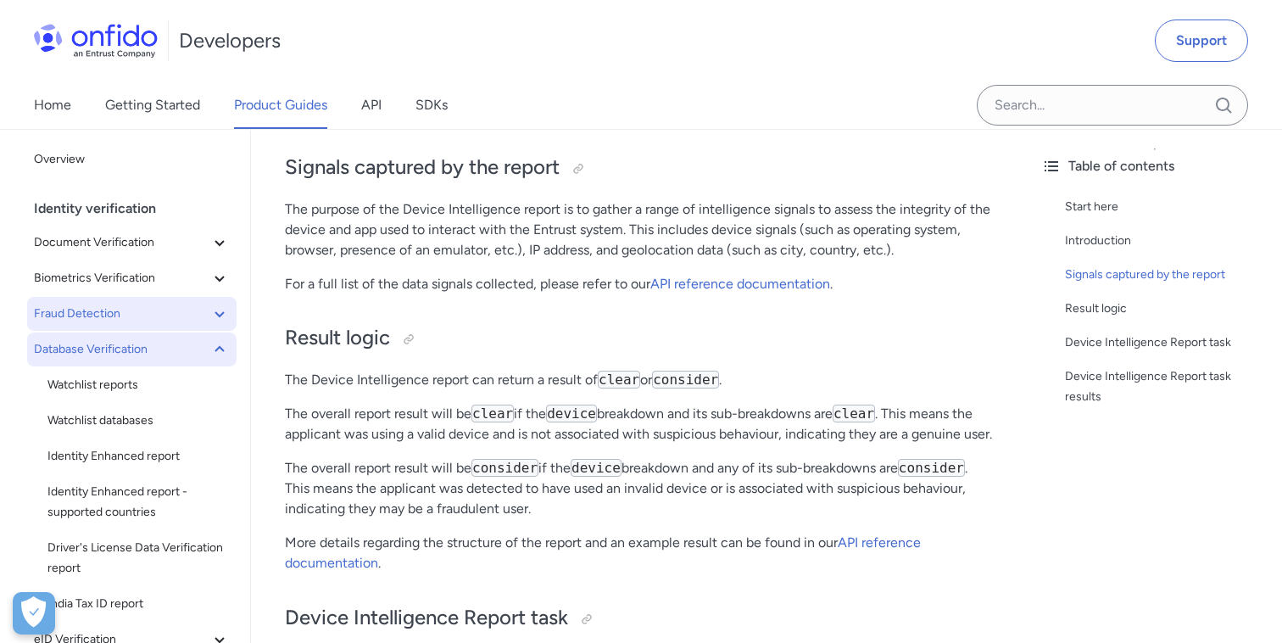
click at [219, 349] on icon at bounding box center [219, 349] width 20 height 20
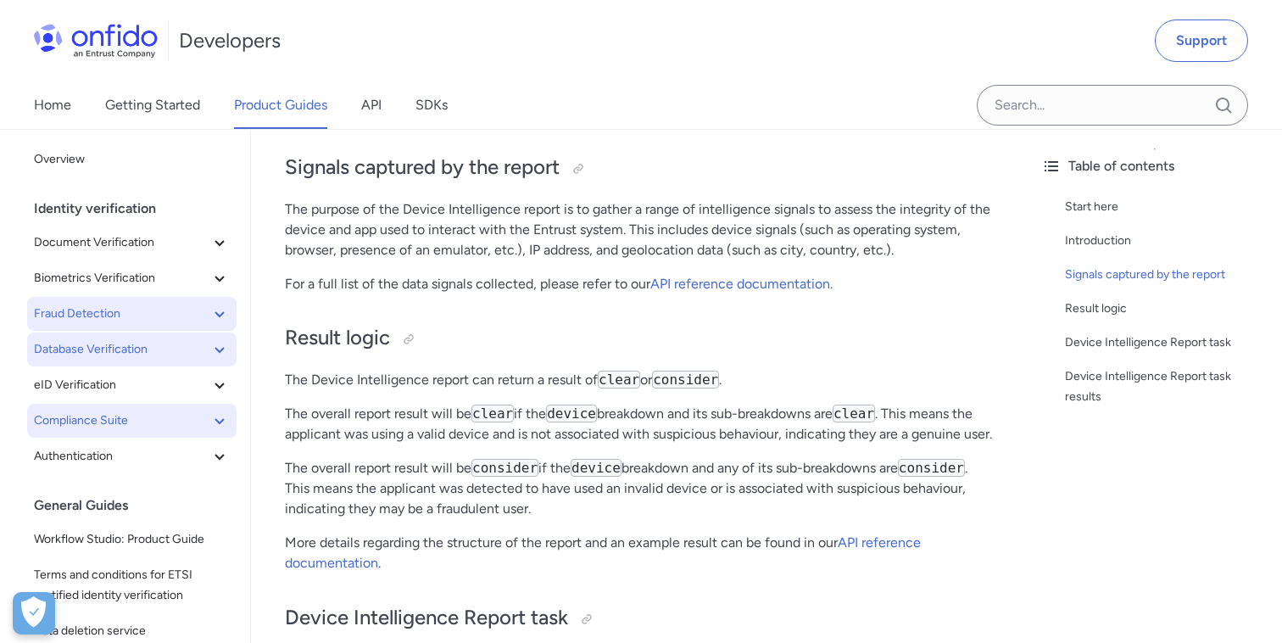
click at [221, 414] on icon at bounding box center [219, 420] width 20 height 20
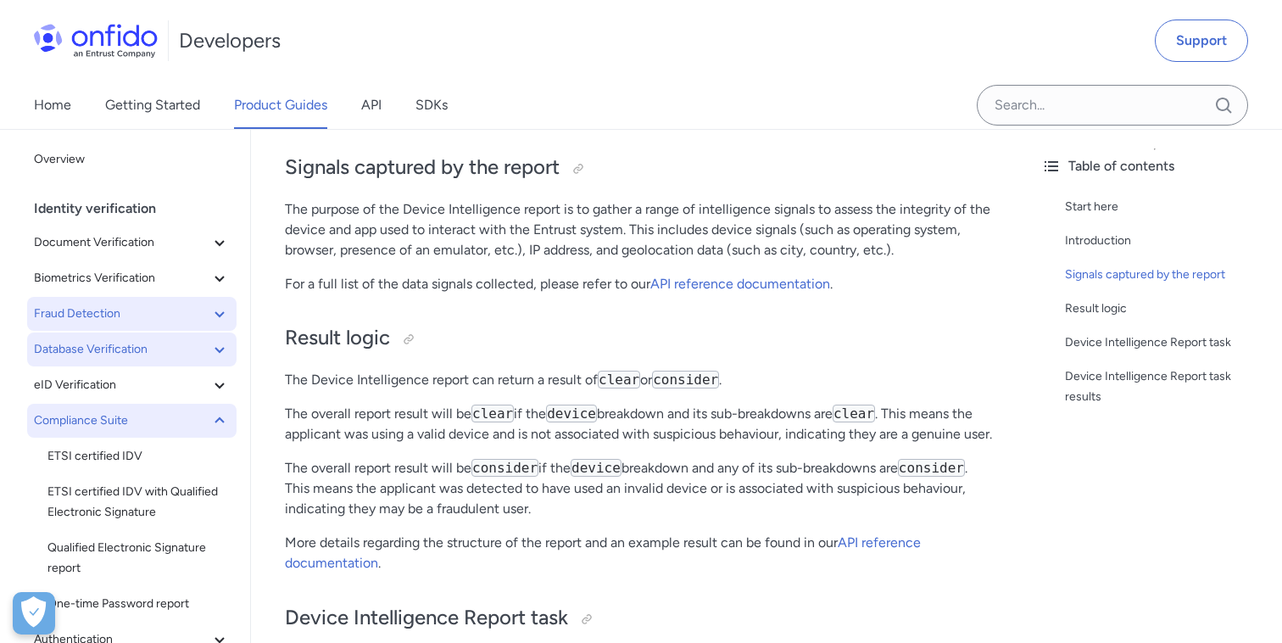
click at [221, 414] on icon at bounding box center [219, 420] width 20 height 20
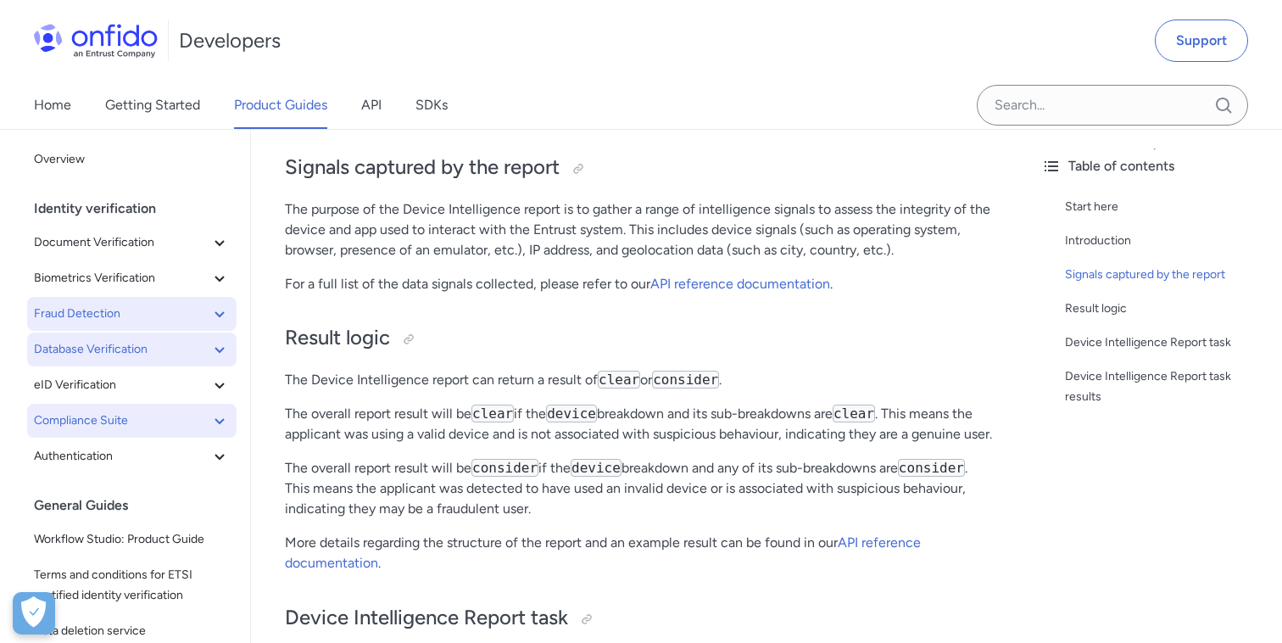
click at [222, 352] on icon at bounding box center [219, 349] width 20 height 20
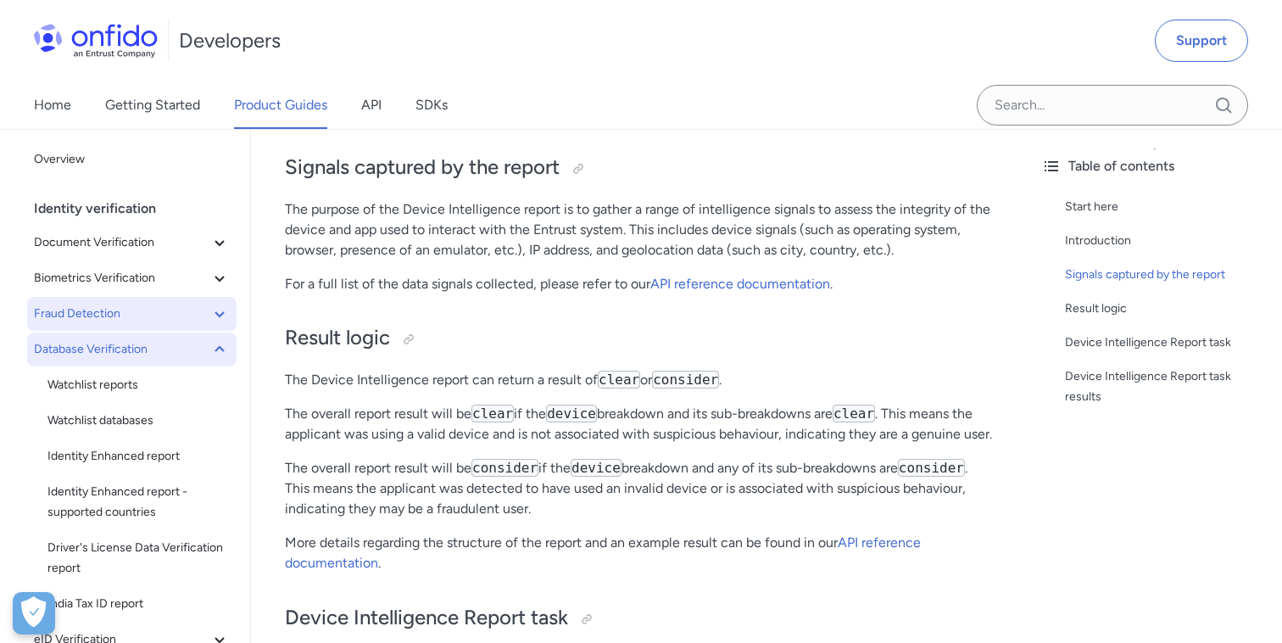
click at [222, 352] on icon at bounding box center [219, 349] width 20 height 20
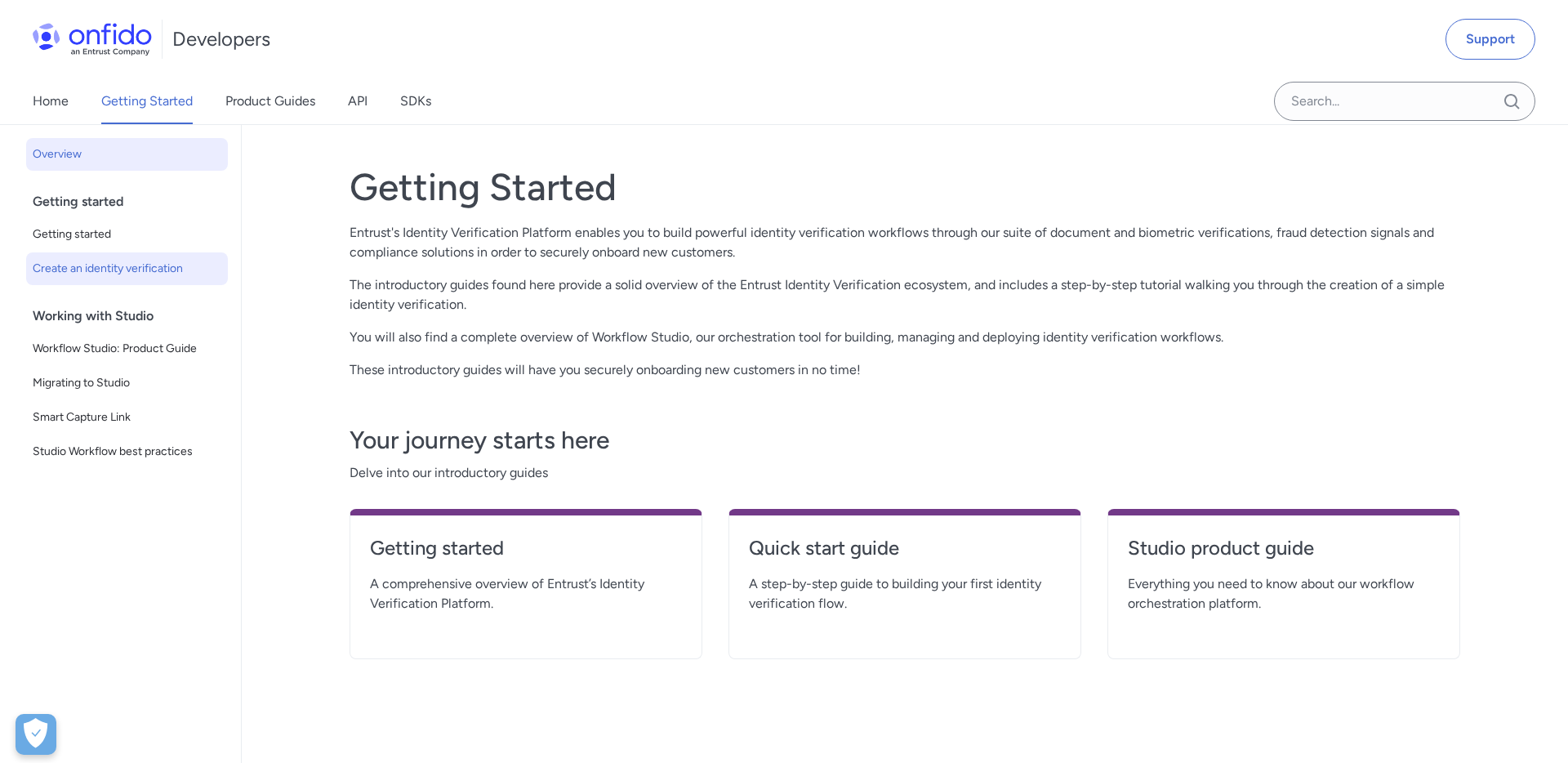
click at [118, 273] on span "Create an identity verification" at bounding box center [127, 269] width 189 height 19
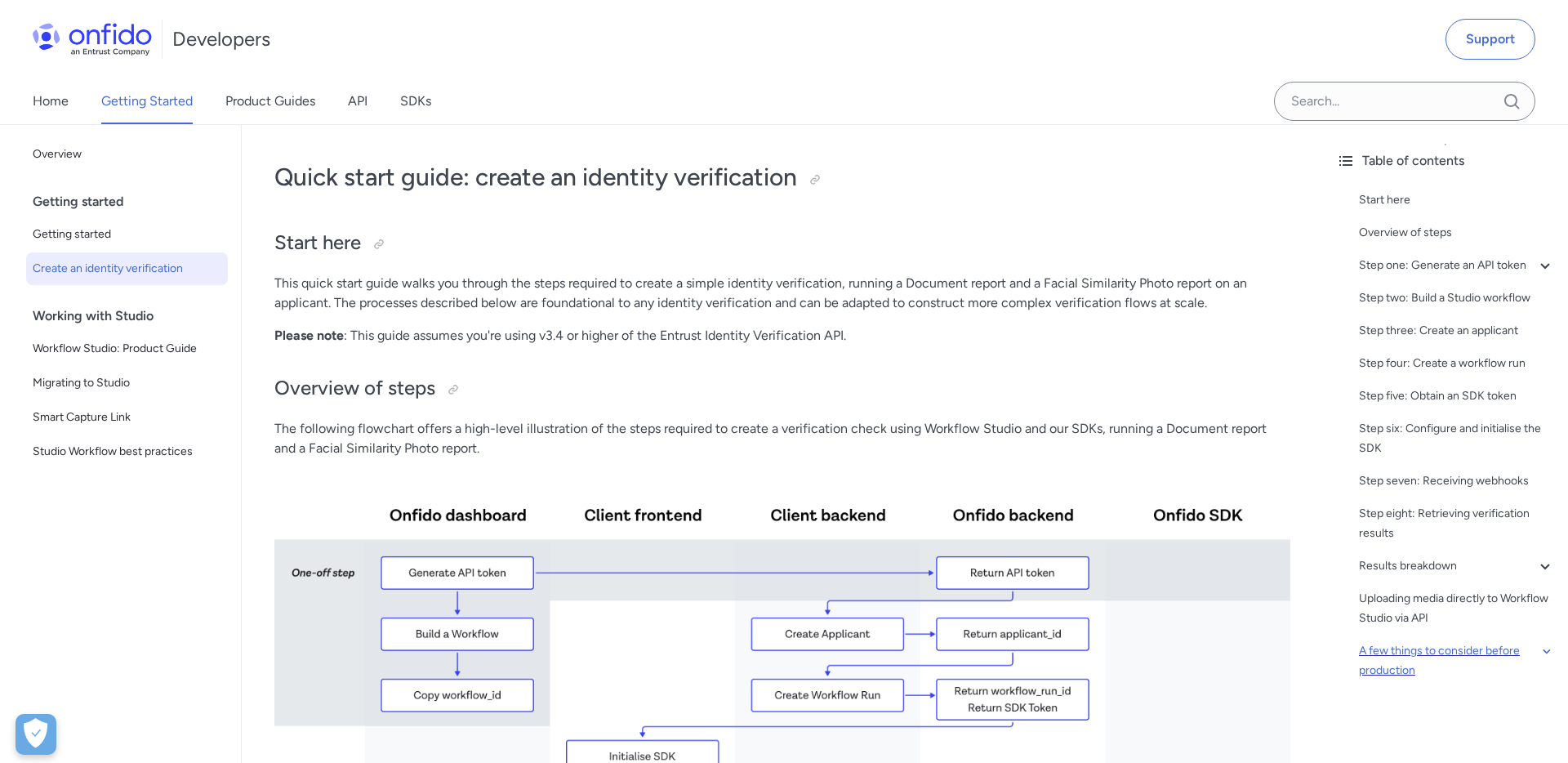
click at [1373, 652] on div "A few things to consider before production" at bounding box center [1457, 661] width 196 height 39
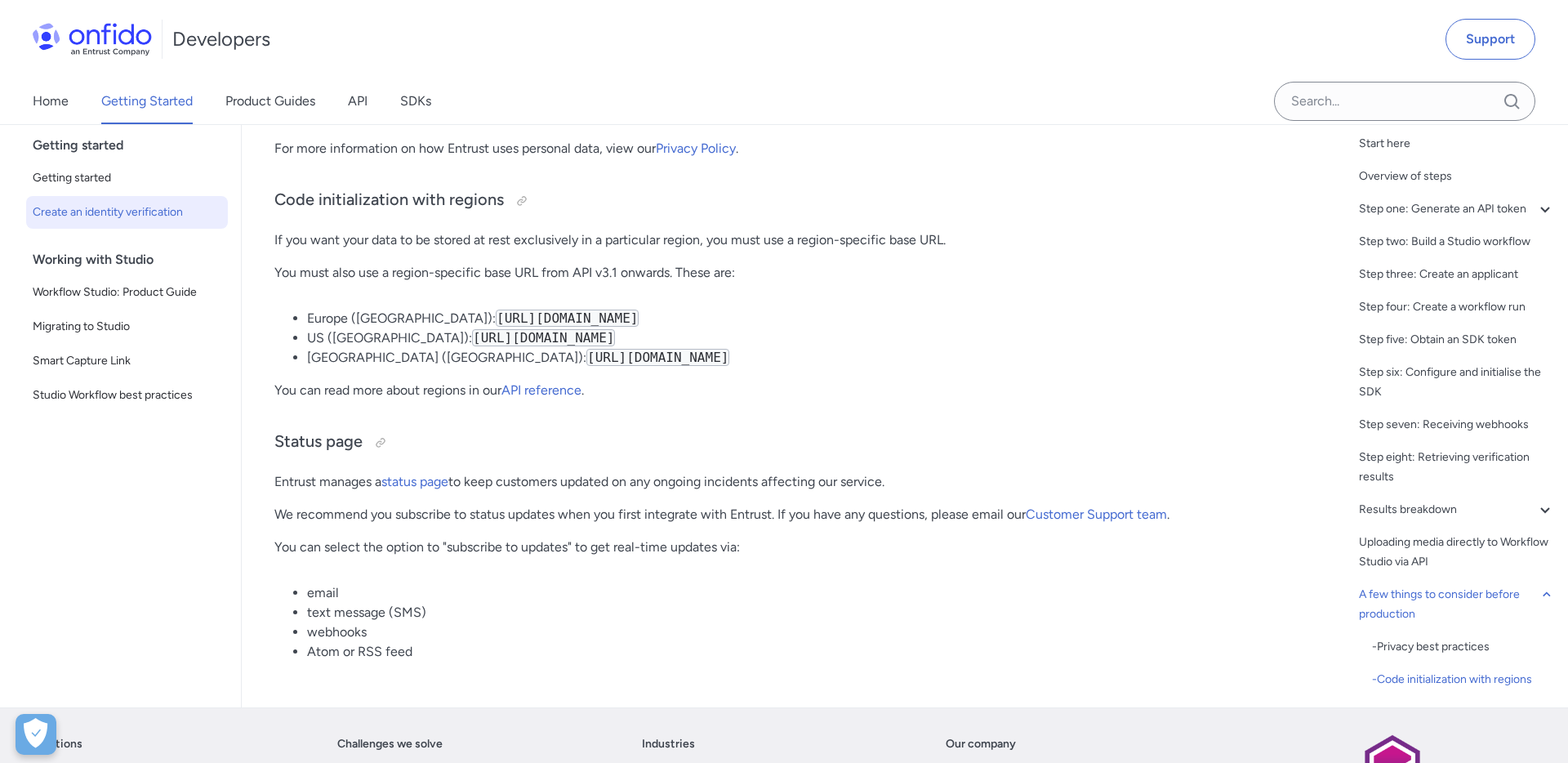
scroll to position [8241, 0]
